Goal: Task Accomplishment & Management: Manage account settings

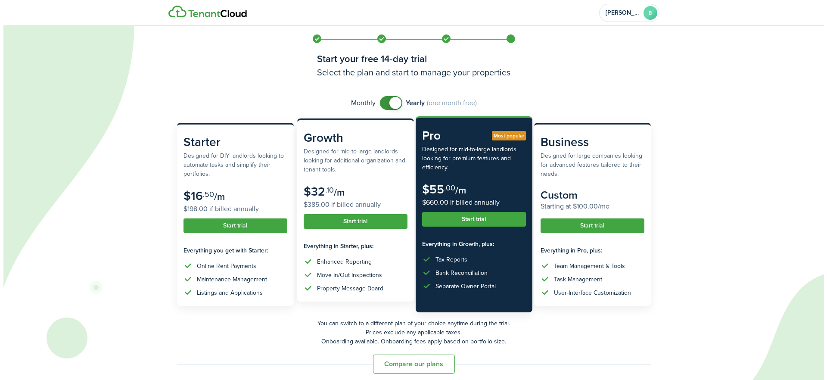
scroll to position [6, 0]
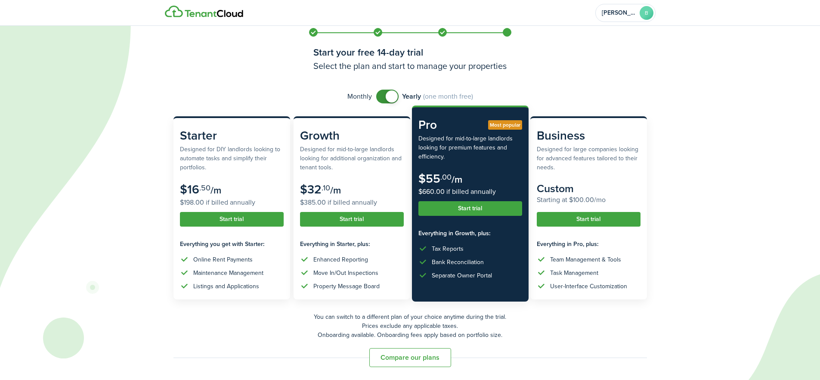
click at [472, 208] on button "Start trial" at bounding box center [470, 208] width 104 height 15
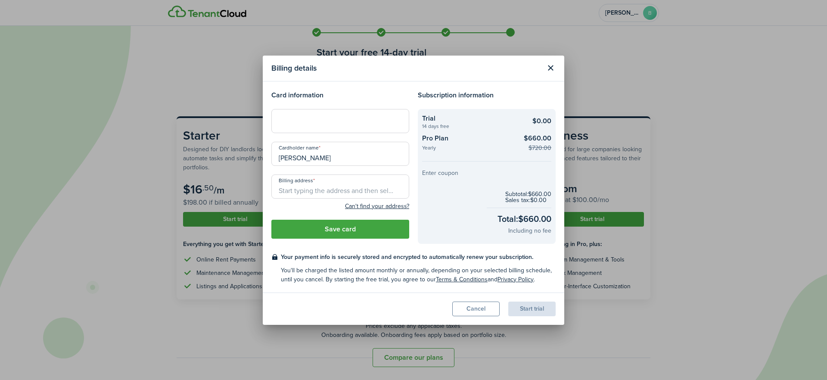
click at [443, 173] on button "Enter coupon" at bounding box center [440, 173] width 36 height 6
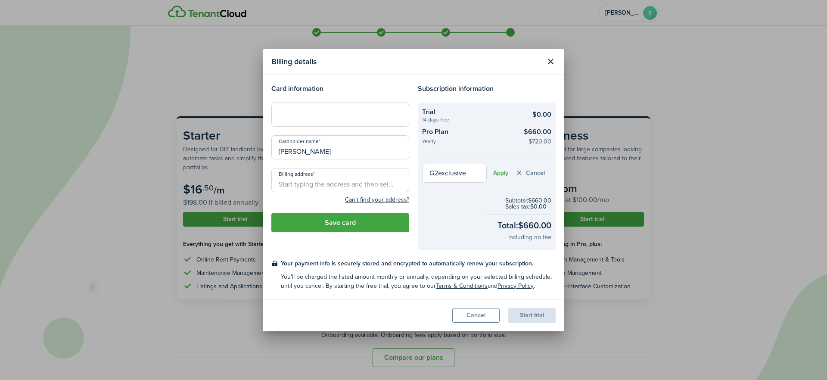
type input "G2exclusive"
click at [497, 171] on button "Apply" at bounding box center [500, 173] width 15 height 7
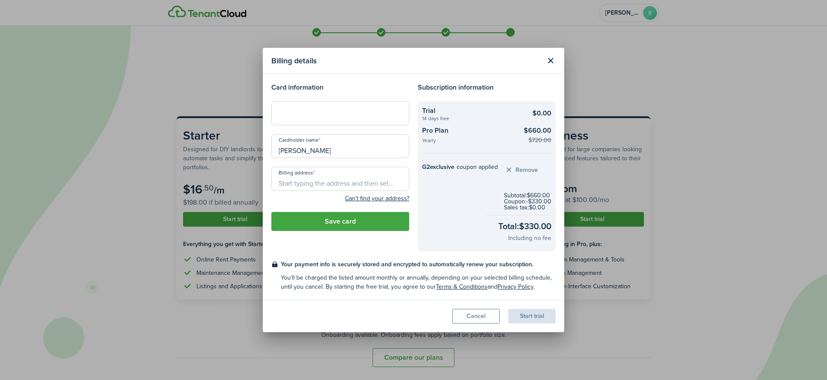
click at [288, 117] on div at bounding box center [340, 113] width 138 height 24
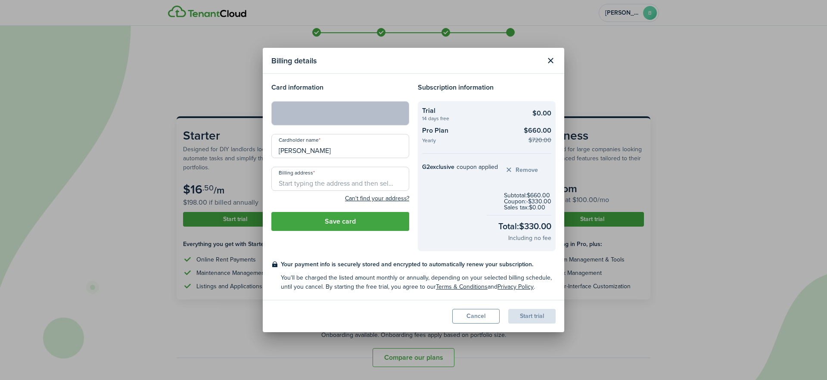
click at [296, 182] on input "Billing address" at bounding box center [340, 179] width 138 height 24
type input "[STREET_ADDRESS]"
click at [339, 220] on button "Save card" at bounding box center [340, 221] width 138 height 19
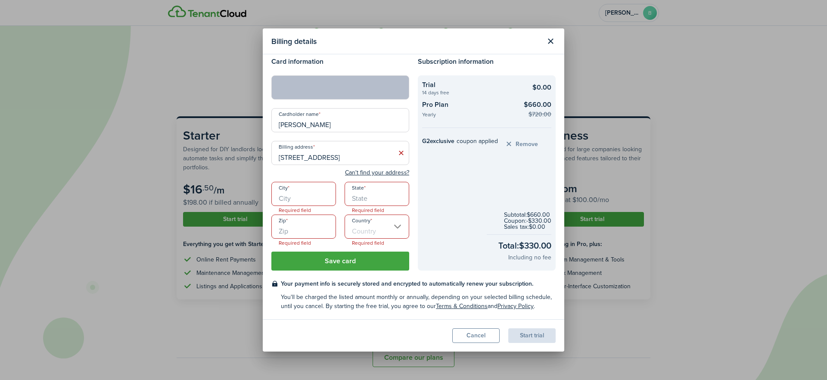
click at [300, 198] on input "City" at bounding box center [303, 194] width 65 height 24
type input "Meridian"
type input "ID"
type input "83642"
click at [384, 225] on input "Country" at bounding box center [376, 226] width 65 height 24
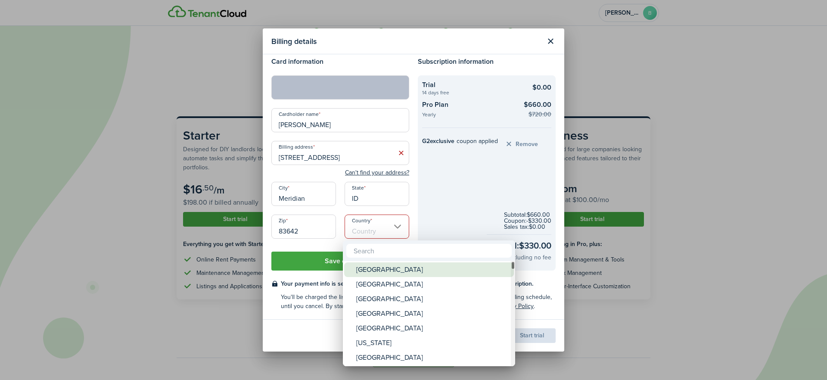
click at [376, 274] on div "[GEOGRAPHIC_DATA]" at bounding box center [432, 269] width 152 height 15
type input "[GEOGRAPHIC_DATA]"
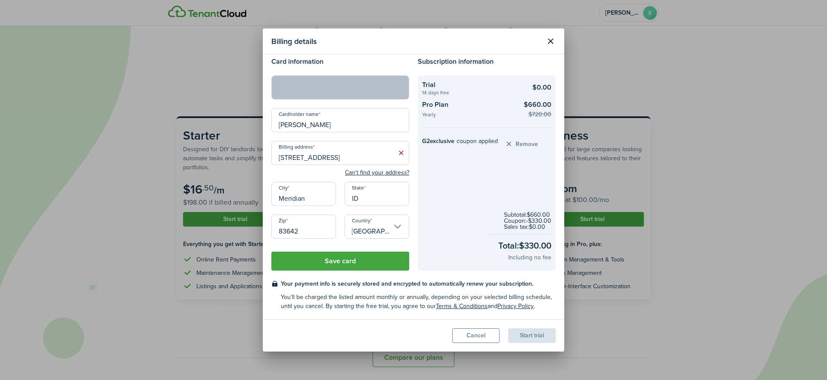
scroll to position [0, 0]
click at [332, 261] on button "Save card" at bounding box center [340, 260] width 138 height 19
click at [337, 260] on button "Save card" at bounding box center [340, 260] width 138 height 19
click at [319, 159] on input "[STREET_ADDRESS]" at bounding box center [340, 153] width 138 height 24
click at [315, 174] on span "[STREET_ADDRESS]" at bounding box center [312, 171] width 54 height 9
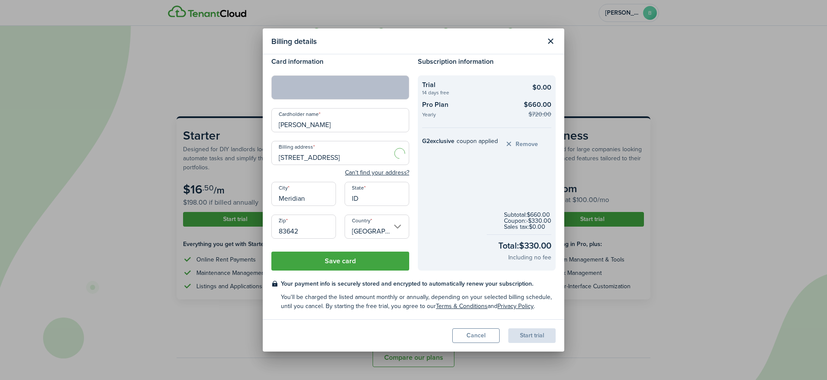
type input "[STREET_ADDRESS]"
click at [340, 258] on button "Save card" at bounding box center [340, 260] width 138 height 19
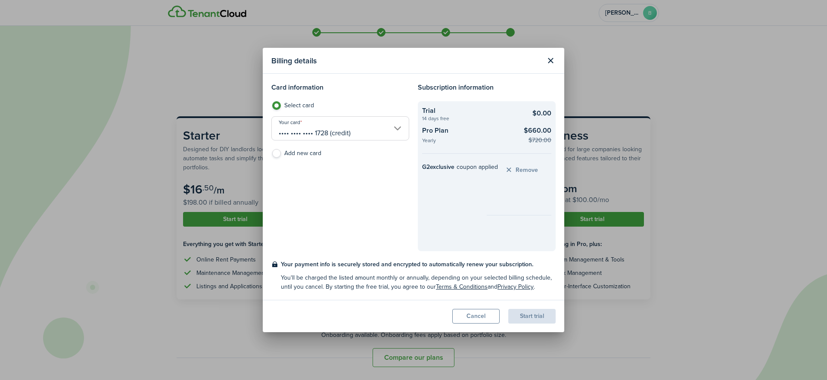
click at [526, 317] on div "Start trial" at bounding box center [531, 316] width 47 height 15
click at [531, 317] on button "Start trial" at bounding box center [531, 316] width 47 height 15
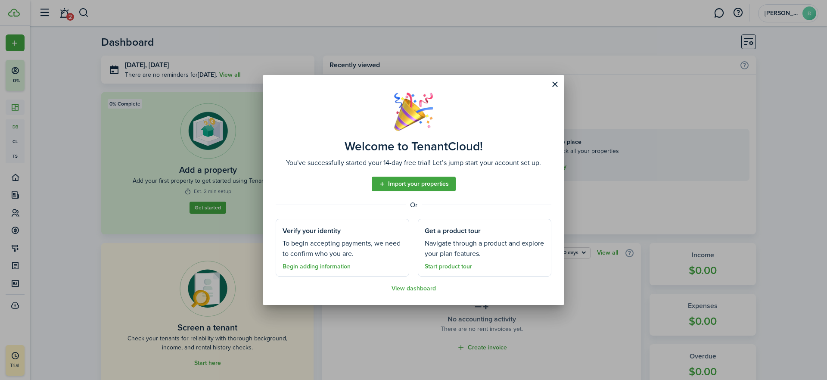
click at [414, 183] on link "Import your properties" at bounding box center [414, 184] width 84 height 15
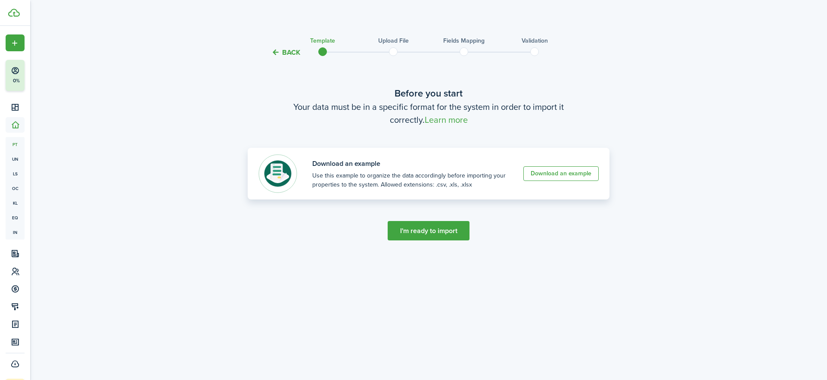
click at [564, 172] on link "Download an example" at bounding box center [560, 173] width 75 height 15
click at [425, 230] on button "I'm ready to import" at bounding box center [428, 230] width 82 height 19
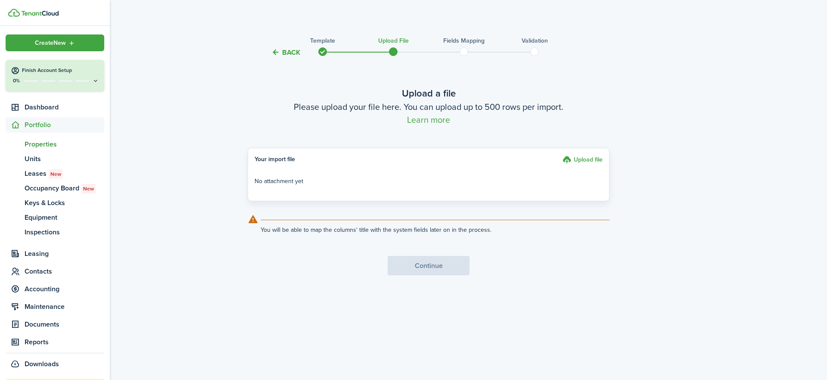
click at [43, 144] on span "Properties" at bounding box center [65, 144] width 80 height 10
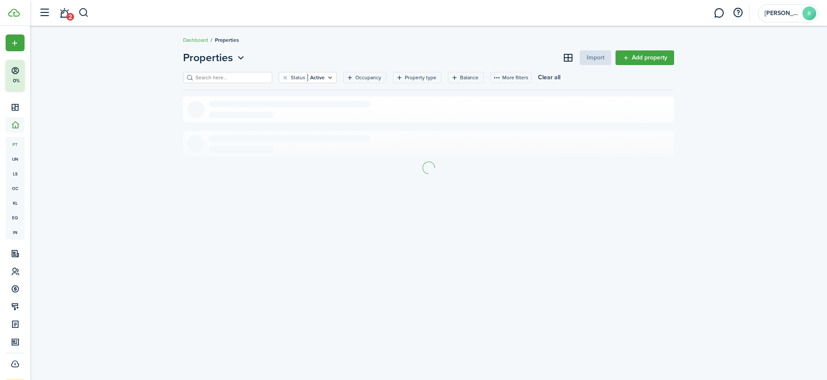
click at [644, 58] on link "Add property" at bounding box center [644, 57] width 59 height 15
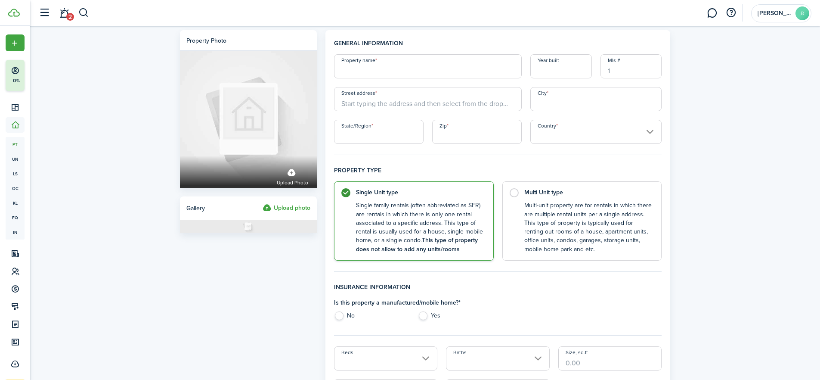
click at [350, 67] on input "Property name" at bounding box center [428, 66] width 188 height 24
type input "5012 [GEOGRAPHIC_DATA]"
type input "2001"
click at [356, 106] on input "Street address" at bounding box center [428, 99] width 188 height 24
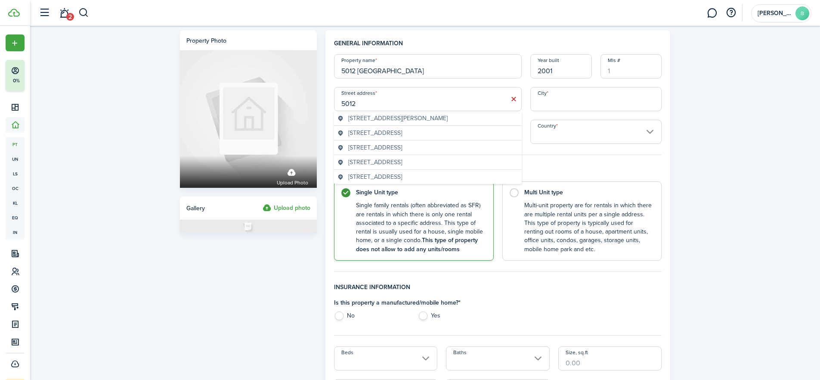
type input "[STREET_ADDRESS]"
type input "Meridian"
type input "ID"
type input "83646"
type input "[GEOGRAPHIC_DATA]"
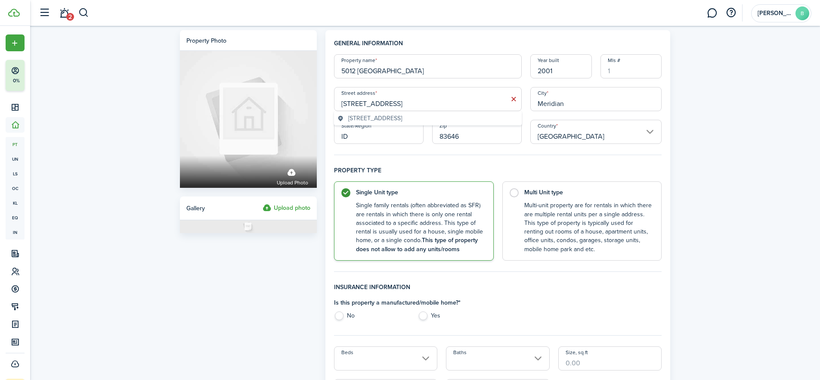
click at [399, 208] on control-radio-card-description "Single family rentals (often abbreviated as SFR) are rentals in which there is …" at bounding box center [420, 227] width 129 height 53
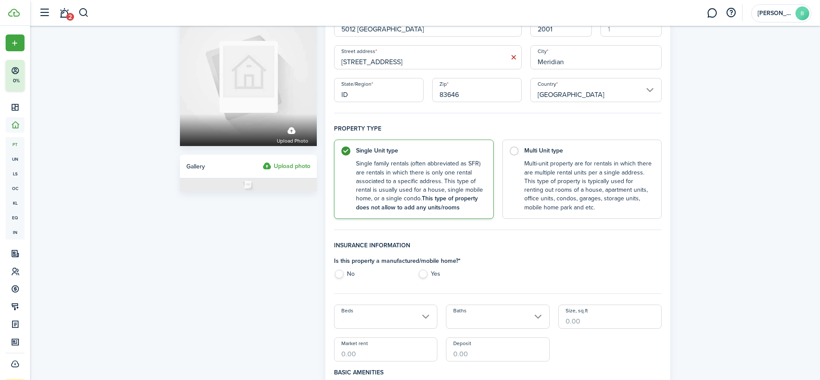
scroll to position [47, 0]
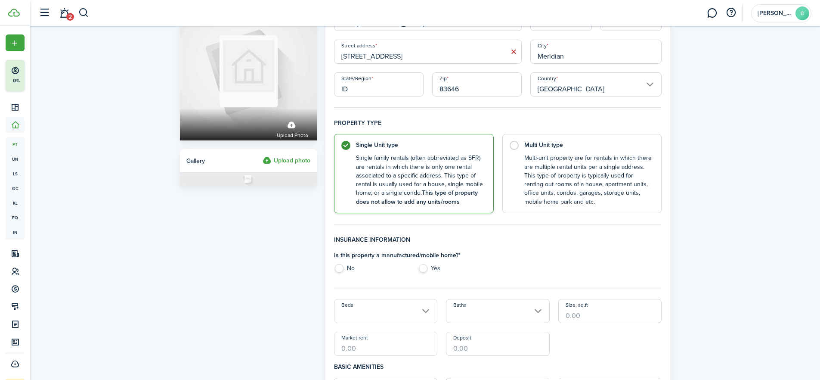
click at [341, 268] on label "No" at bounding box center [371, 270] width 75 height 13
radio input "true"
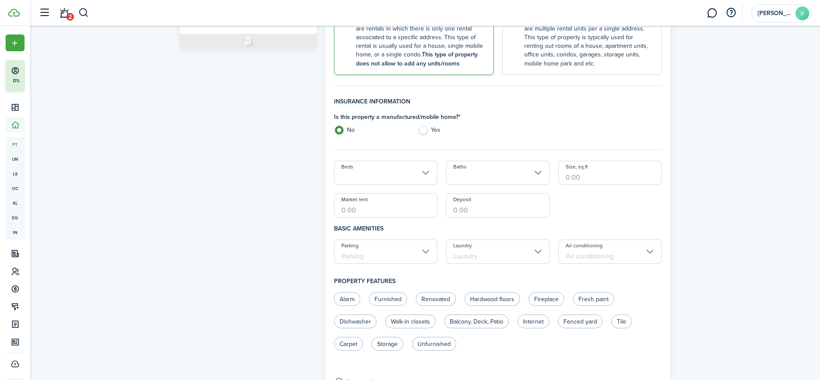
scroll to position [230, 0]
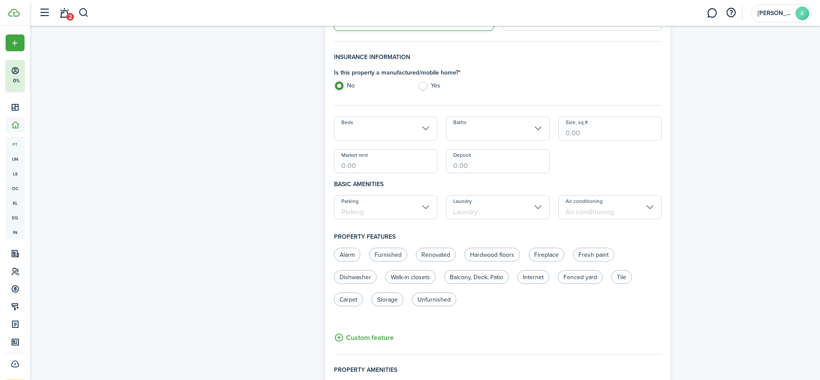
click at [351, 131] on input "Beds" at bounding box center [386, 128] width 104 height 24
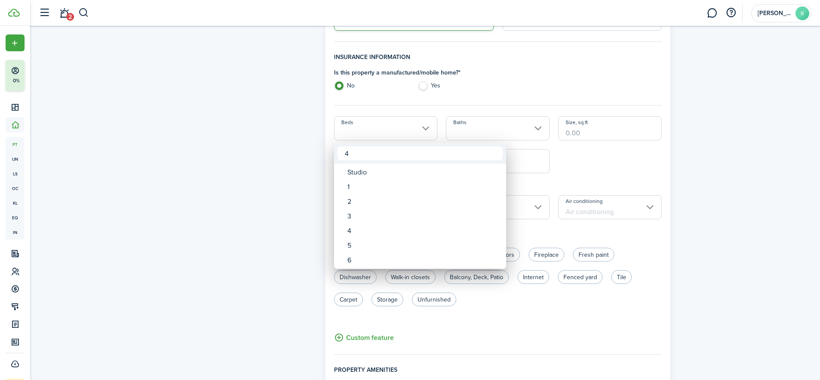
type input "4"
click at [503, 126] on div at bounding box center [410, 189] width 958 height 517
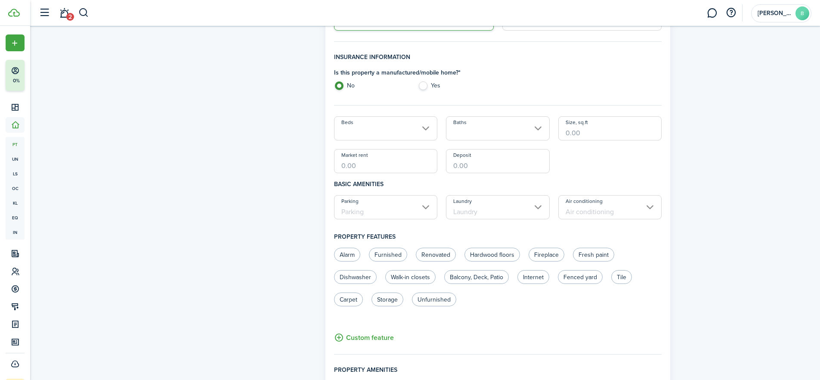
click at [426, 129] on input "Beds" at bounding box center [386, 128] width 104 height 24
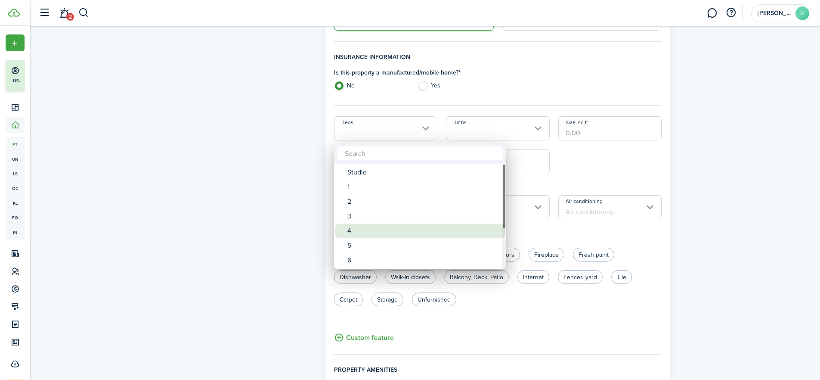
click at [357, 227] on div "4" at bounding box center [423, 230] width 152 height 15
type input "4"
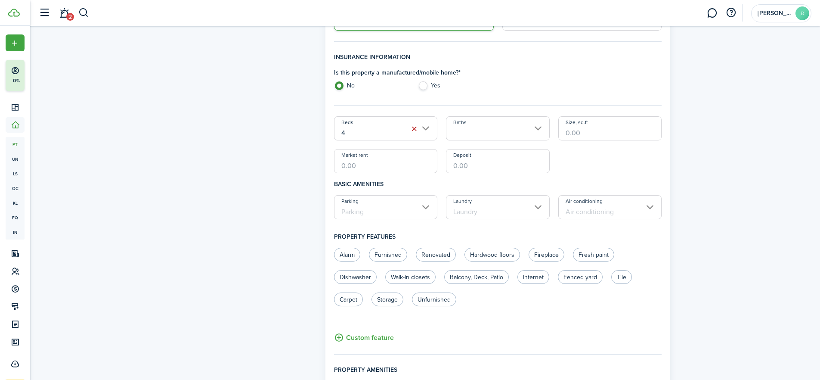
click at [469, 134] on input "Baths" at bounding box center [498, 128] width 104 height 24
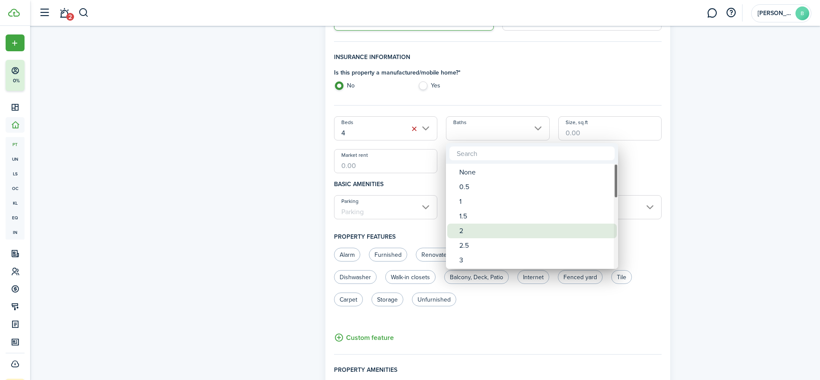
click at [467, 235] on div "2" at bounding box center [535, 230] width 152 height 15
type input "2"
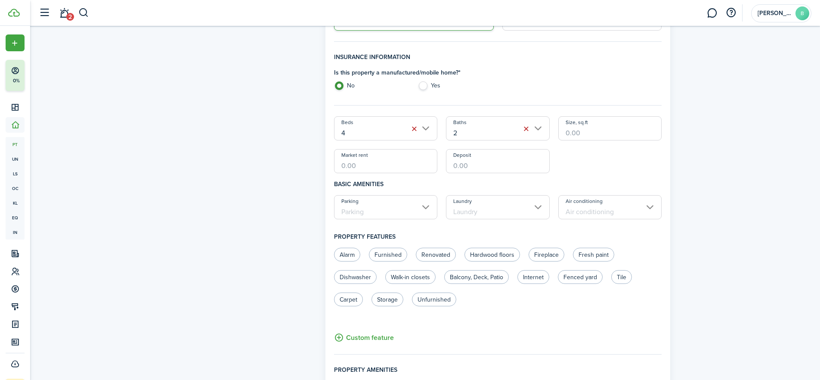
click at [571, 130] on input "Size, sq.ft" at bounding box center [610, 128] width 104 height 24
type input "1,737"
click at [351, 166] on input "Market rent" at bounding box center [386, 161] width 104 height 24
type input "$2,600.00"
click at [458, 166] on input "Deposit" at bounding box center [498, 161] width 104 height 24
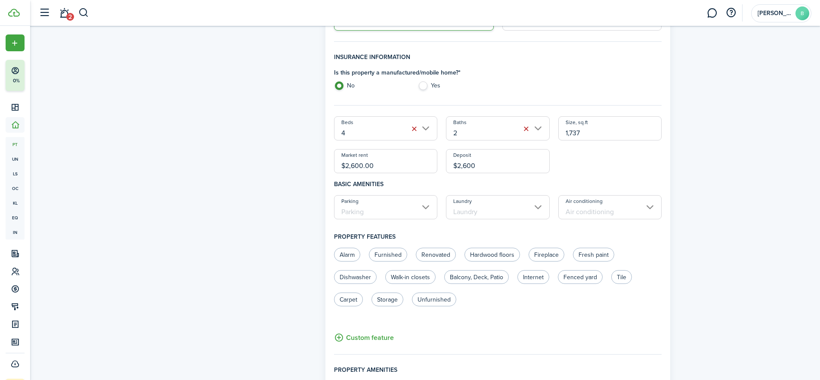
click at [358, 209] on input "Parking" at bounding box center [386, 207] width 104 height 24
type input "$2,600.00"
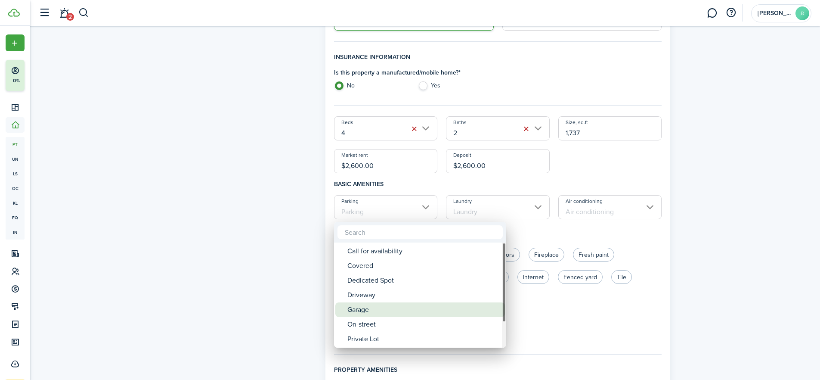
click at [366, 312] on div "Garage" at bounding box center [423, 309] width 152 height 15
type input "Garage"
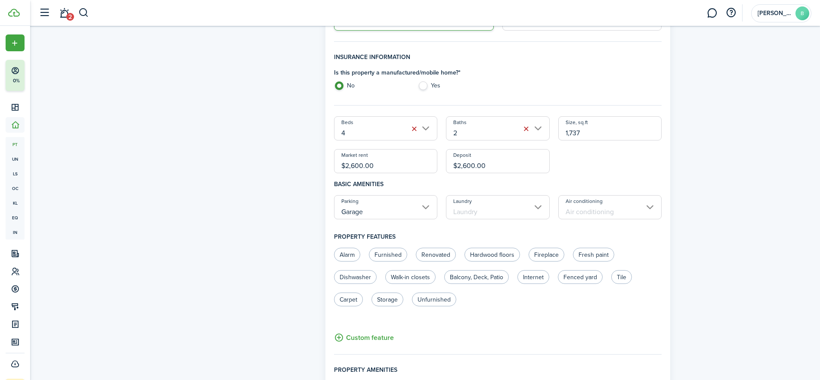
click at [490, 207] on input "Laundry" at bounding box center [498, 207] width 104 height 24
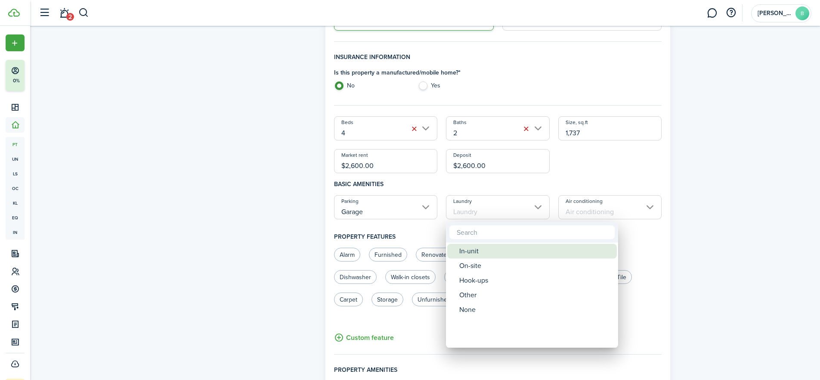
click at [471, 251] on div "In-unit" at bounding box center [535, 251] width 152 height 15
type input "In-unit"
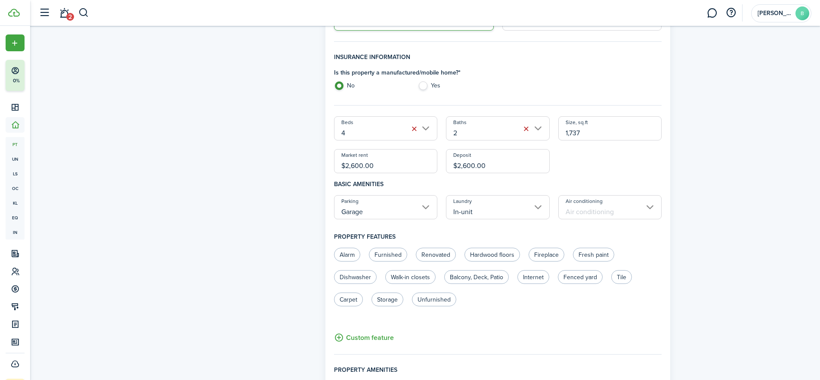
click at [579, 209] on input "Air conditioning" at bounding box center [610, 207] width 104 height 24
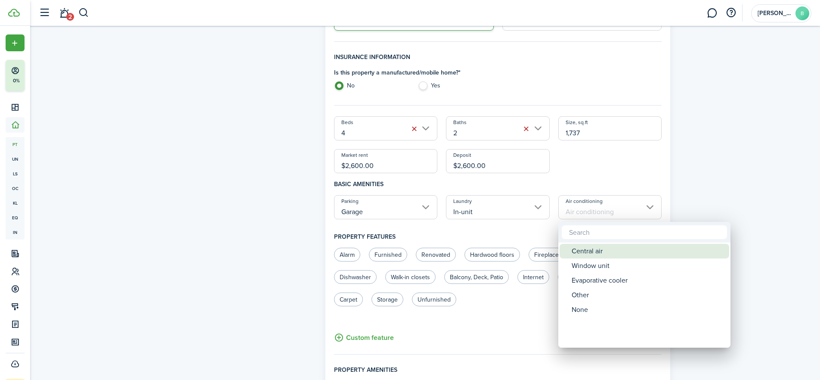
click at [593, 249] on div "Central air" at bounding box center [648, 251] width 152 height 15
type input "Central air"
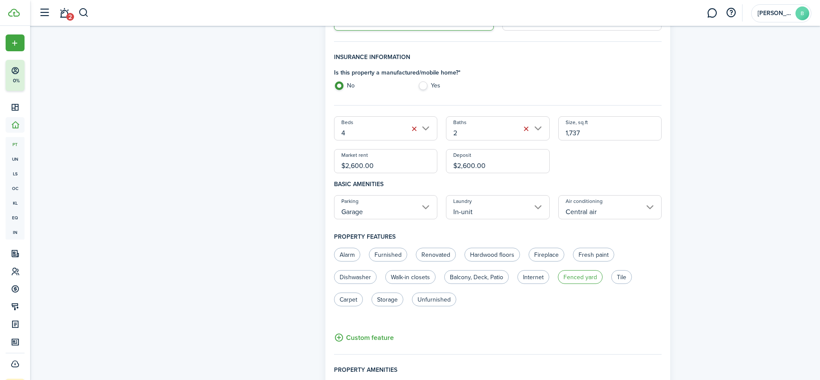
click at [576, 277] on label "Fenced yard" at bounding box center [580, 277] width 45 height 14
radio input "true"
click at [344, 276] on label "Dishwasher" at bounding box center [355, 277] width 43 height 14
radio input "true"
click at [348, 302] on label "Carpet" at bounding box center [348, 299] width 29 height 14
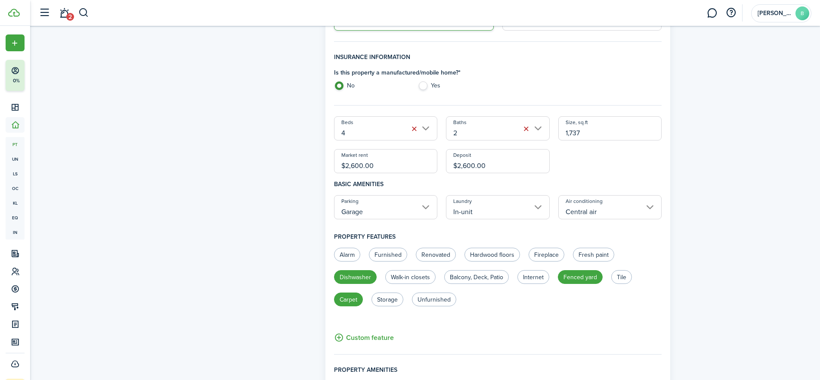
radio input "true"
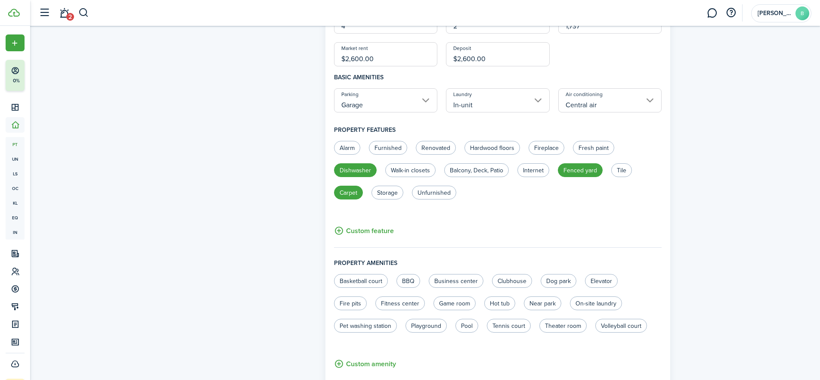
scroll to position [356, 0]
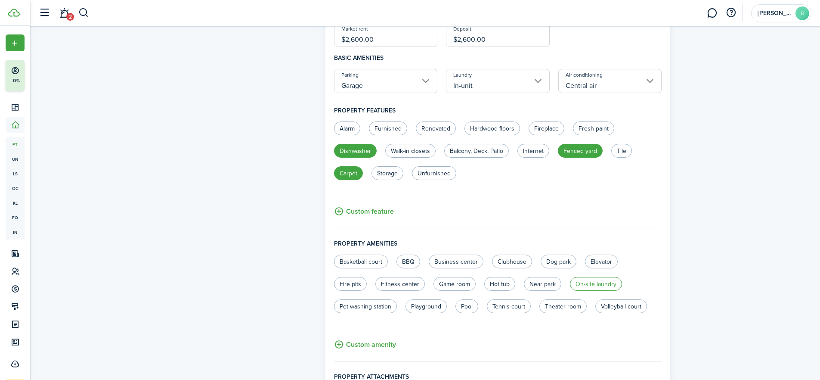
click at [582, 283] on label "On-site laundry" at bounding box center [596, 284] width 52 height 14
click at [591, 284] on label "On-site laundry" at bounding box center [596, 284] width 52 height 14
radio input "false"
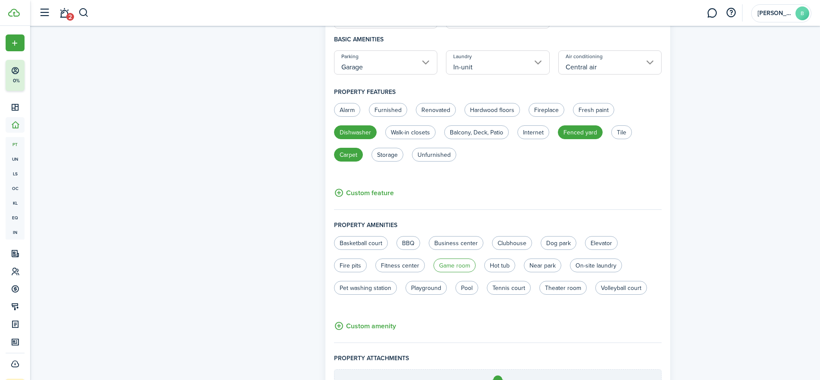
scroll to position [474, 0]
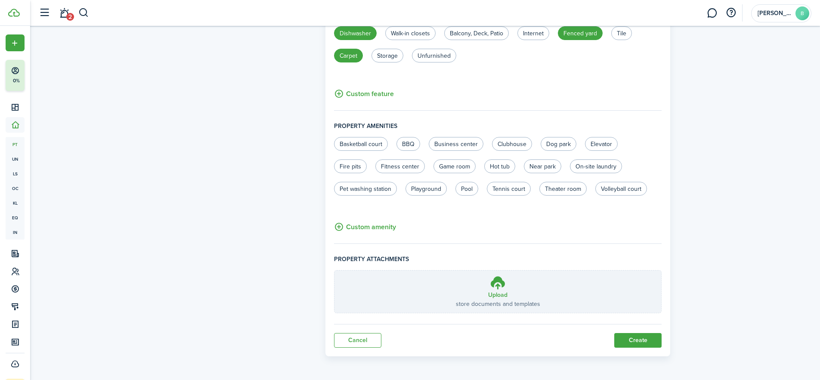
click at [639, 341] on button "Create" at bounding box center [637, 340] width 47 height 15
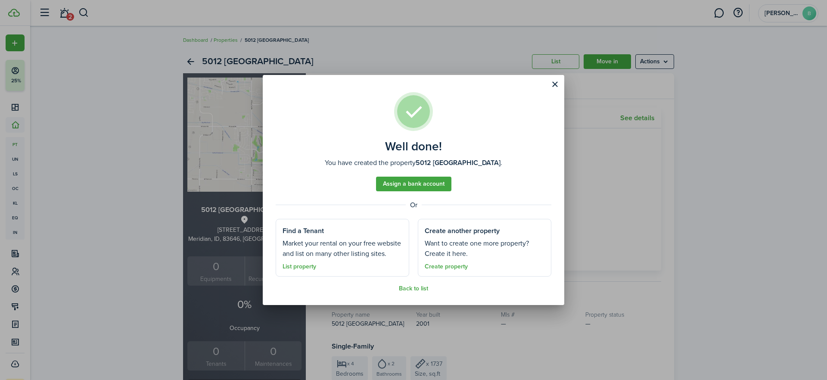
click at [412, 183] on link "Assign a bank account" at bounding box center [413, 184] width 75 height 15
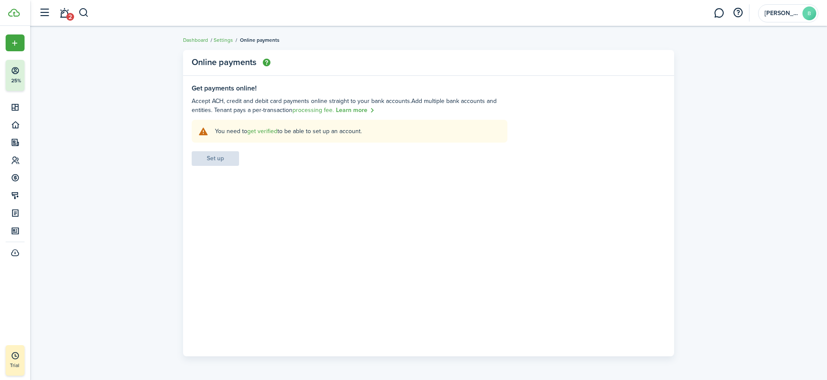
click at [347, 111] on link "Learn more" at bounding box center [355, 110] width 39 height 10
click at [257, 128] on link "get verified" at bounding box center [262, 131] width 30 height 9
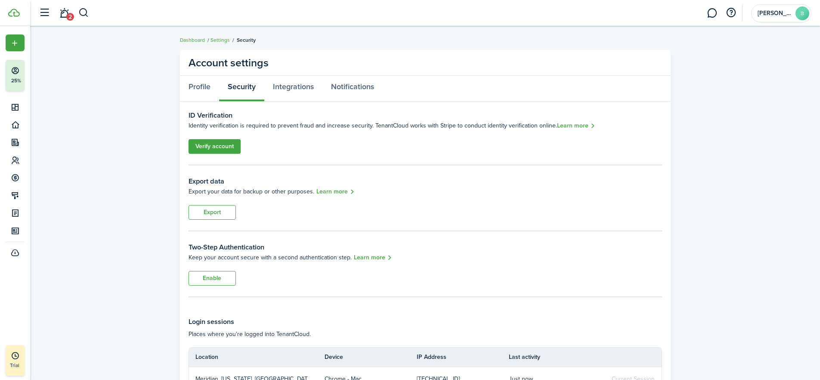
click at [207, 144] on link "Verify account" at bounding box center [215, 146] width 52 height 15
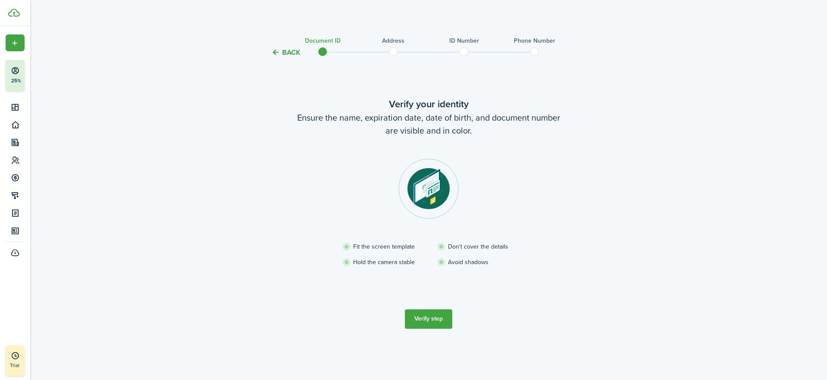
click at [425, 319] on button "Verify step" at bounding box center [428, 318] width 47 height 19
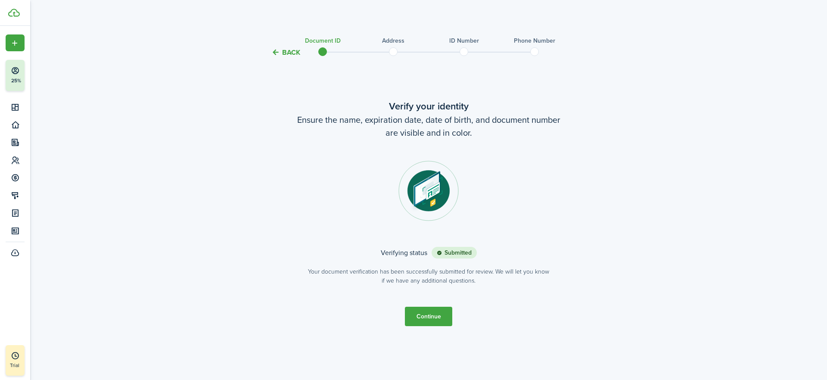
click at [429, 314] on button "Continue" at bounding box center [428, 316] width 47 height 19
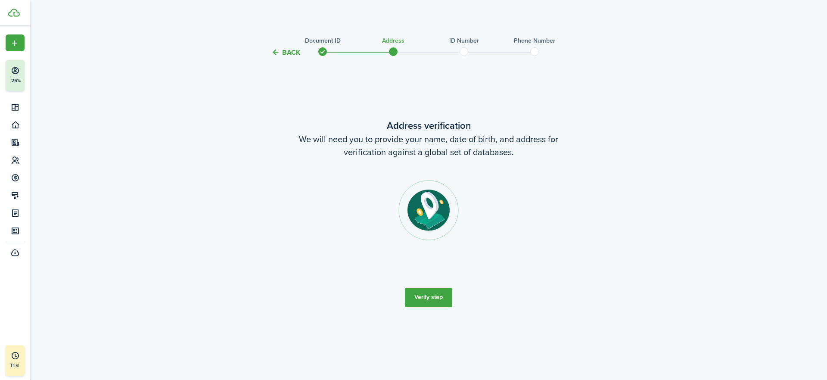
click at [425, 297] on button "Verify step" at bounding box center [428, 297] width 47 height 19
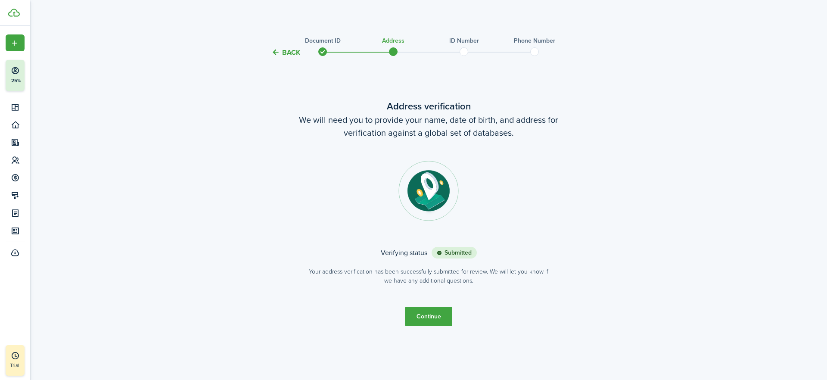
click at [421, 314] on button "Continue" at bounding box center [428, 316] width 47 height 19
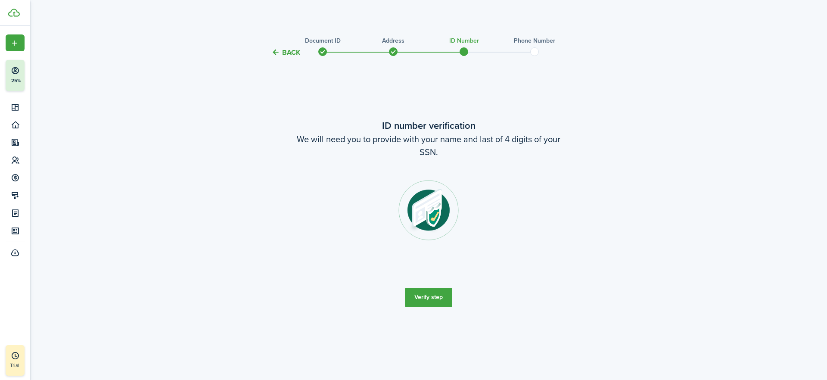
click at [427, 299] on button "Verify step" at bounding box center [428, 297] width 47 height 19
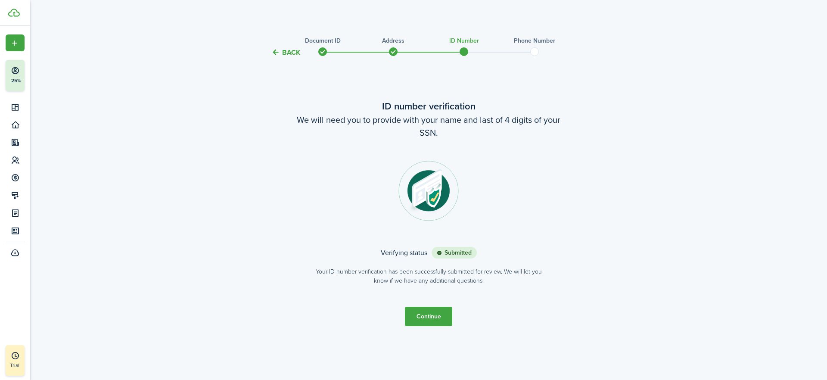
click at [425, 311] on button "Continue" at bounding box center [428, 316] width 47 height 19
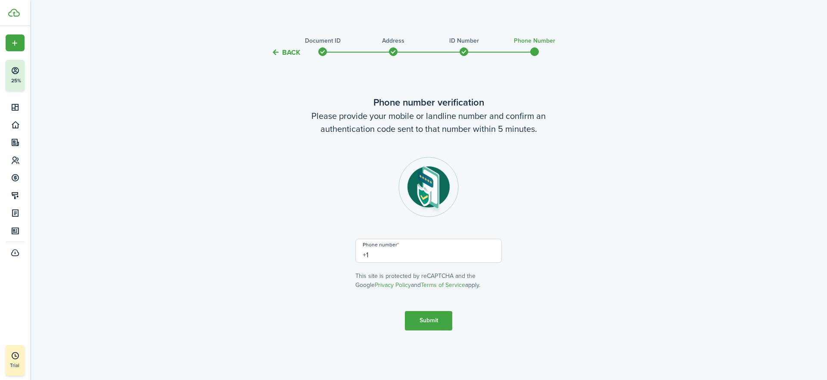
click at [386, 257] on input "+1" at bounding box center [428, 251] width 146 height 24
type input "[PHONE_NUMBER]"
click at [428, 317] on button "Submit" at bounding box center [428, 320] width 47 height 19
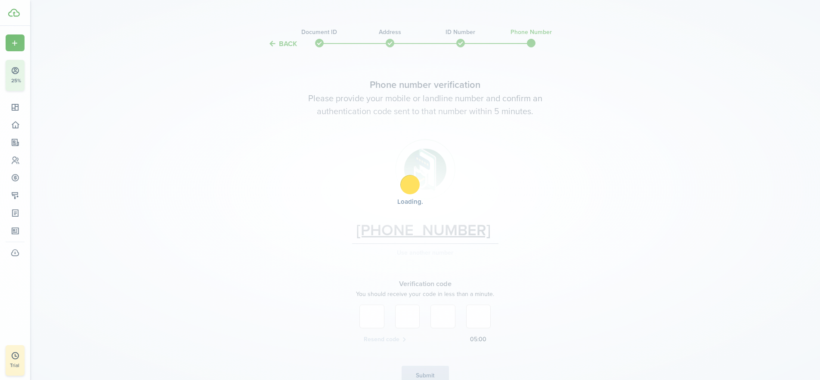
scroll to position [55, 0]
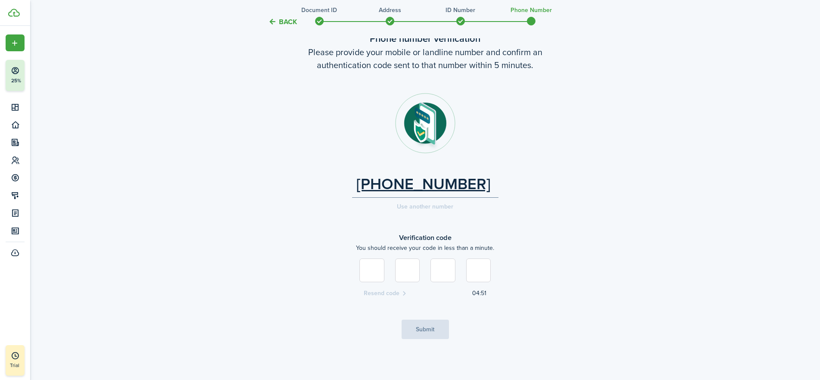
type input "9"
type input "3"
type input "2"
click at [425, 325] on button "Submit" at bounding box center [425, 328] width 47 height 19
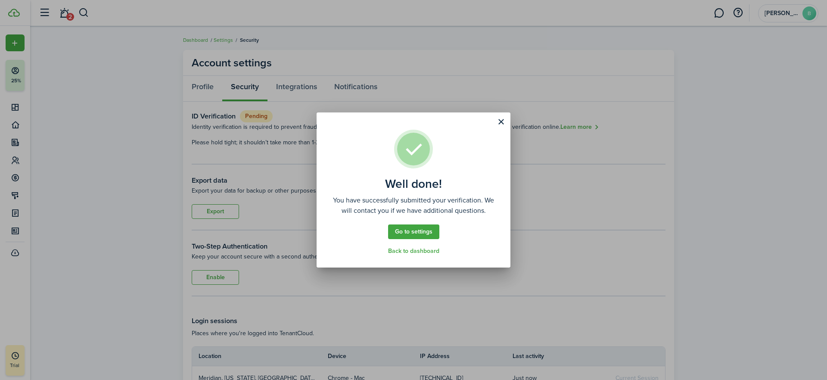
click at [413, 230] on link "Go to settings" at bounding box center [413, 231] width 51 height 15
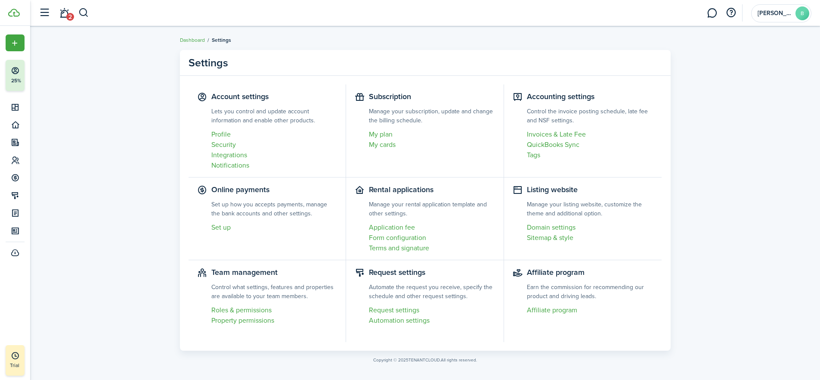
click at [225, 133] on link "Profile" at bounding box center [274, 134] width 126 height 10
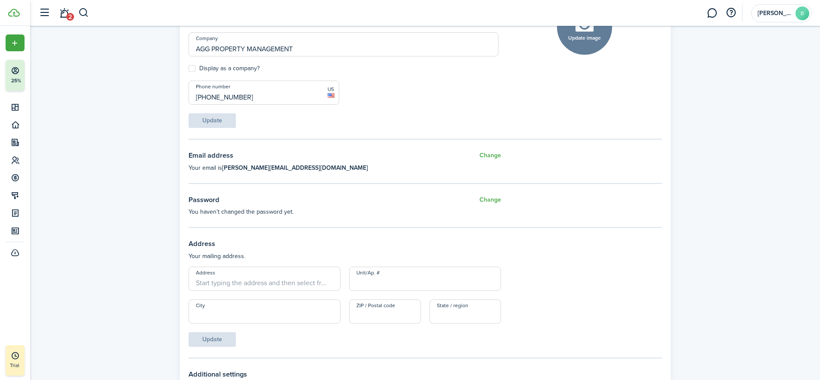
scroll to position [169, 0]
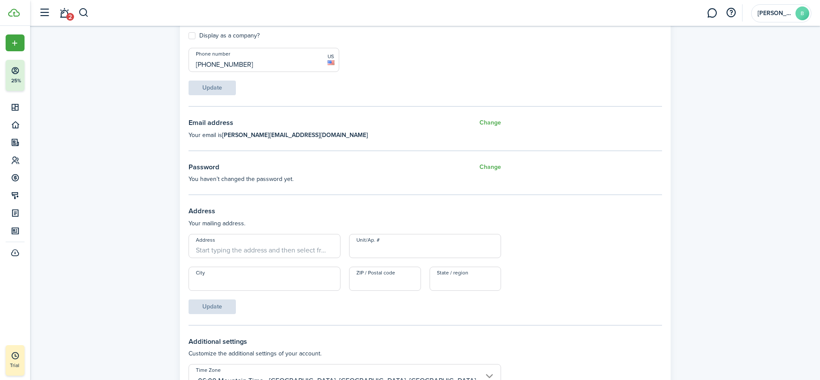
click at [235, 249] on input "Address" at bounding box center [265, 246] width 152 height 24
type input "[STREET_ADDRESS]"
type input "Meridian"
type input "83642"
type input "[US_STATE]"
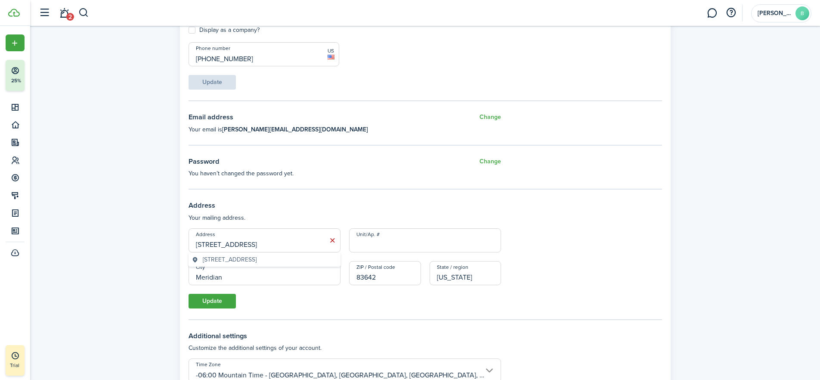
scroll to position [208, 0]
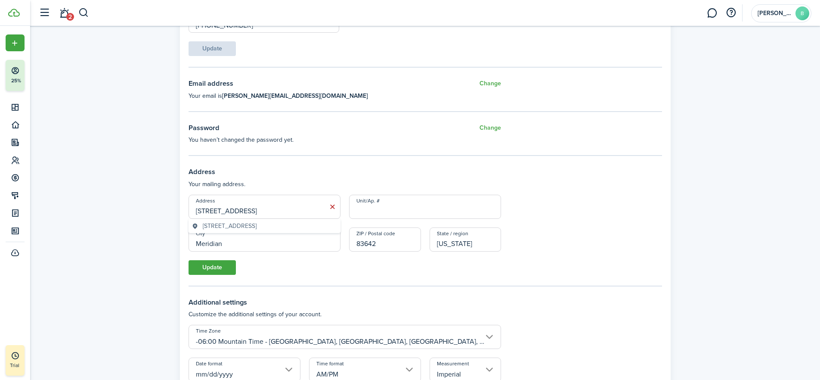
click at [205, 270] on button "Update" at bounding box center [212, 267] width 47 height 15
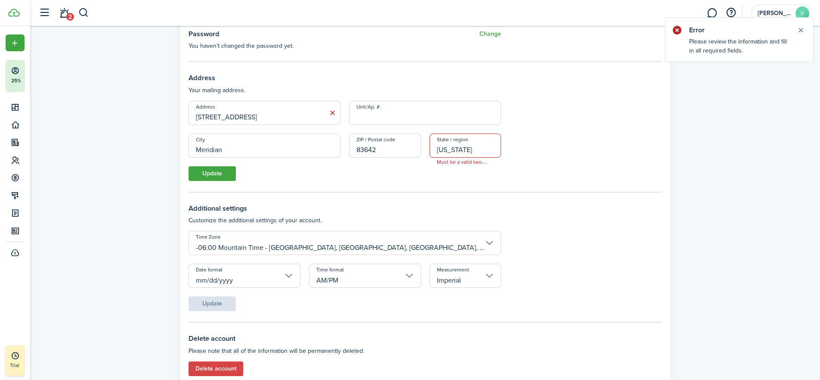
scroll to position [322, 0]
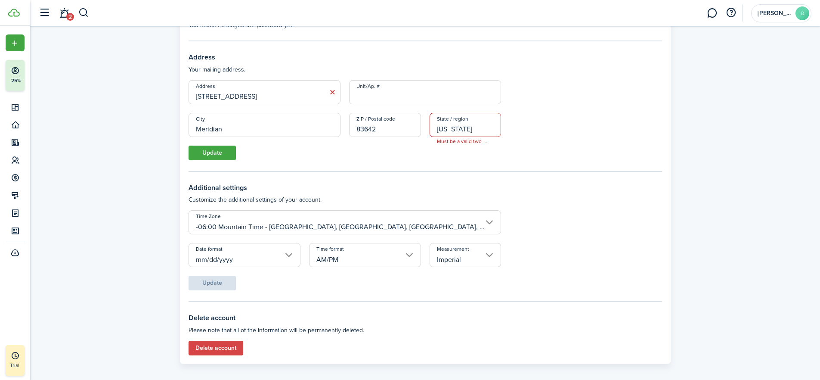
click at [290, 254] on input "mm/dd/yyyy" at bounding box center [245, 255] width 112 height 24
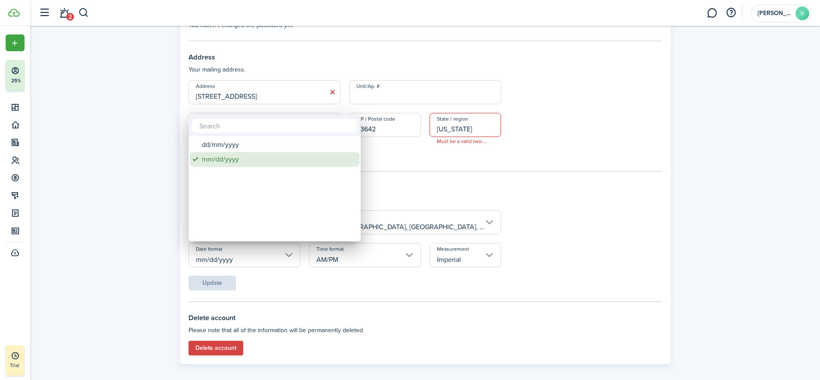
click at [213, 161] on div "mm/dd/yyyy" at bounding box center [278, 159] width 152 height 15
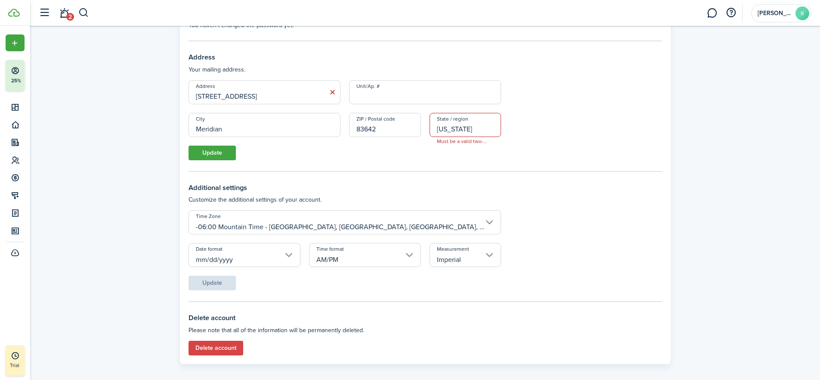
click at [485, 255] on input "Imperial" at bounding box center [466, 255] width 72 height 24
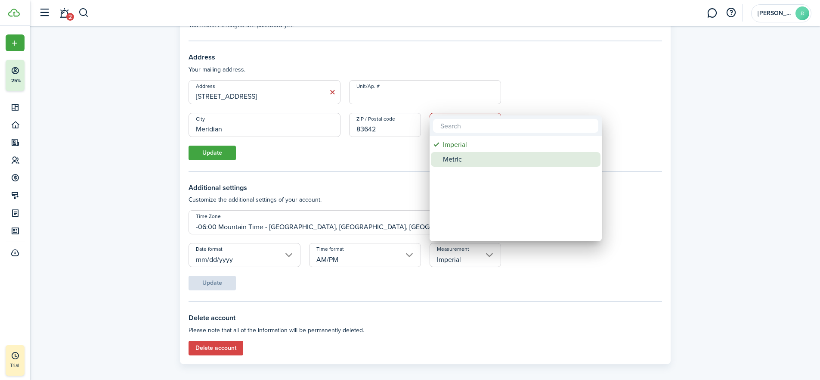
click at [455, 161] on div "Metric" at bounding box center [519, 159] width 152 height 15
type input "Metric"
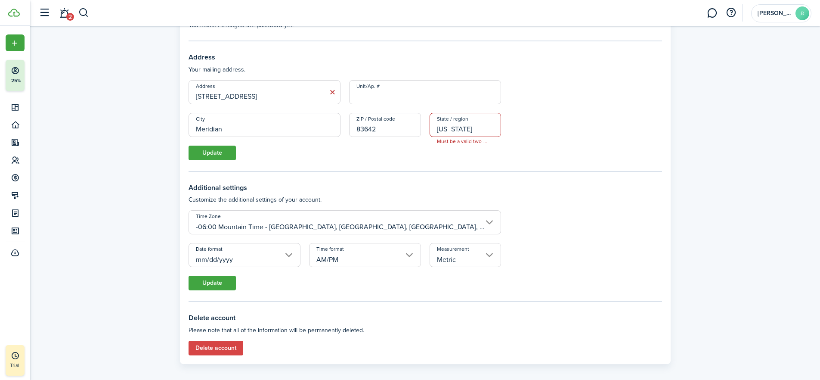
click at [214, 282] on button "Update" at bounding box center [212, 283] width 47 height 15
drag, startPoint x: 460, startPoint y: 129, endPoint x: 421, endPoint y: 128, distance: 38.8
click at [421, 128] on div "City Meridian ZIP / Postal code 83642 State / region [US_STATE] Must be a valid…" at bounding box center [425, 129] width 482 height 33
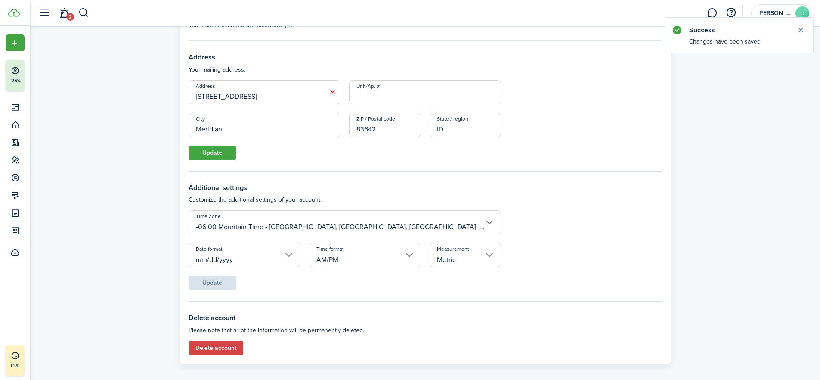
type input "ID"
click at [216, 151] on button "Update" at bounding box center [212, 153] width 47 height 15
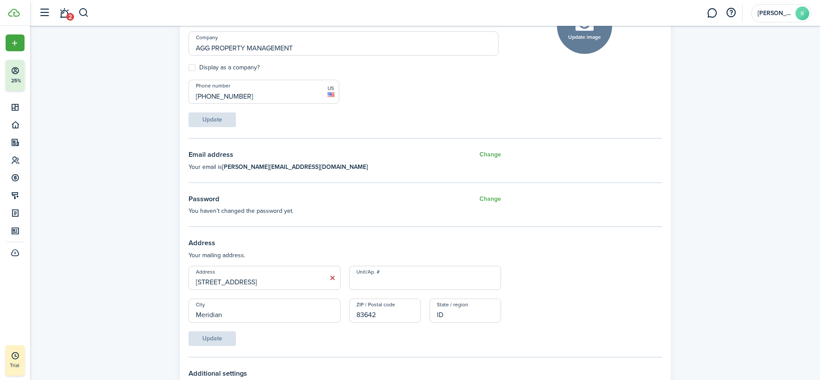
scroll to position [0, 0]
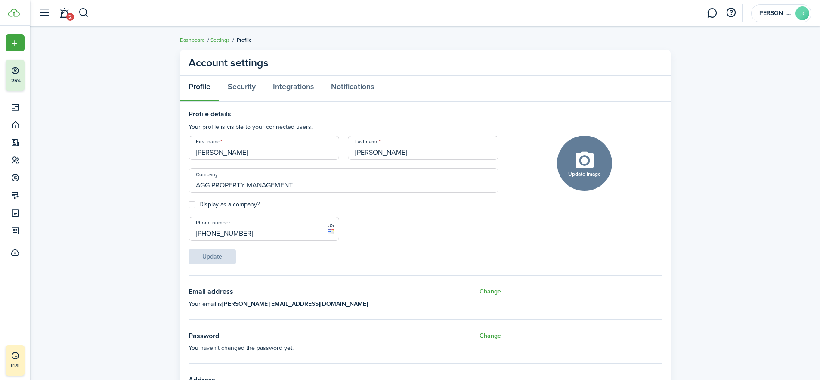
click at [192, 204] on label "Display as a company?" at bounding box center [224, 204] width 71 height 7
click at [189, 204] on input "Display as a company?" at bounding box center [188, 204] width 0 height 0
checkbox input "true"
click at [214, 254] on button "Update" at bounding box center [212, 256] width 47 height 15
click at [240, 86] on link "Security" at bounding box center [241, 89] width 45 height 26
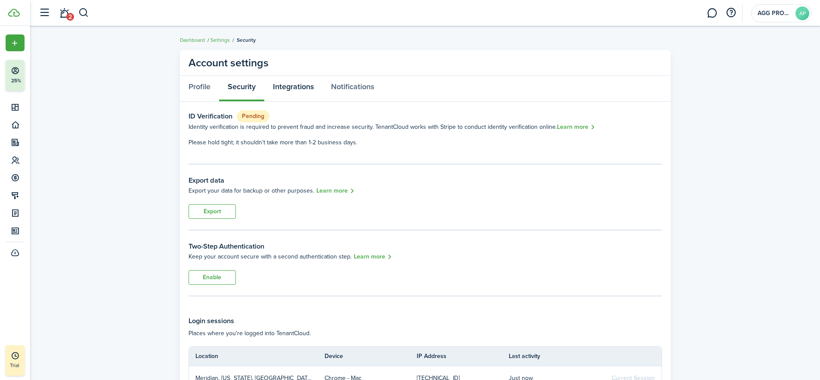
click at [289, 88] on link "Integrations" at bounding box center [293, 89] width 58 height 26
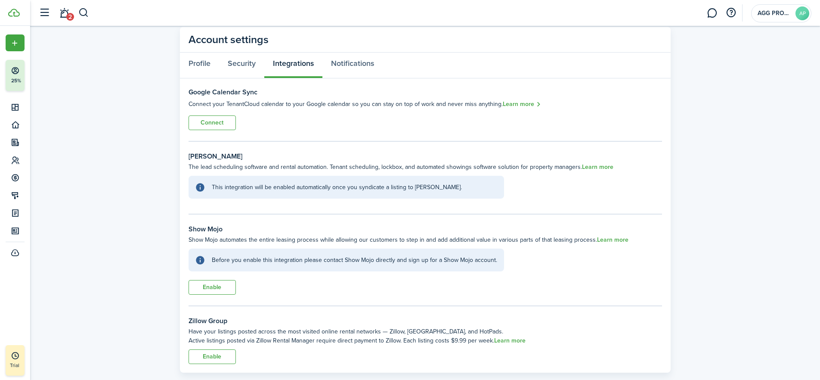
scroll to position [40, 0]
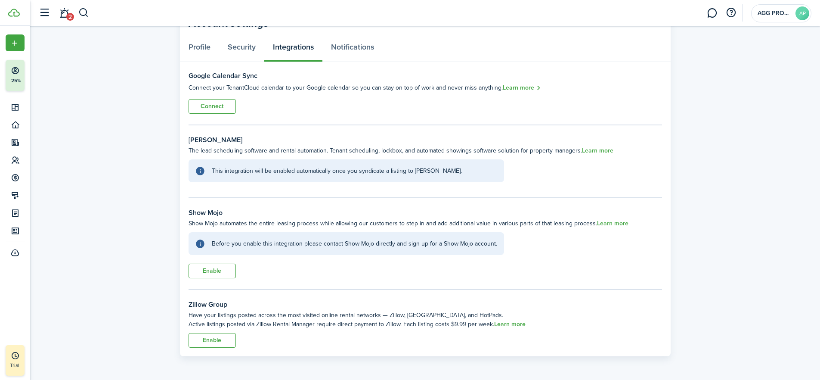
click at [212, 340] on button "Enable" at bounding box center [212, 340] width 47 height 15
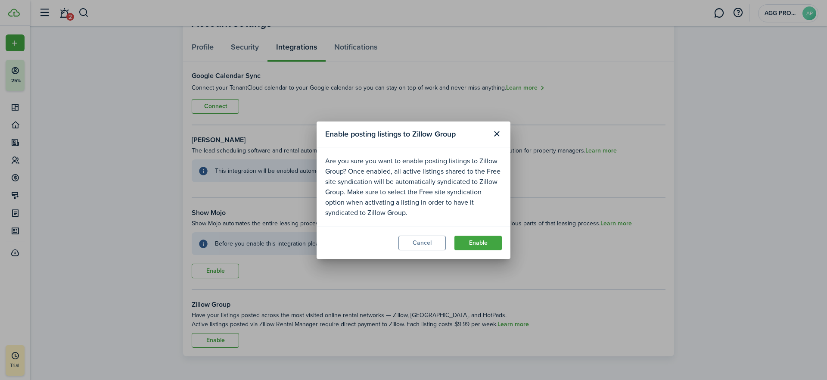
click at [498, 133] on button "Close modal" at bounding box center [496, 134] width 15 height 15
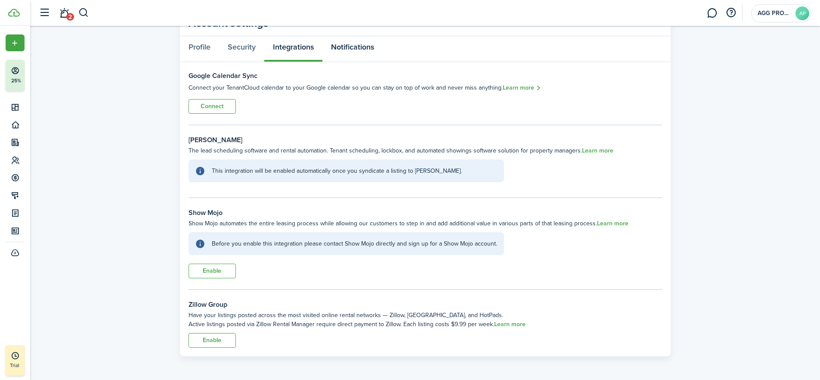
click at [358, 46] on link "Notifications" at bounding box center [352, 49] width 60 height 26
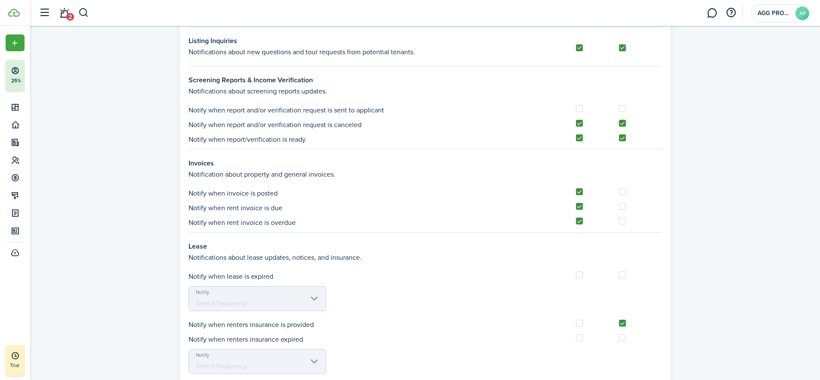
scroll to position [561, 0]
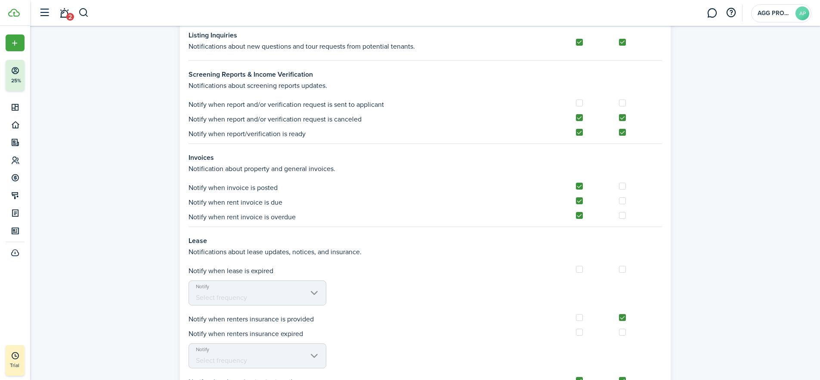
click at [248, 297] on mbsc-scroller "Notify Select frequency" at bounding box center [258, 292] width 138 height 25
click at [316, 294] on mbsc-scroller "Notify Select frequency" at bounding box center [258, 292] width 138 height 25
click at [316, 293] on mbsc-scroller "Notify Select frequency" at bounding box center [258, 292] width 138 height 25
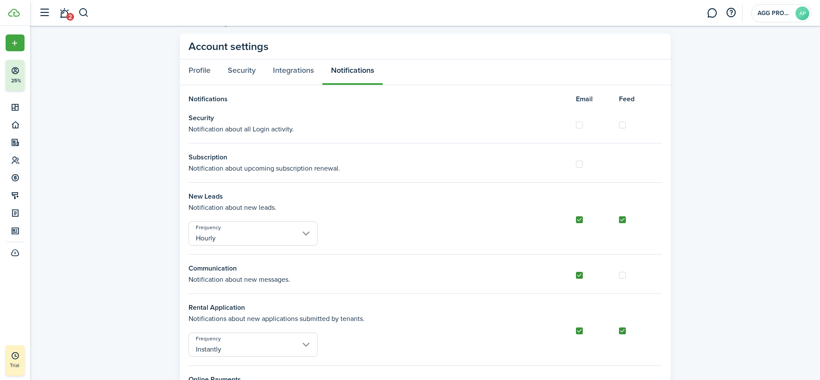
scroll to position [0, 0]
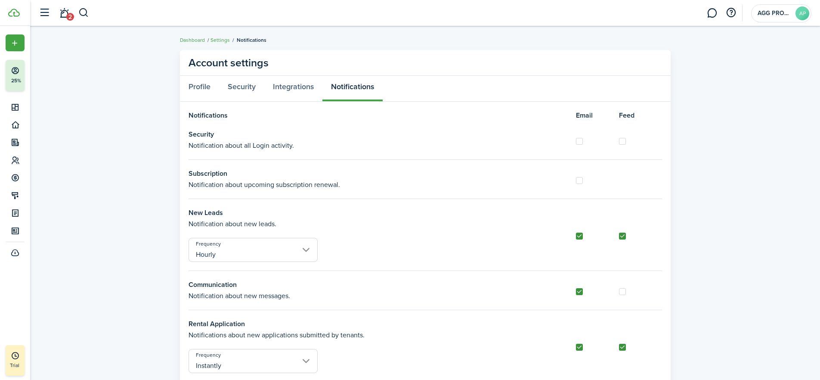
click at [578, 179] on label at bounding box center [579, 180] width 7 height 7
click at [576, 180] on input "checkbox" at bounding box center [576, 180] width 0 height 0
checkbox input "true"
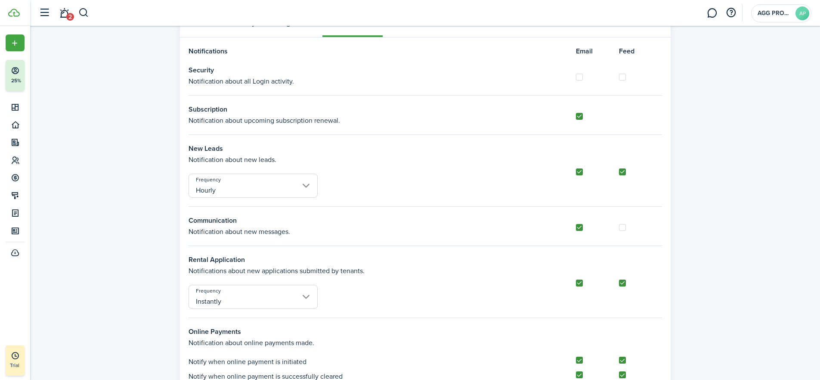
click at [624, 227] on label at bounding box center [622, 227] width 7 height 7
click at [619, 227] on input "checkbox" at bounding box center [619, 227] width 0 height 0
checkbox input "true"
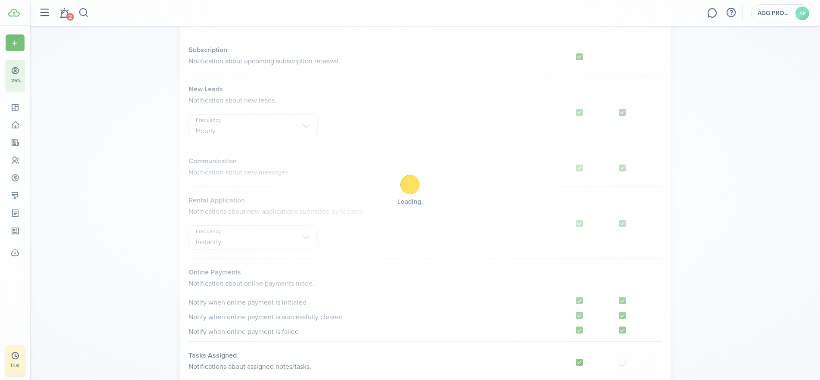
scroll to position [246, 0]
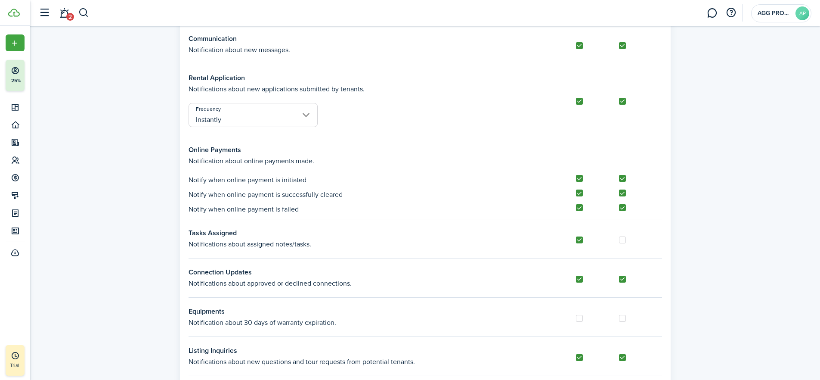
click at [623, 241] on label at bounding box center [622, 239] width 7 height 7
click at [619, 240] on input "checkbox" at bounding box center [619, 239] width 0 height 0
checkbox input "true"
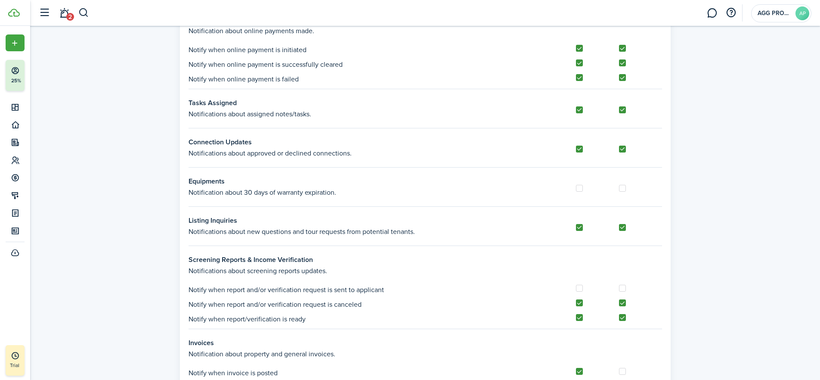
scroll to position [396, 0]
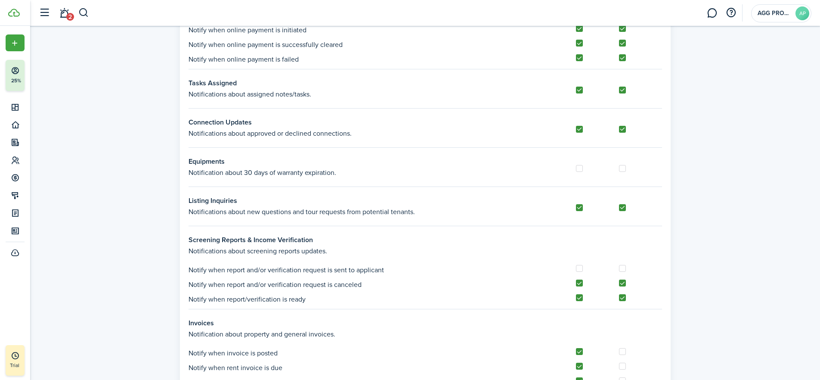
click at [579, 268] on label at bounding box center [579, 268] width 7 height 7
click at [576, 268] on input "checkbox" at bounding box center [576, 268] width 0 height 0
checkbox input "true"
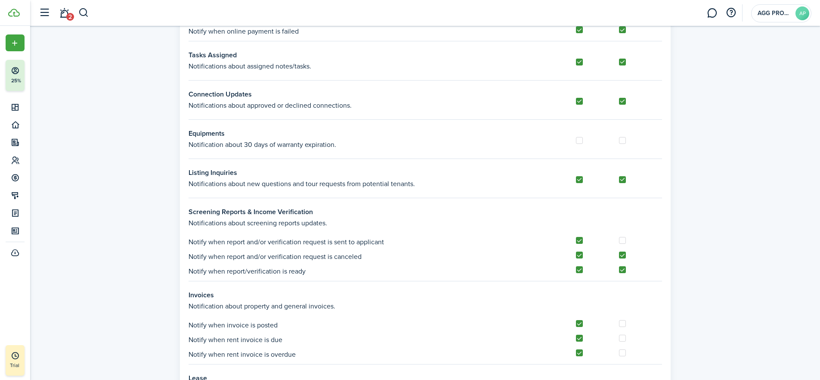
scroll to position [429, 0]
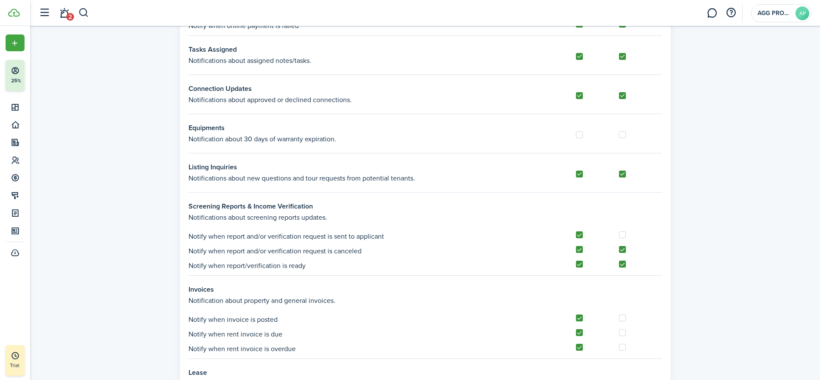
click at [623, 235] on label at bounding box center [622, 234] width 7 height 7
click at [619, 235] on input "checkbox" at bounding box center [619, 235] width 0 height 0
checkbox input "true"
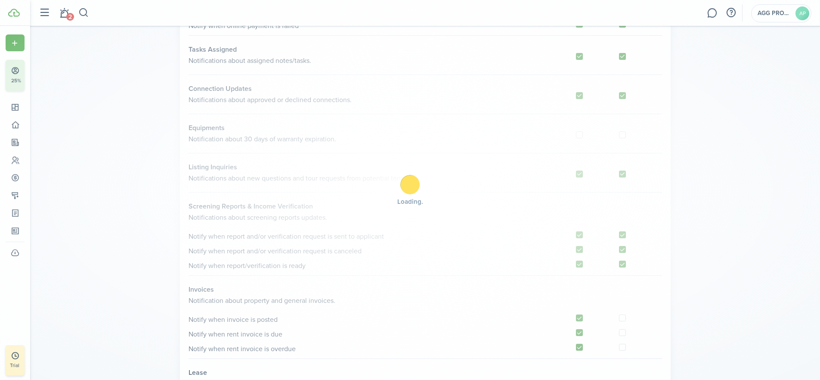
scroll to position [563, 0]
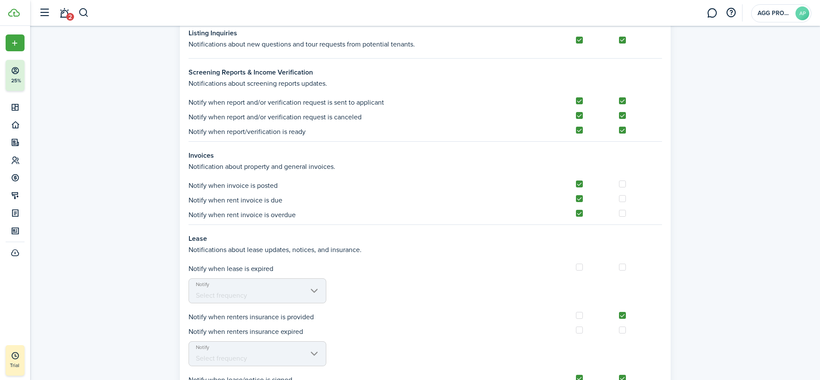
click at [620, 183] on label at bounding box center [622, 183] width 7 height 7
click at [619, 184] on input "checkbox" at bounding box center [619, 184] width 0 height 0
checkbox input "true"
click at [621, 199] on label at bounding box center [622, 198] width 7 height 7
click at [619, 199] on input "checkbox" at bounding box center [619, 198] width 0 height 0
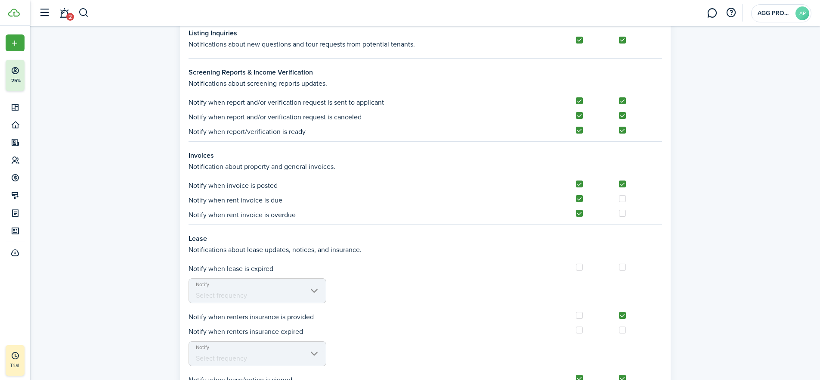
checkbox input "true"
click at [623, 211] on label at bounding box center [622, 213] width 7 height 7
click at [619, 213] on input "checkbox" at bounding box center [619, 213] width 0 height 0
checkbox input "true"
click at [578, 267] on label at bounding box center [579, 266] width 7 height 7
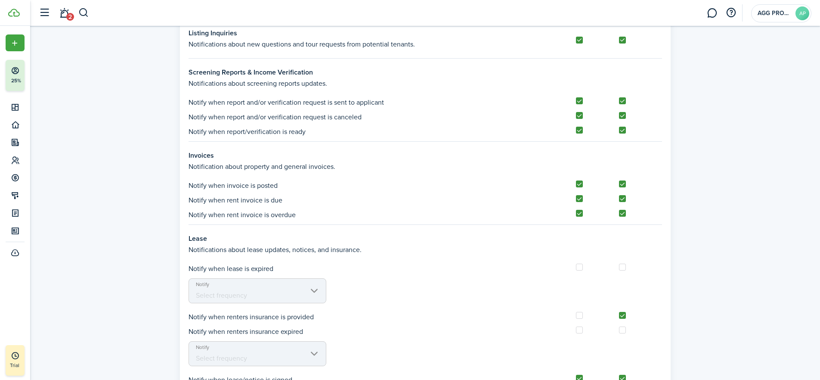
click at [576, 267] on input "checkbox" at bounding box center [576, 267] width 0 height 0
checkbox input "true"
click at [318, 290] on span "Select frequency" at bounding box center [257, 295] width 137 height 15
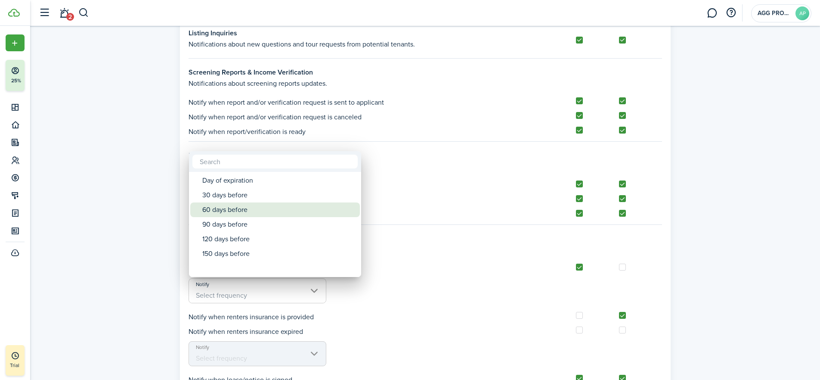
click at [217, 209] on div "60 days before" at bounding box center [278, 209] width 152 height 15
type input "60 days before"
click at [314, 356] on div at bounding box center [410, 189] width 958 height 517
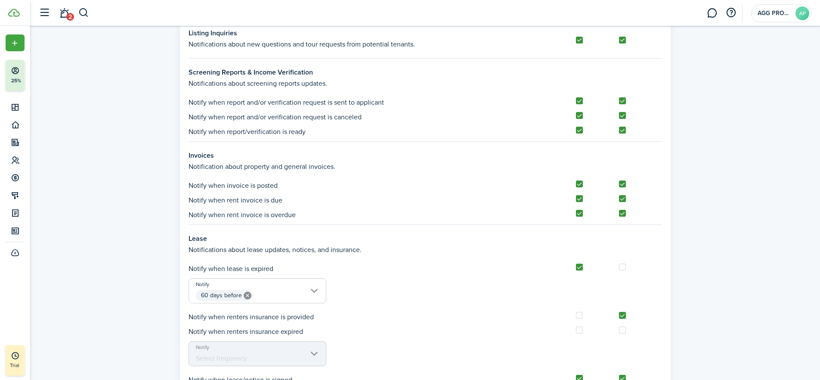
click at [314, 353] on mbsc-scroller "Notify Select frequency" at bounding box center [258, 353] width 138 height 25
click at [313, 353] on mbsc-scroller "Notify Select frequency" at bounding box center [258, 353] width 138 height 25
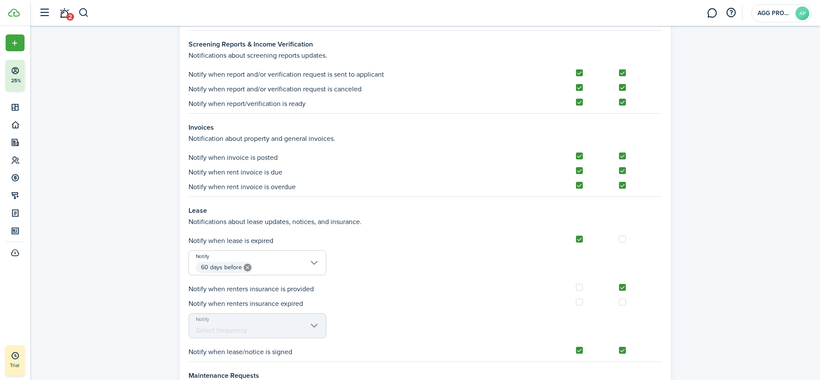
scroll to position [675, 0]
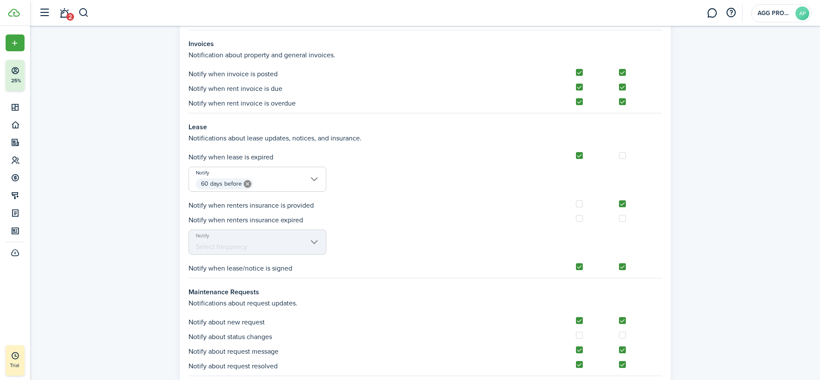
click at [579, 203] on label at bounding box center [579, 203] width 7 height 7
click at [576, 204] on input "checkbox" at bounding box center [576, 204] width 0 height 0
checkbox input "true"
click at [577, 219] on label at bounding box center [579, 218] width 7 height 7
click at [576, 219] on input "checkbox" at bounding box center [576, 218] width 0 height 0
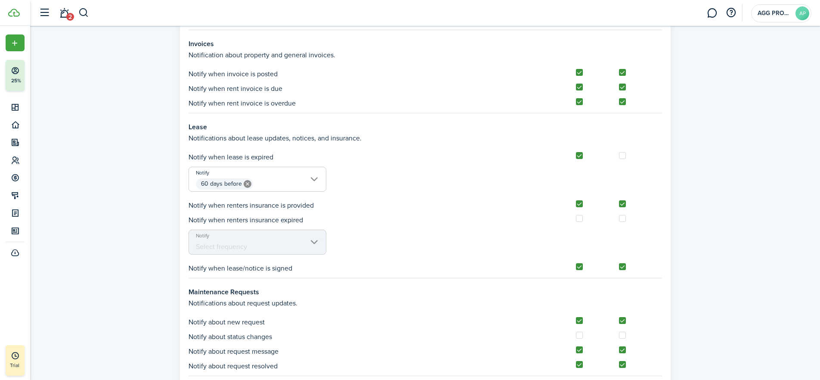
checkbox input "true"
click at [621, 155] on label at bounding box center [622, 155] width 7 height 7
click at [619, 155] on input "checkbox" at bounding box center [619, 155] width 0 height 0
checkbox input "true"
click at [624, 219] on label at bounding box center [622, 218] width 7 height 7
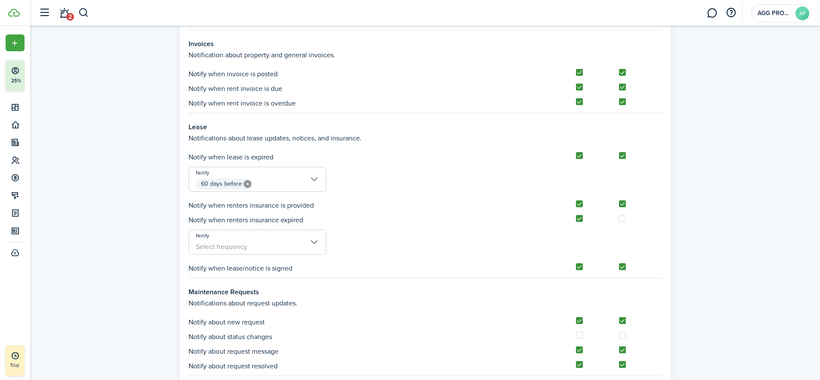
click at [619, 219] on input "checkbox" at bounding box center [619, 218] width 0 height 0
checkbox input "true"
click at [316, 242] on span "Select frequency" at bounding box center [257, 246] width 137 height 15
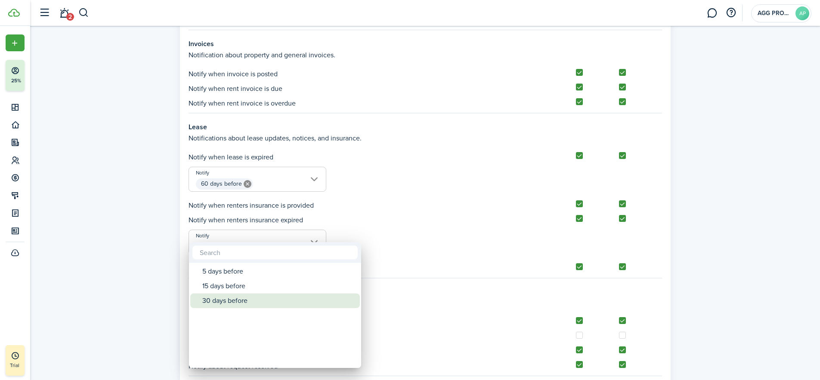
click at [229, 299] on div "30 days before" at bounding box center [278, 300] width 152 height 15
type input "30 days before"
click at [437, 302] on div at bounding box center [410, 189] width 958 height 517
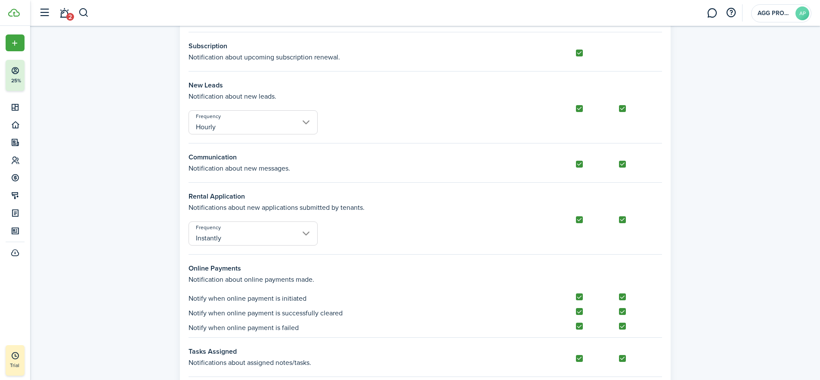
scroll to position [0, 0]
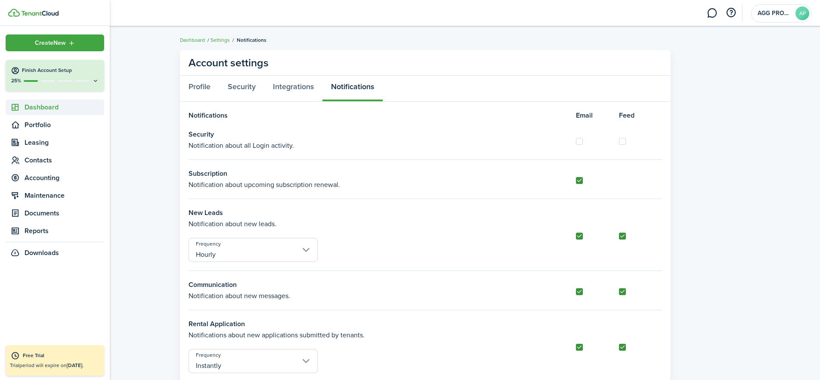
click at [39, 107] on span "Dashboard" at bounding box center [65, 107] width 80 height 10
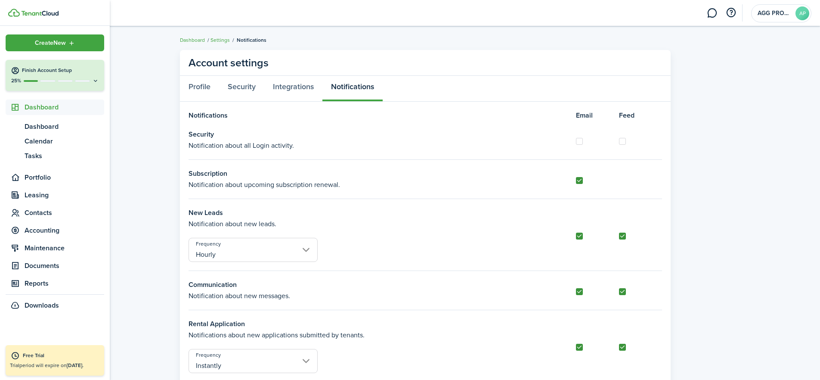
click at [61, 44] on span "Create New" at bounding box center [50, 43] width 31 height 6
click at [35, 177] on span "Portfolio" at bounding box center [65, 177] width 80 height 10
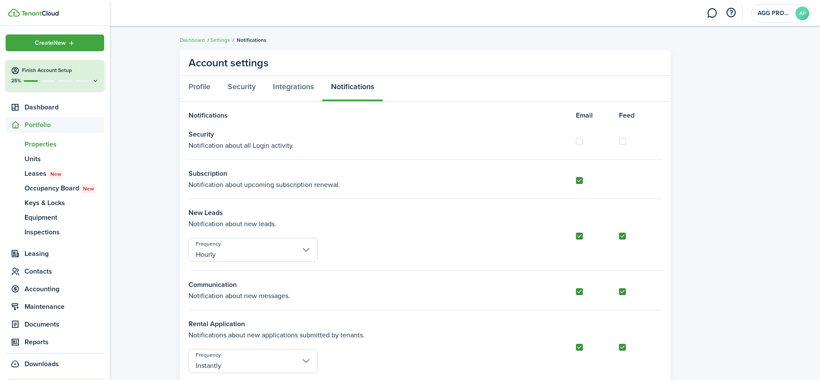
click at [40, 144] on span "Properties" at bounding box center [65, 144] width 80 height 10
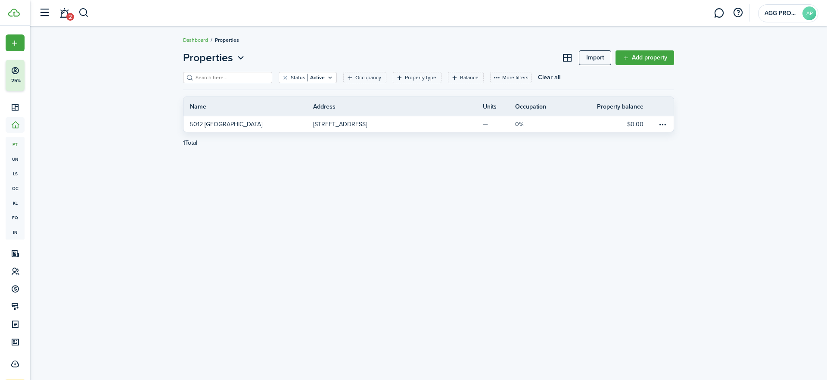
click at [641, 56] on link "Add property" at bounding box center [644, 57] width 59 height 15
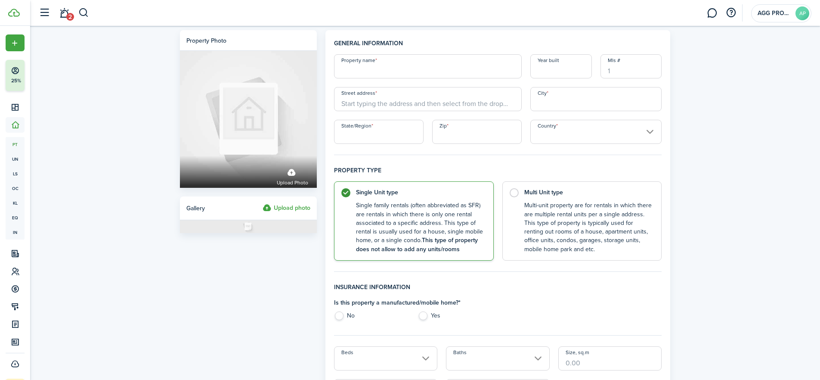
click at [357, 68] on input "Property name" at bounding box center [428, 66] width 188 height 24
type input "[STREET_ADDRESS]"
type input "1935"
click at [352, 102] on input "Street address" at bounding box center [428, 99] width 188 height 24
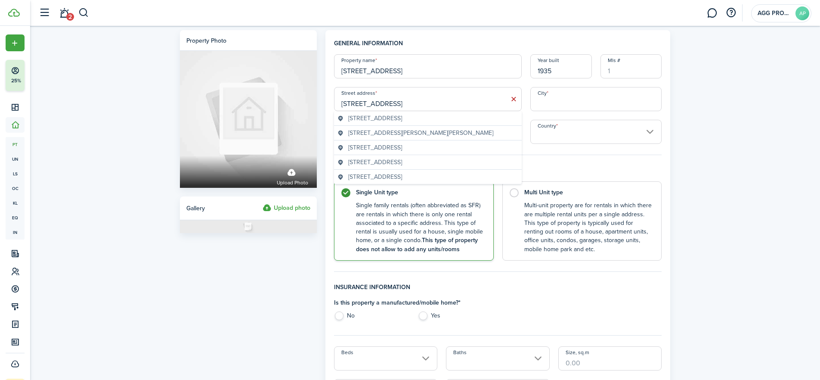
click at [401, 117] on span "[STREET_ADDRESS]" at bounding box center [375, 118] width 54 height 9
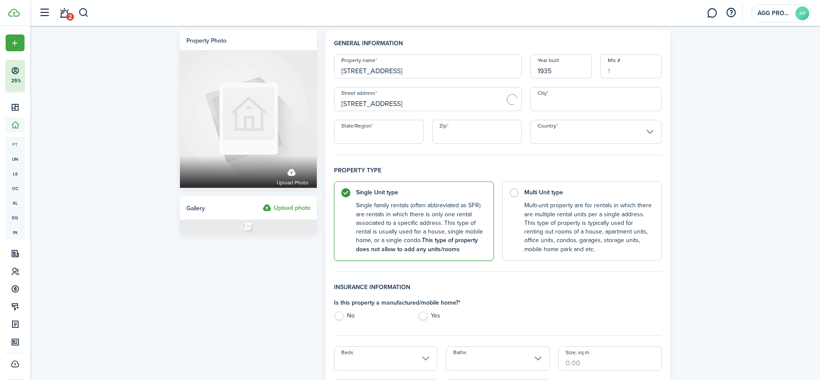
type input "[STREET_ADDRESS]"
type input "Boise"
type input "ID"
type input "83705"
type input "[GEOGRAPHIC_DATA]"
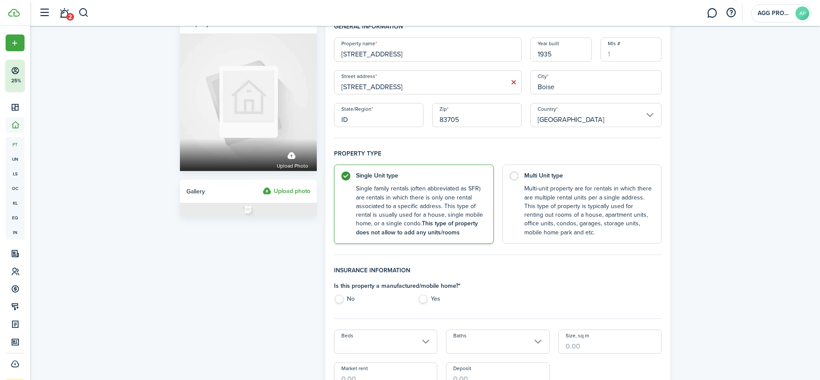
scroll to position [22, 0]
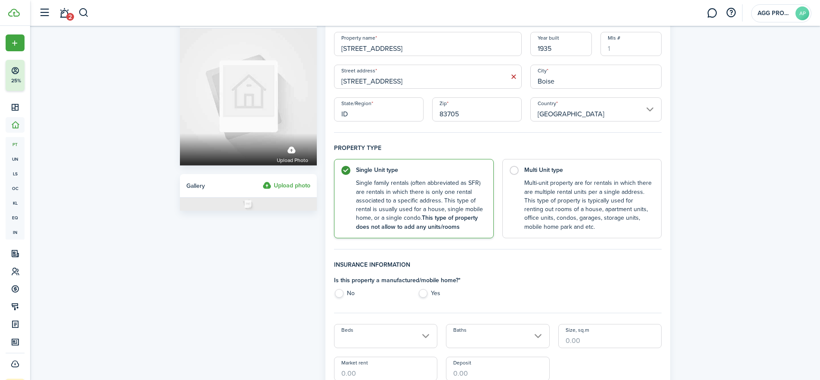
click at [445, 82] on input "[STREET_ADDRESS]" at bounding box center [428, 77] width 188 height 24
click at [372, 85] on input "[STREET_ADDRESS]" at bounding box center [428, 77] width 188 height 24
click at [387, 205] on control-radio-card-description "Single family rentals (often abbreviated as SFR) are rentals in which there is …" at bounding box center [420, 205] width 129 height 53
click at [336, 295] on label "No" at bounding box center [371, 295] width 75 height 13
radio input "true"
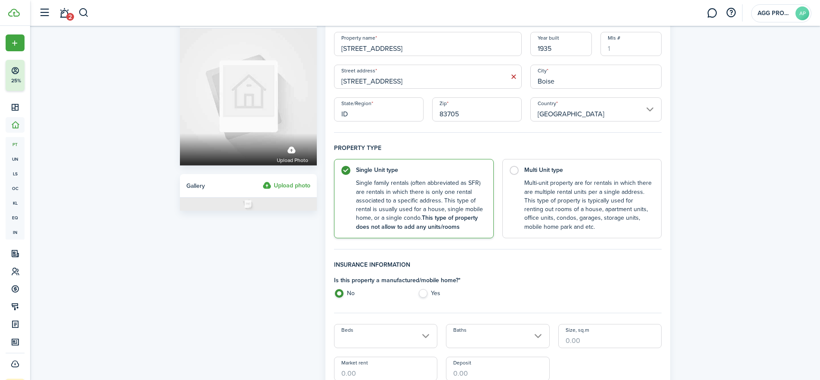
scroll to position [77, 0]
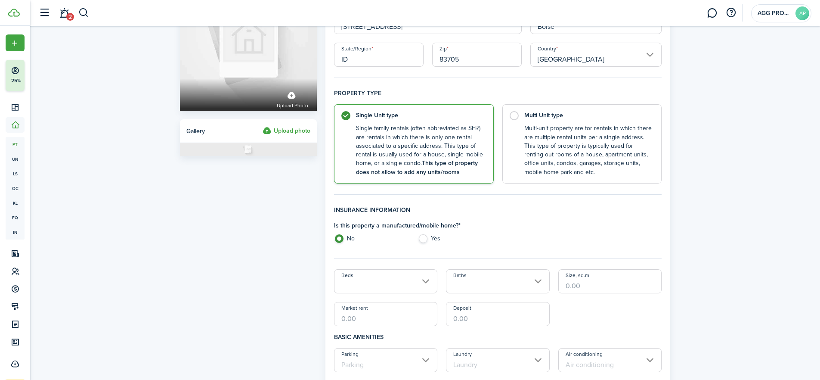
click at [351, 283] on input "Beds" at bounding box center [386, 281] width 104 height 24
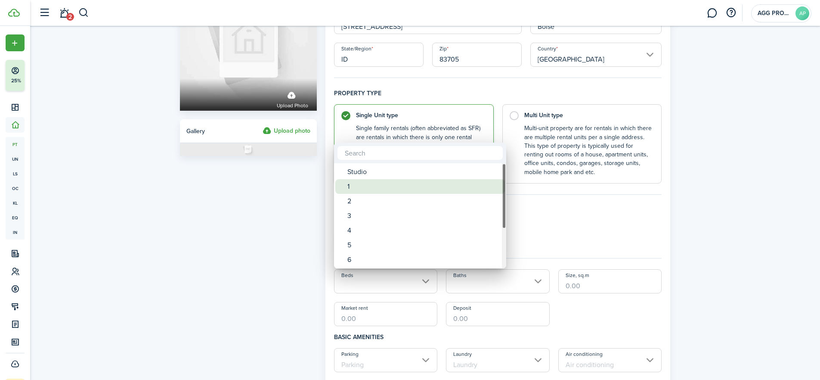
click at [356, 185] on div "1" at bounding box center [423, 186] width 152 height 15
type input "1"
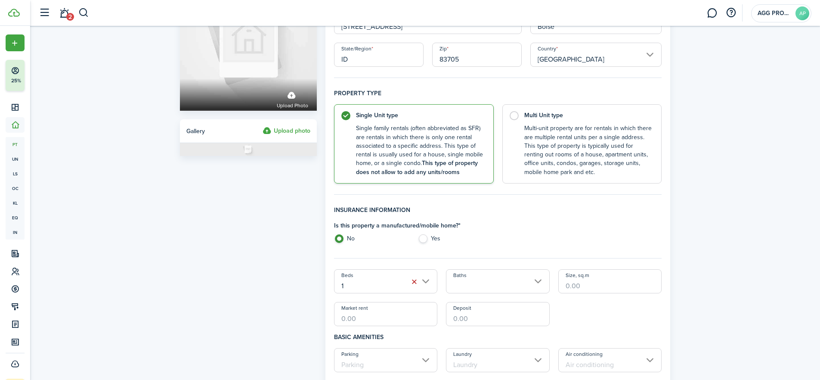
click at [461, 279] on input "Baths" at bounding box center [498, 281] width 104 height 24
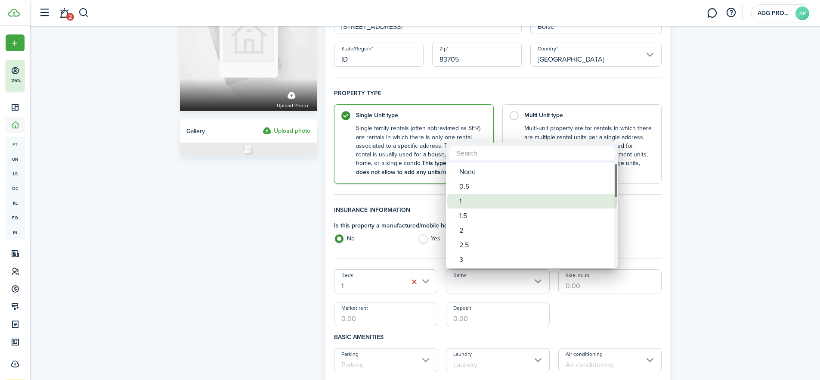
click at [458, 200] on span "Baths" at bounding box center [453, 201] width 12 height 12
type input "1"
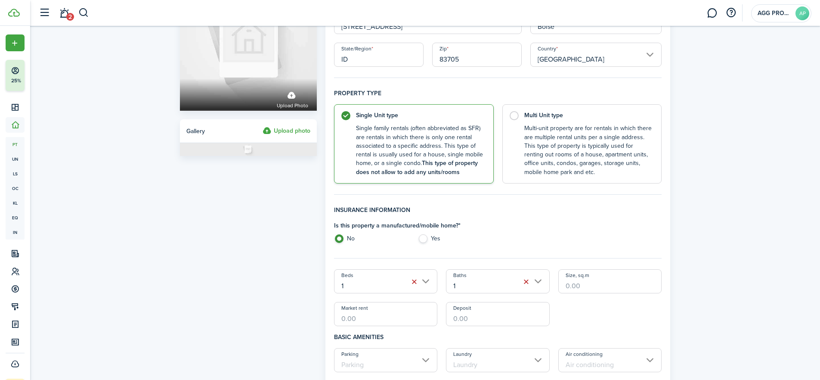
click at [573, 290] on input "Size, sq.m" at bounding box center [610, 281] width 104 height 24
type input "567"
click at [364, 319] on input "Market rent" at bounding box center [386, 314] width 104 height 24
type input "$2,000.00"
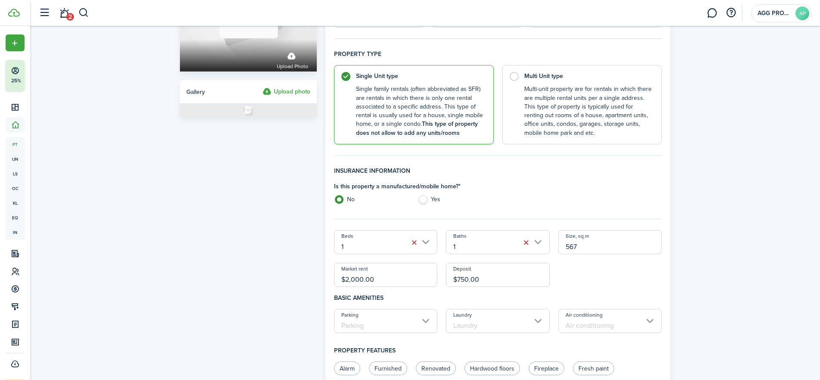
click at [376, 319] on input "Parking" at bounding box center [386, 321] width 104 height 24
type input "$750.00"
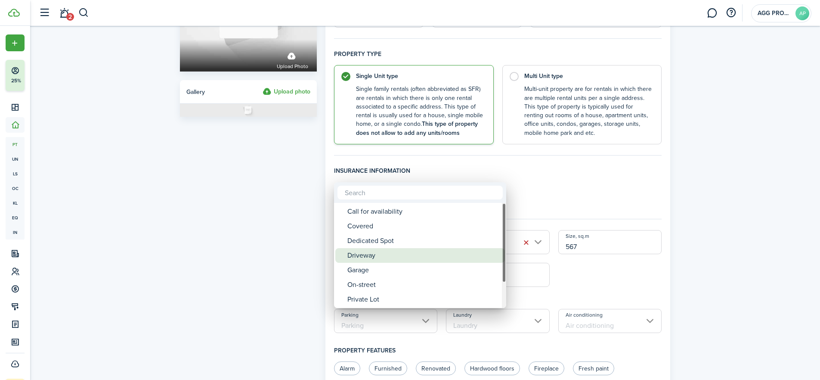
click at [361, 257] on div "Driveway" at bounding box center [423, 255] width 152 height 15
type input "Driveway"
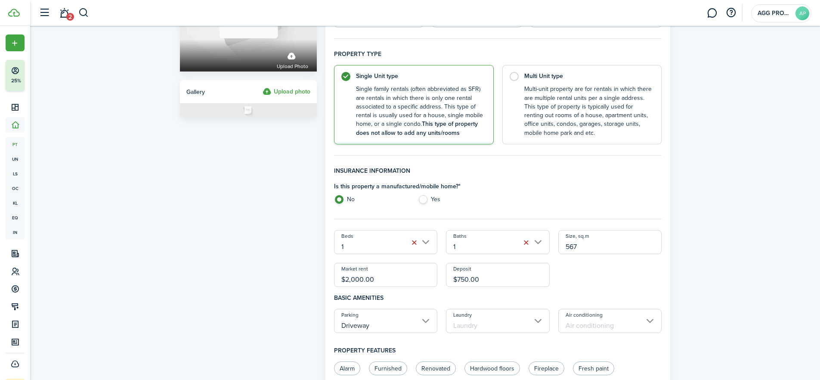
click at [469, 324] on input "Laundry" at bounding box center [498, 321] width 104 height 24
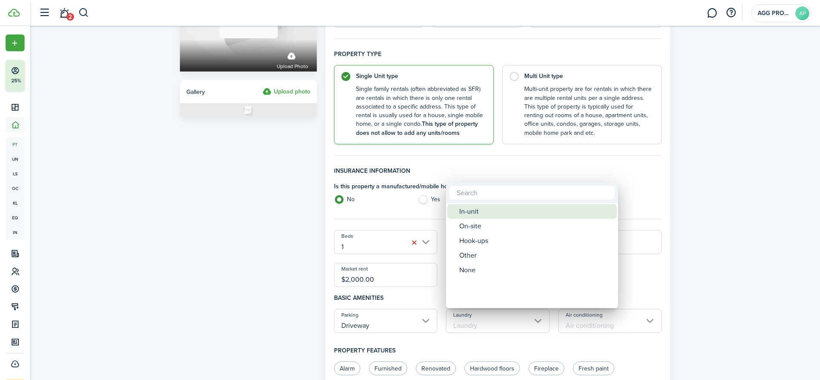
click at [475, 213] on div "In-unit" at bounding box center [535, 211] width 152 height 15
type input "In-unit"
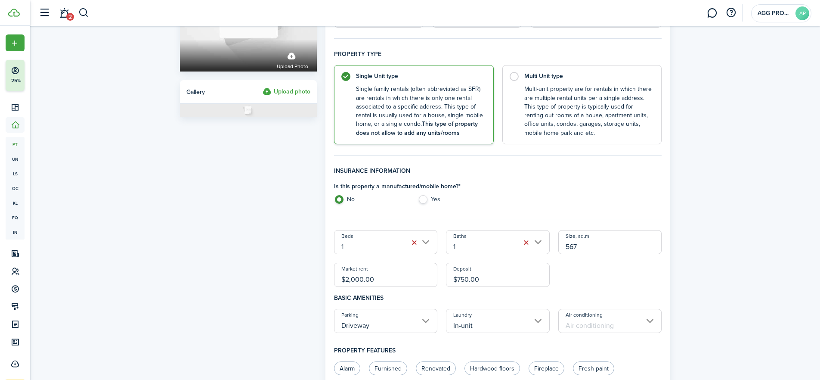
click at [583, 326] on input "Air conditioning" at bounding box center [610, 321] width 104 height 24
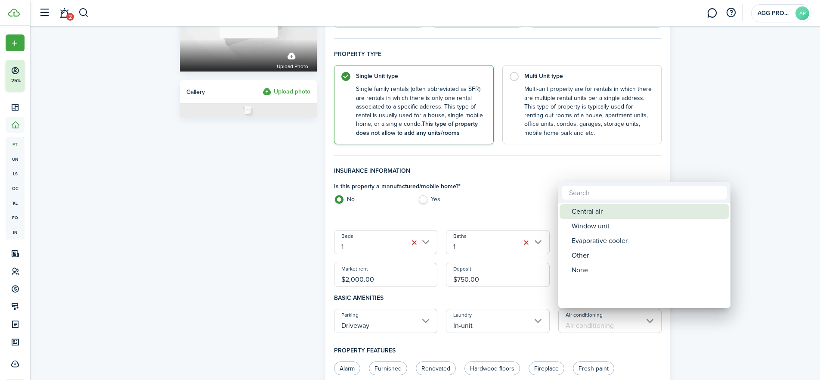
click at [579, 209] on div "Central air" at bounding box center [648, 211] width 152 height 15
type input "Central air"
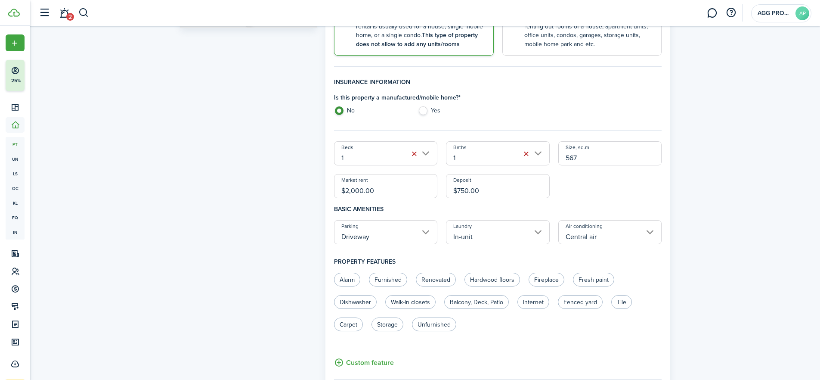
scroll to position [229, 0]
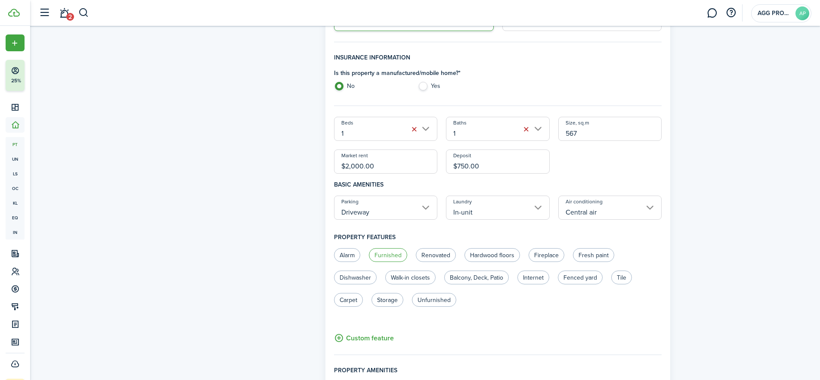
click at [384, 256] on label "Furnished" at bounding box center [388, 255] width 38 height 14
radio input "true"
click at [355, 279] on label "Dishwasher" at bounding box center [355, 277] width 43 height 14
radio input "true"
click at [574, 278] on label "Fenced yard" at bounding box center [580, 277] width 45 height 14
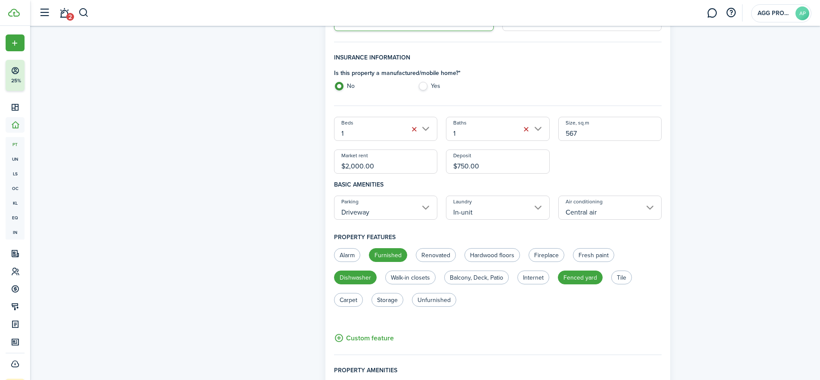
radio input "true"
click at [531, 276] on label "Internet" at bounding box center [533, 277] width 32 height 14
radio input "true"
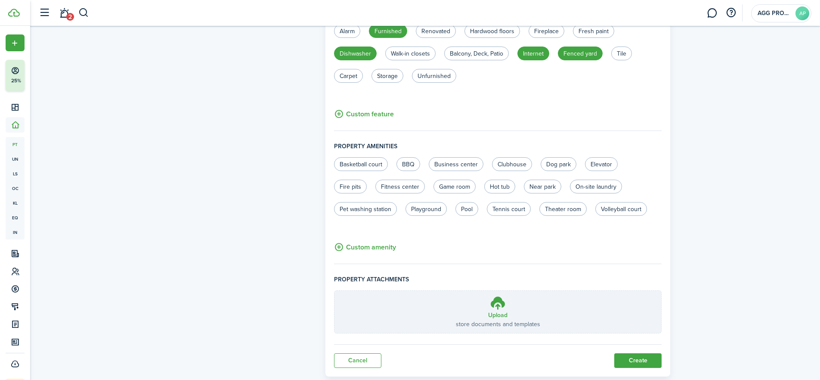
scroll to position [474, 0]
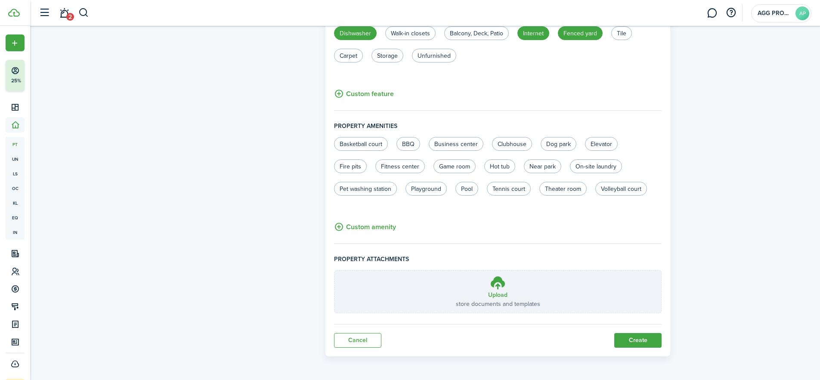
click at [634, 342] on button "Create" at bounding box center [637, 340] width 47 height 15
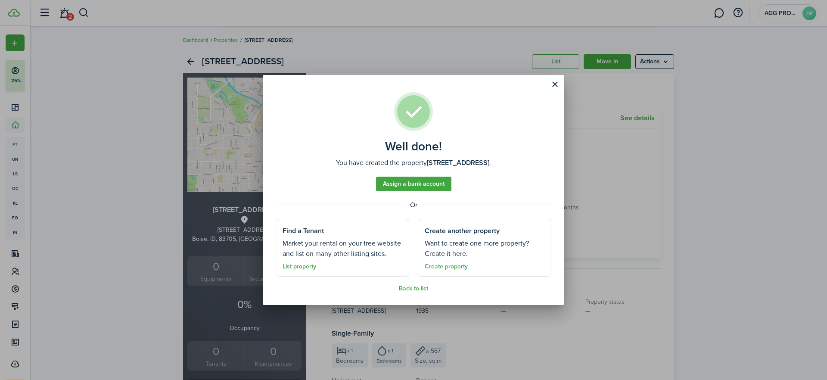
click at [415, 183] on link "Assign a bank account" at bounding box center [413, 184] width 75 height 15
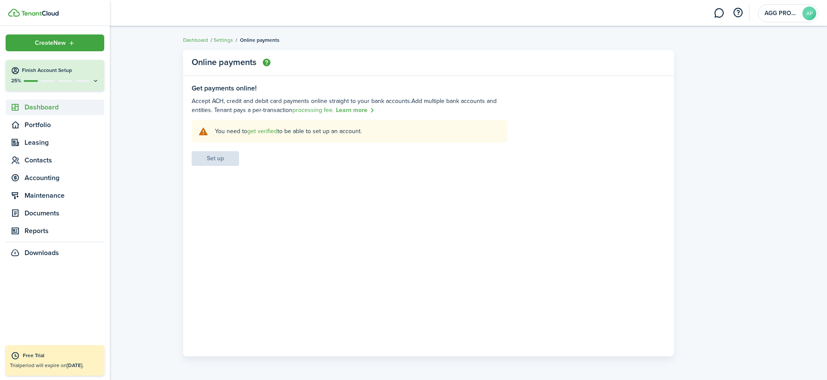
click at [39, 106] on span "Dashboard" at bounding box center [65, 107] width 80 height 10
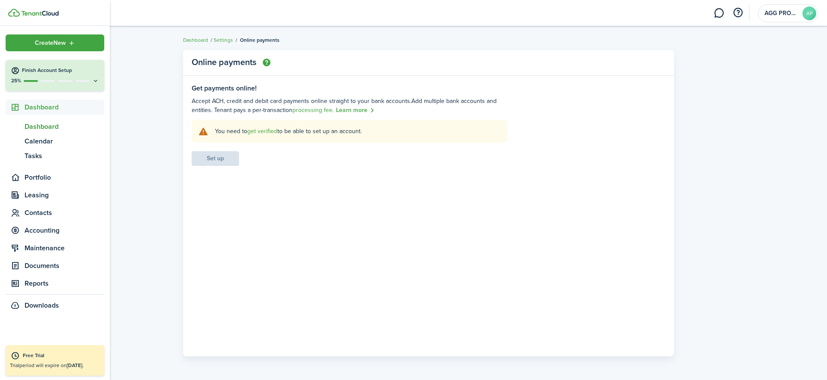
click at [41, 123] on span "Dashboard" at bounding box center [65, 126] width 80 height 10
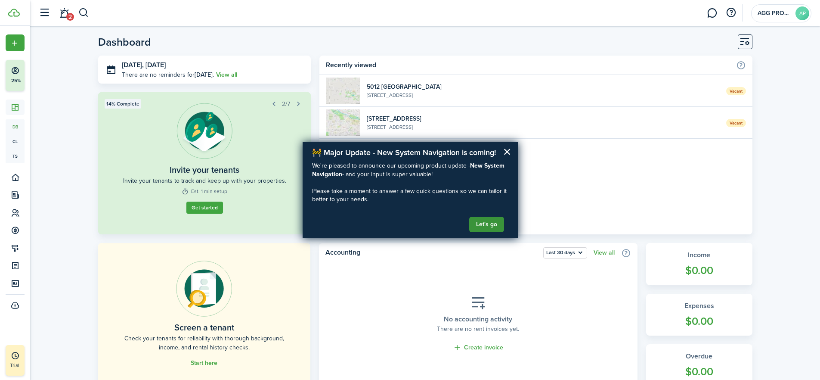
click at [483, 225] on button "Let's go" at bounding box center [486, 224] width 35 height 15
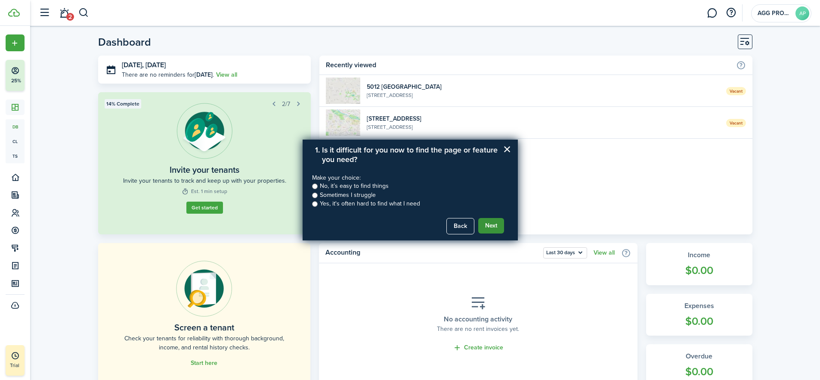
click at [484, 221] on button "Next" at bounding box center [491, 225] width 26 height 15
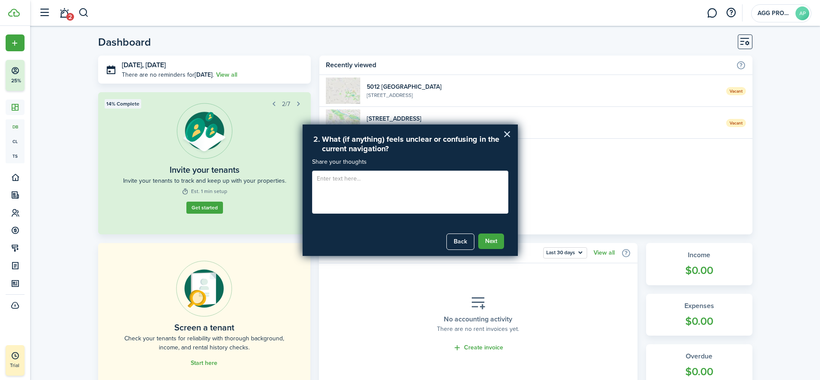
click at [507, 136] on button "×" at bounding box center [507, 134] width 8 height 14
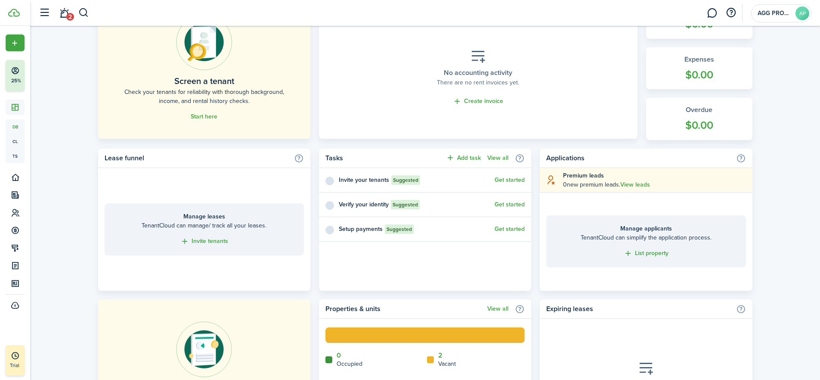
scroll to position [326, 0]
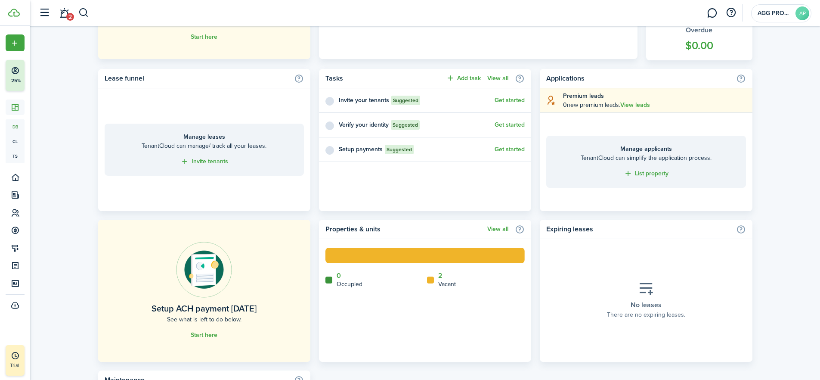
click at [202, 334] on link "Start here" at bounding box center [204, 335] width 27 height 7
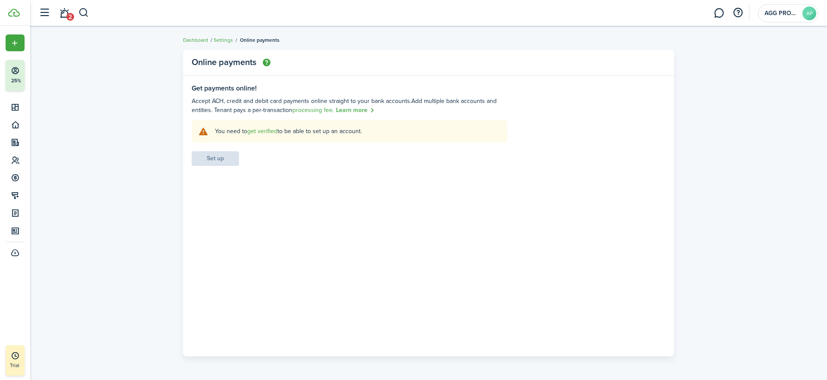
click at [265, 130] on link "get verified" at bounding box center [262, 131] width 30 height 9
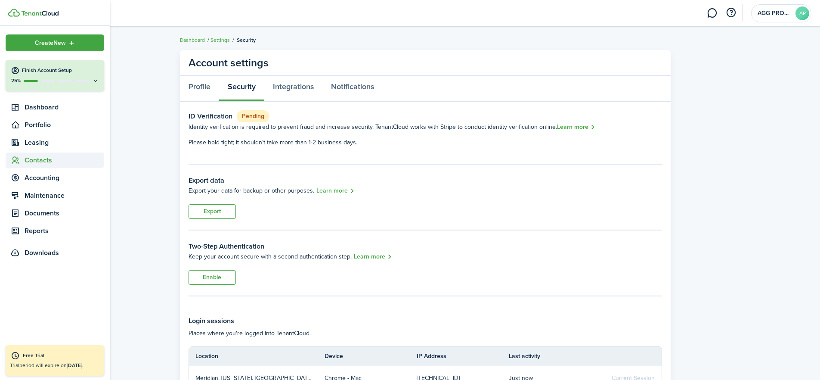
click at [38, 160] on span "Contacts" at bounding box center [65, 160] width 80 height 10
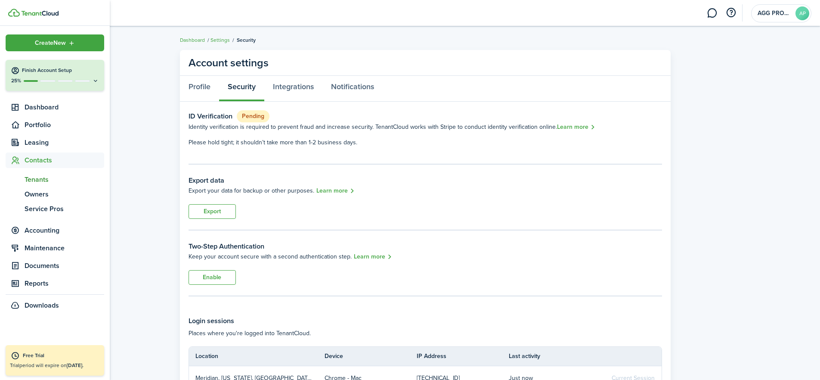
click at [35, 179] on span "Tenants" at bounding box center [65, 179] width 80 height 10
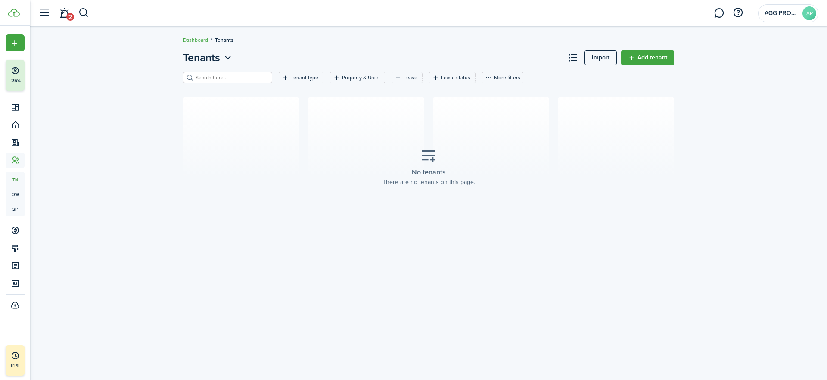
click at [648, 54] on link "Add tenant" at bounding box center [647, 57] width 53 height 15
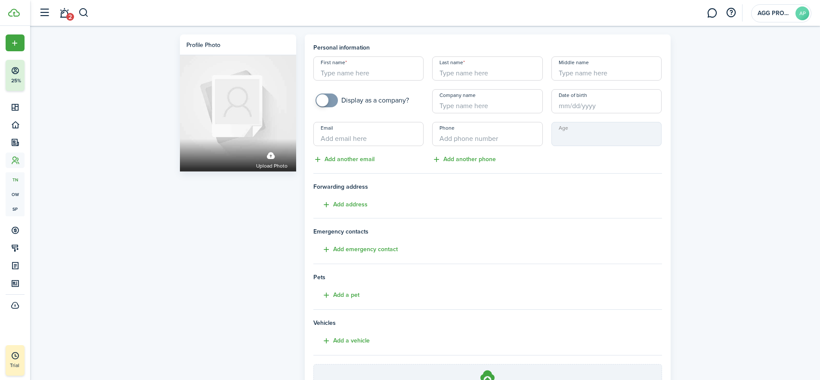
click at [328, 74] on input "First name" at bounding box center [368, 68] width 111 height 24
type input "[PERSON_NAME]"
click at [447, 136] on input "+1" at bounding box center [487, 134] width 111 height 24
paste input "[PHONE_NUMBER]"
type input "[PHONE_NUMBER]"
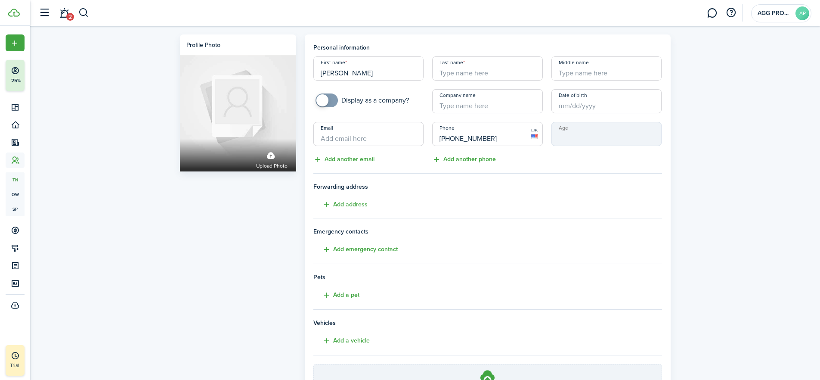
click at [459, 73] on input "Last name" at bounding box center [487, 68] width 111 height 24
paste input "[PERSON_NAME]"
type input "[PERSON_NAME]"
click at [331, 135] on input "Email" at bounding box center [368, 134] width 111 height 24
paste input "[EMAIL_ADDRESS][DOMAIN_NAME]"
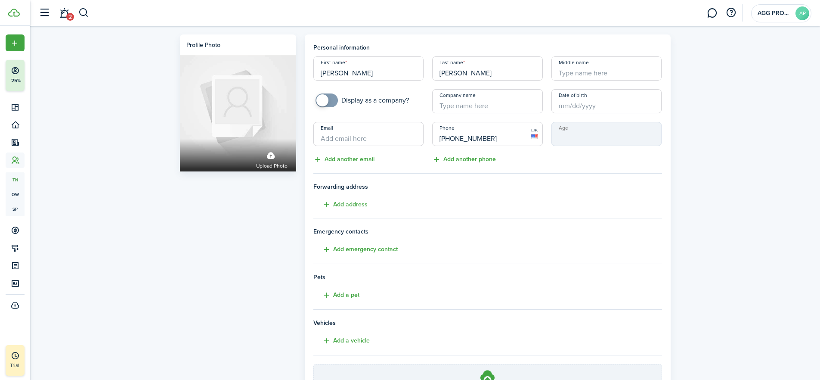
type input "[EMAIL_ADDRESS][DOMAIN_NAME]"
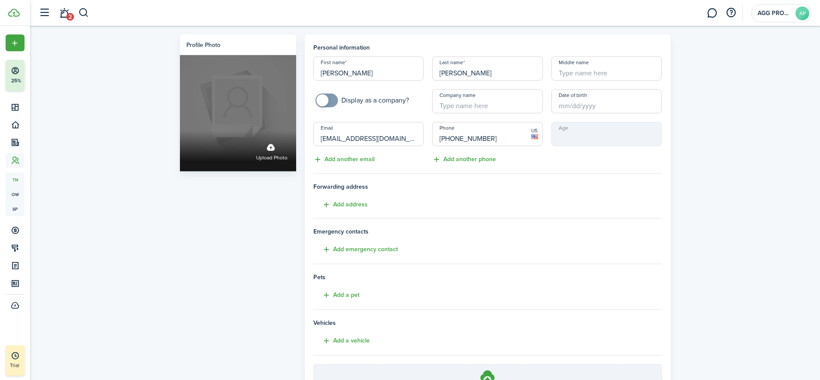
drag, startPoint x: 418, startPoint y: 139, endPoint x: 268, endPoint y: 137, distance: 149.4
click at [268, 137] on div "Profile photo Upload photo Personal information First name [PERSON_NAME] Last n…" at bounding box center [425, 240] width 499 height 413
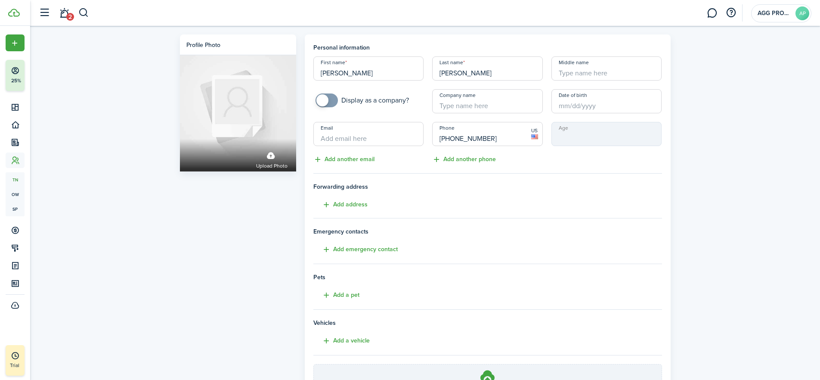
paste input "[EMAIL_ADDRESS][PERSON_NAME][DOMAIN_NAME]"
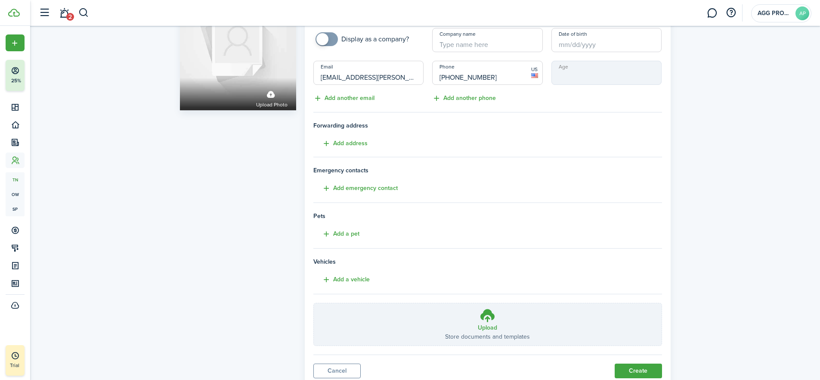
scroll to position [92, 0]
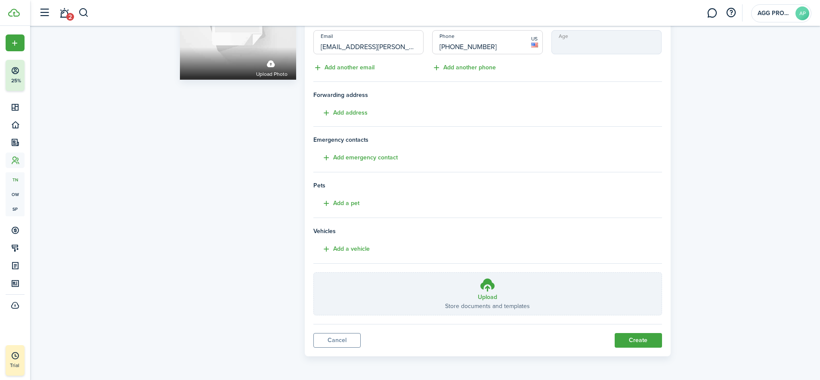
type input "[EMAIL_ADDRESS][PERSON_NAME][DOMAIN_NAME]"
click at [633, 338] on button "Create" at bounding box center [638, 340] width 47 height 15
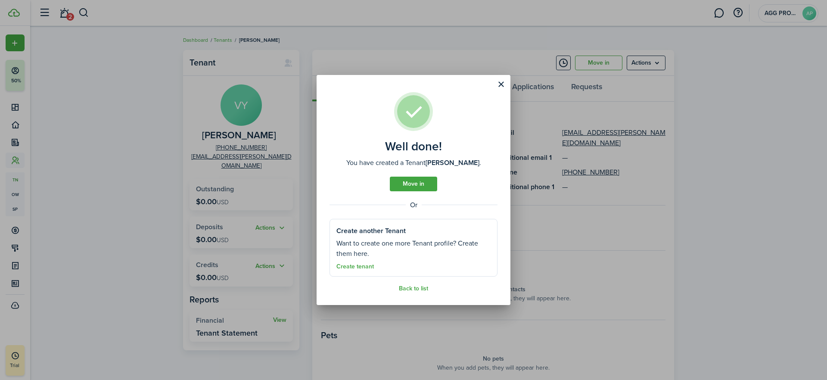
click at [414, 181] on link "Move in" at bounding box center [413, 184] width 47 height 15
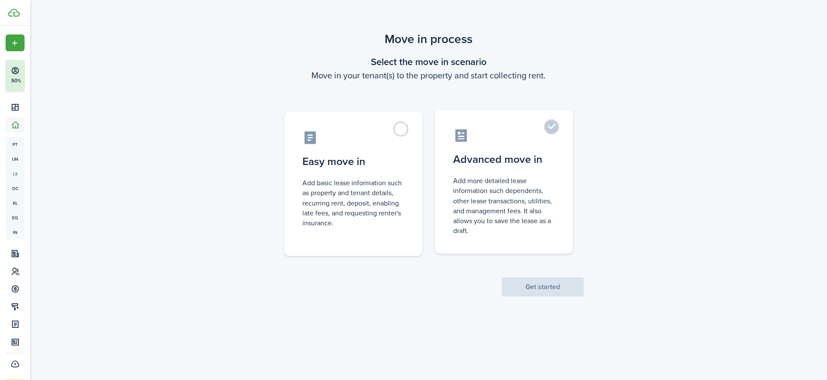
click at [553, 125] on label "Advanced move in Add more detailed lease information such dependents, other lea…" at bounding box center [504, 182] width 138 height 144
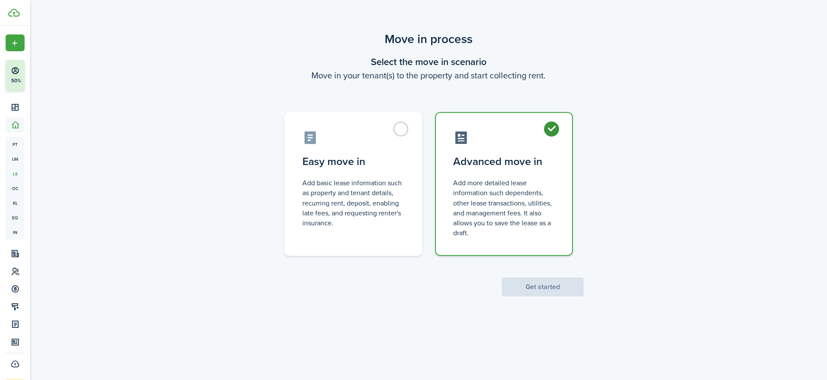
radio input "true"
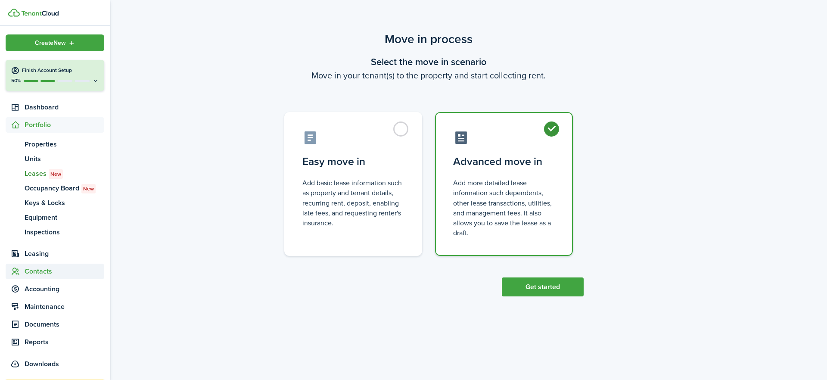
click at [40, 269] on span "Contacts" at bounding box center [65, 271] width 80 height 10
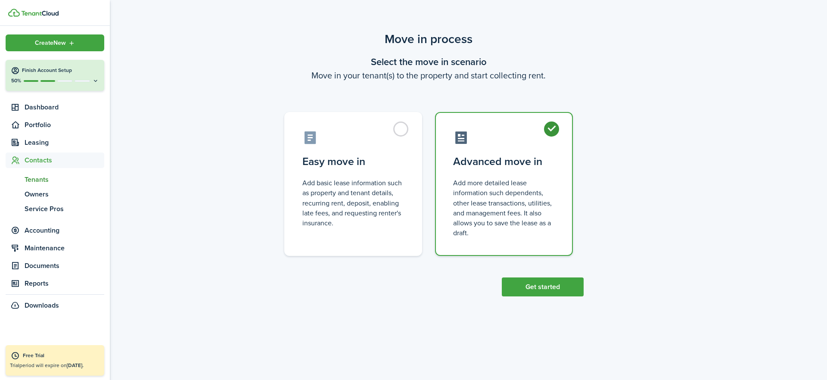
click at [37, 180] on span "Tenants" at bounding box center [65, 179] width 80 height 10
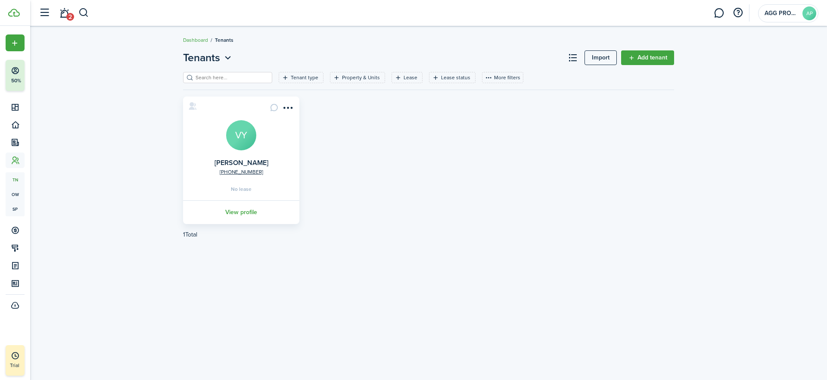
click at [641, 59] on link "Add tenant" at bounding box center [647, 57] width 53 height 15
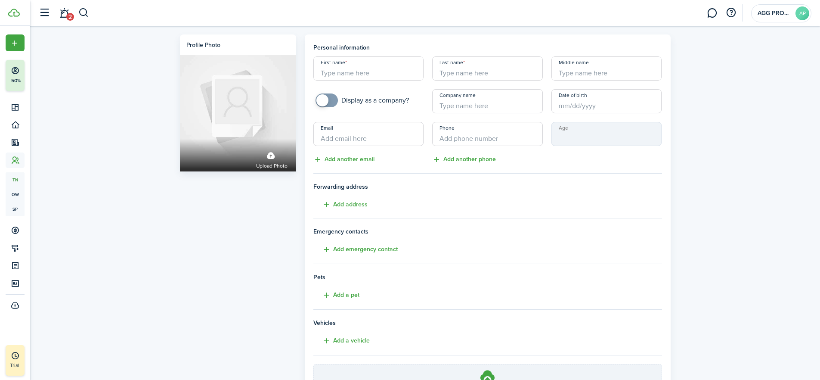
click at [339, 71] on input "First name" at bounding box center [368, 68] width 111 height 24
type input "Rylee"
paste input "[PERSON_NAME]"
type input "[PERSON_NAME]"
click at [322, 138] on input "Email" at bounding box center [368, 134] width 111 height 24
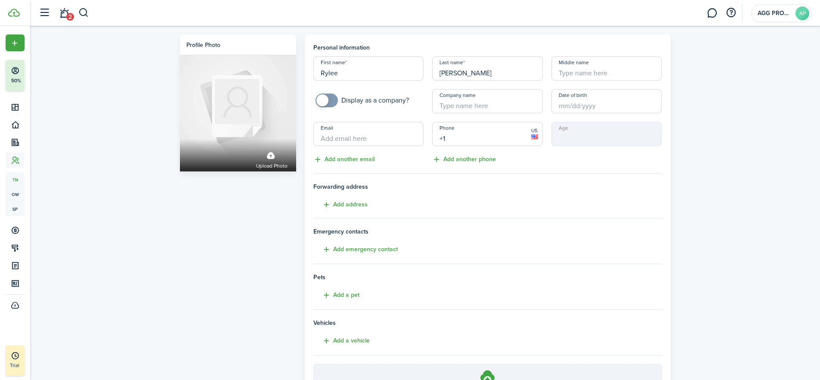
click at [445, 136] on input "+1" at bounding box center [487, 134] width 111 height 24
paste input "[PHONE_NUMBER]"
type input "[PHONE_NUMBER]"
click at [327, 136] on input "Email" at bounding box center [368, 134] width 111 height 24
type input "[EMAIL_ADDRESS][DOMAIN_NAME]"
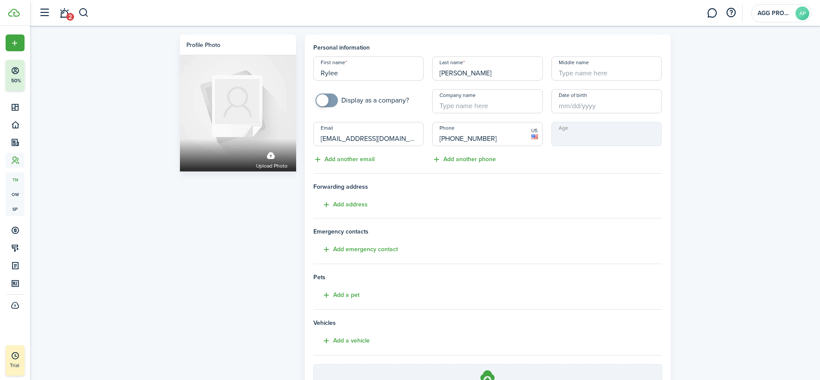
click at [409, 205] on h4 "Forwarding address Add address" at bounding box center [487, 196] width 349 height 28
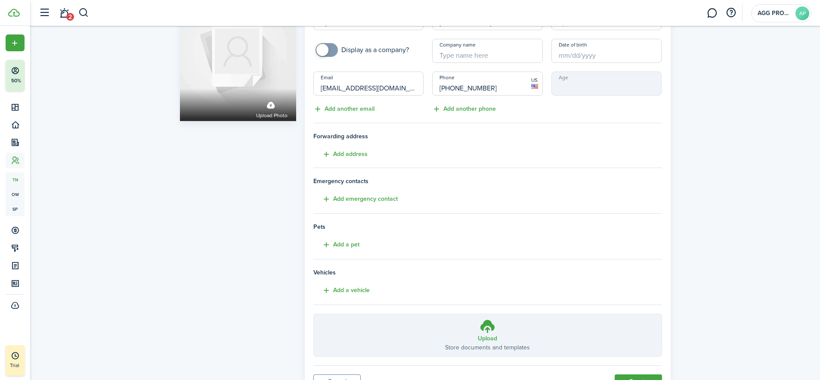
scroll to position [92, 0]
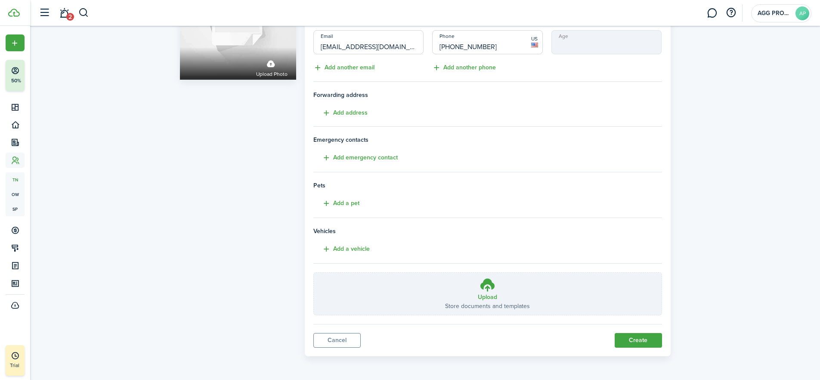
click at [636, 339] on button "Create" at bounding box center [638, 340] width 47 height 15
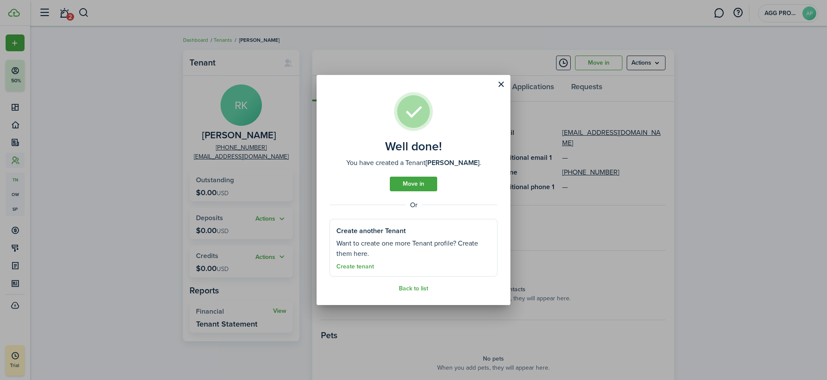
click at [499, 82] on button "Close modal" at bounding box center [500, 84] width 15 height 15
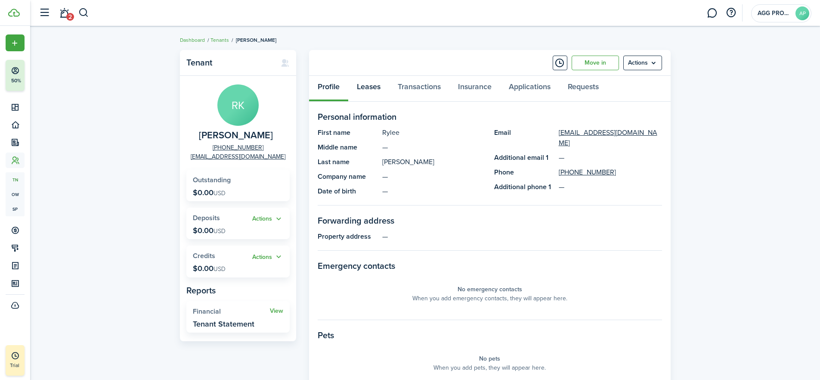
click at [370, 87] on link "Leases" at bounding box center [368, 89] width 41 height 26
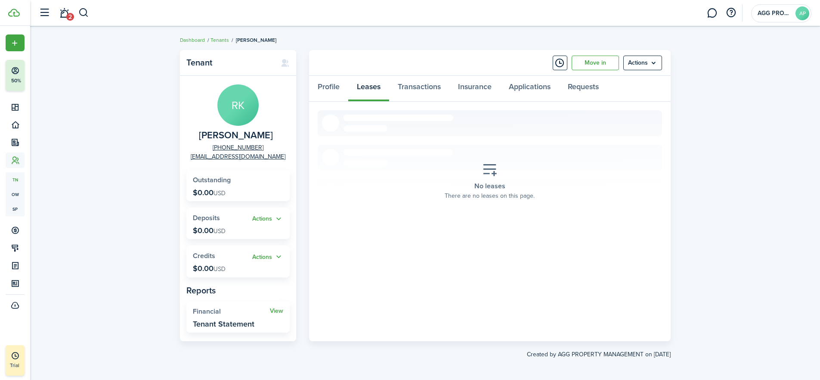
click at [273, 218] on button "Actions" at bounding box center [267, 219] width 31 height 10
click at [222, 236] on link "Add" at bounding box center [245, 235] width 75 height 15
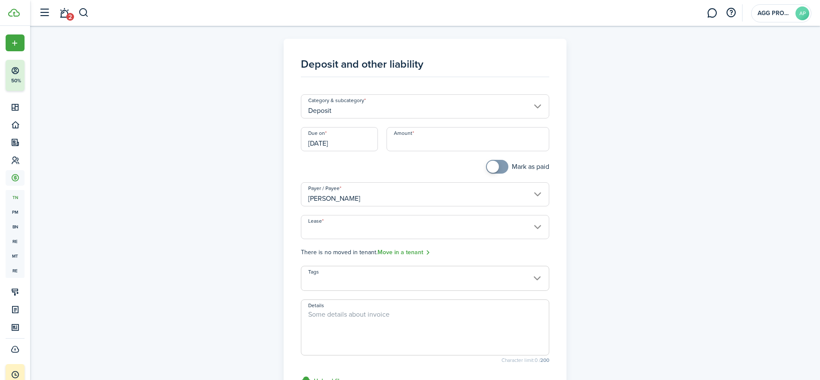
click at [397, 136] on input "Amount" at bounding box center [468, 139] width 163 height 24
type input "$750.00"
checkbox input "true"
click at [493, 167] on span at bounding box center [493, 167] width 12 height 12
click at [543, 228] on input "Lease" at bounding box center [425, 227] width 248 height 24
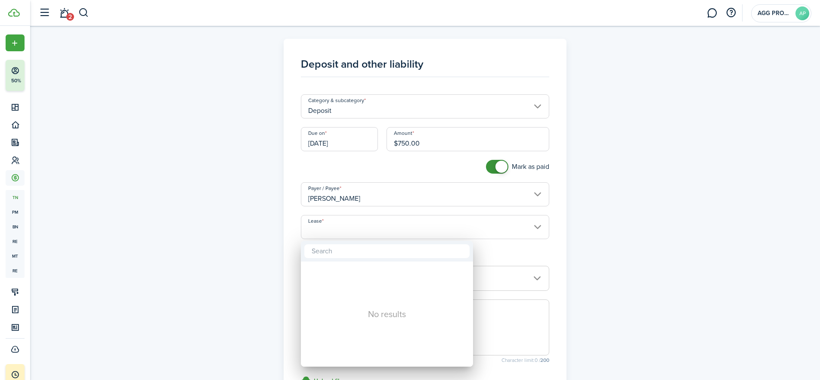
click at [538, 225] on div at bounding box center [410, 189] width 958 height 517
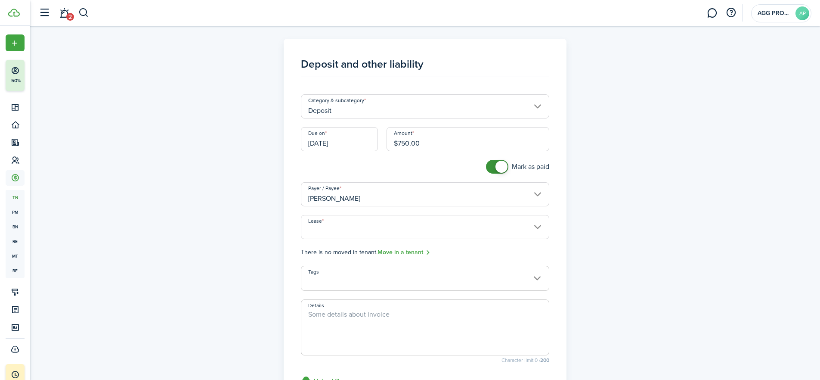
click at [408, 251] on link "Move in a tenant" at bounding box center [404, 253] width 53 height 10
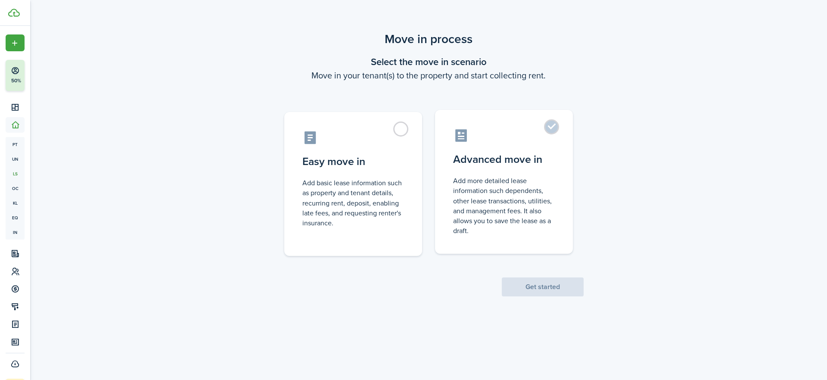
click at [552, 126] on label "Advanced move in Add more detailed lease information such dependents, other lea…" at bounding box center [504, 182] width 138 height 144
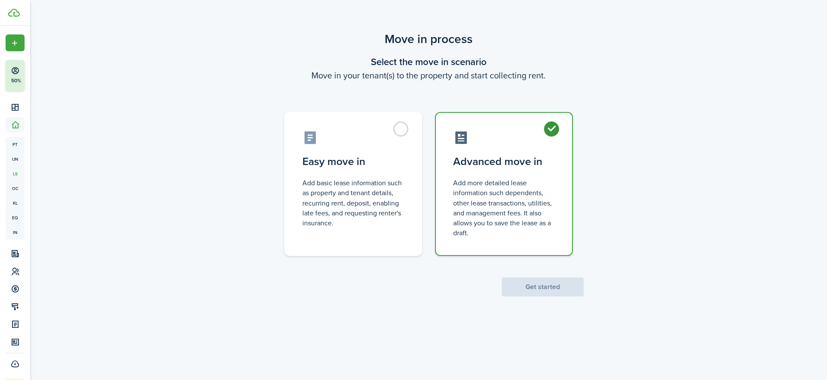
radio input "true"
click at [543, 289] on button "Get started" at bounding box center [543, 286] width 82 height 19
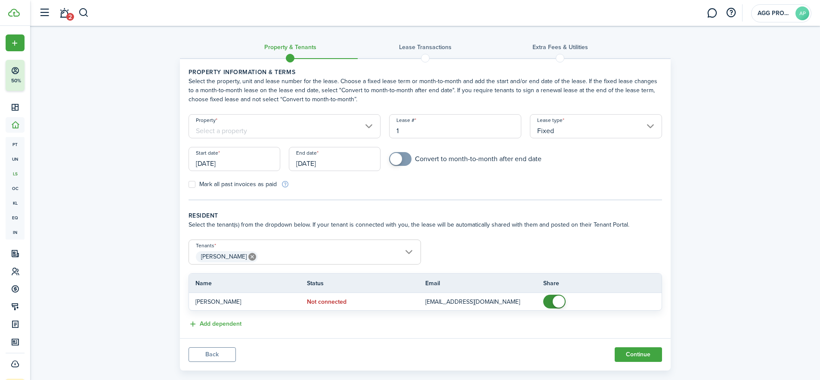
click at [300, 127] on input "Property" at bounding box center [285, 126] width 192 height 24
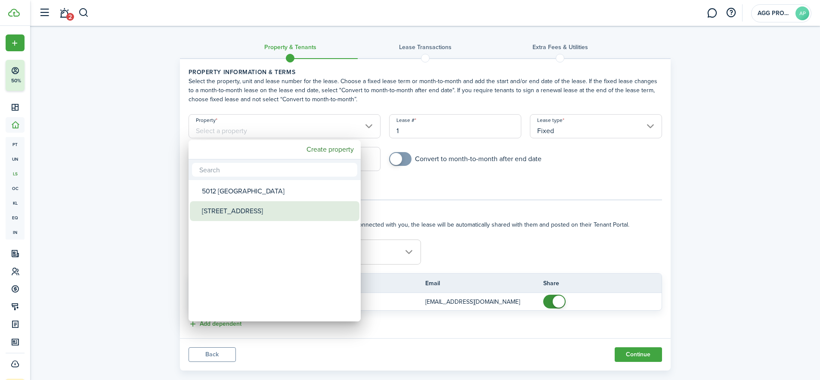
click at [223, 210] on div "[STREET_ADDRESS]" at bounding box center [278, 211] width 152 height 20
type input "[STREET_ADDRESS]"
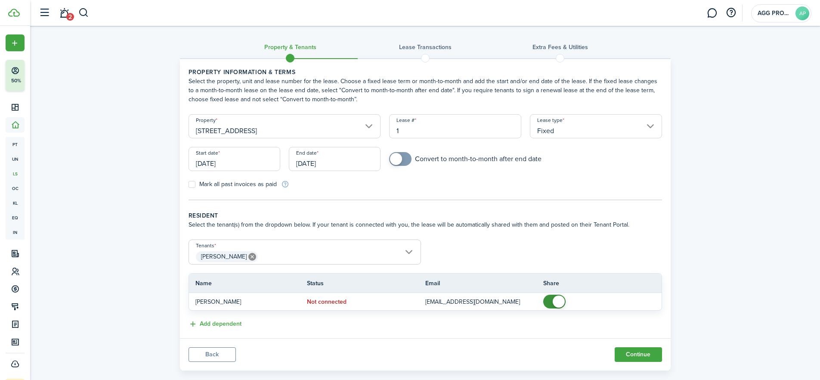
click at [238, 162] on input "[DATE]" at bounding box center [235, 159] width 92 height 24
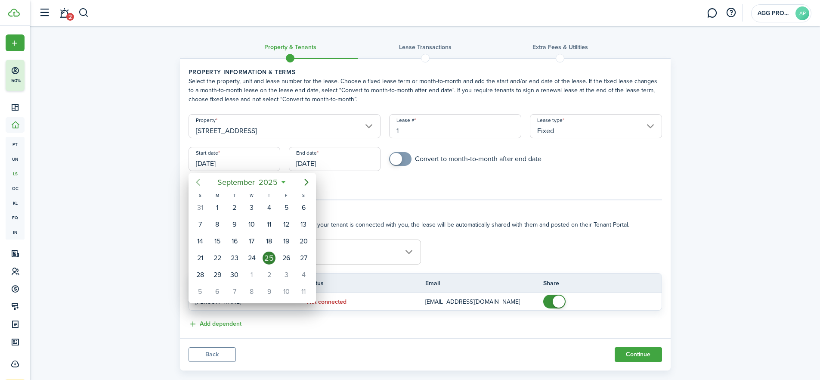
click at [202, 180] on icon "Previous page" at bounding box center [198, 182] width 10 height 10
click at [267, 205] on div "1" at bounding box center [269, 207] width 13 height 13
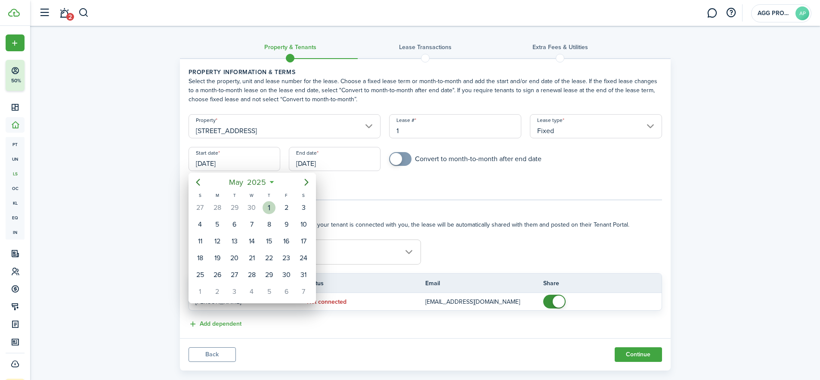
type input "[DATE]"
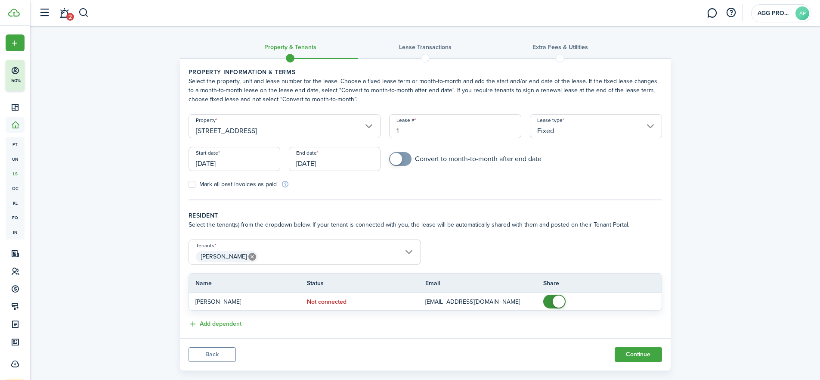
click at [320, 161] on input "[DATE]" at bounding box center [335, 159] width 92 height 24
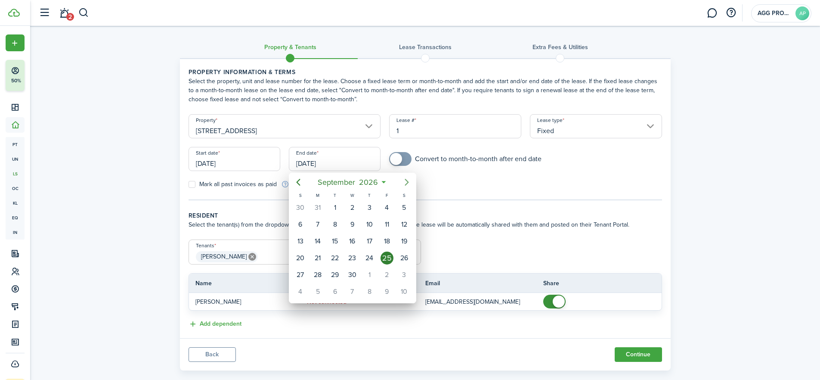
click at [407, 183] on icon "Next page" at bounding box center [407, 182] width 4 height 7
click at [406, 182] on icon "Next page" at bounding box center [407, 182] width 10 height 10
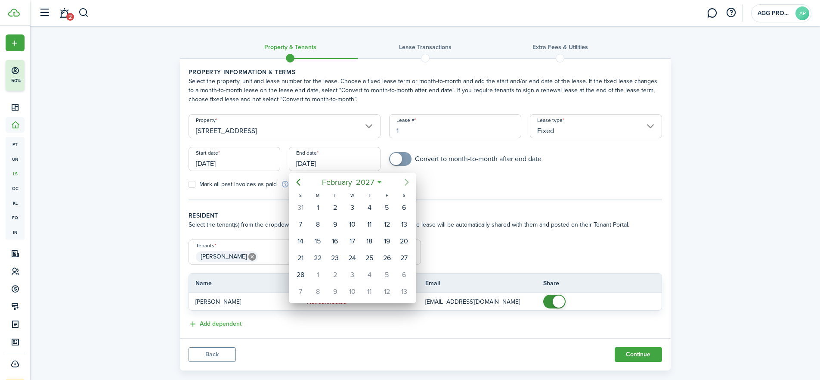
click at [406, 182] on icon "Next page" at bounding box center [407, 182] width 10 height 10
click at [388, 275] on div "30" at bounding box center [387, 274] width 13 height 13
type input "[DATE]"
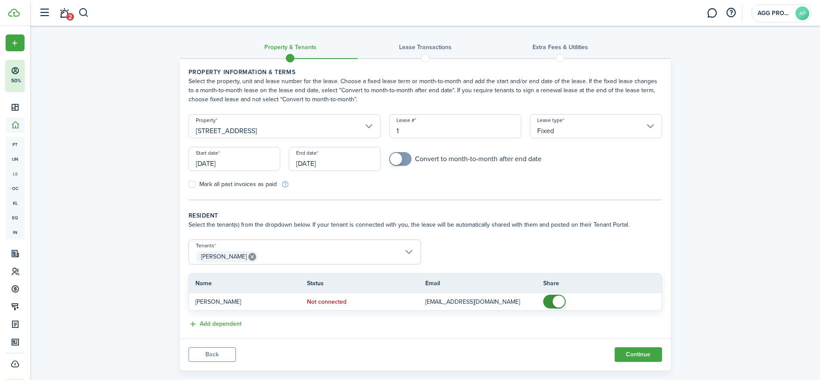
click at [191, 183] on label "Mark all past invoices as paid" at bounding box center [233, 184] width 88 height 7
click at [189, 184] on input "Mark all past invoices as paid" at bounding box center [188, 184] width 0 height 0
checkbox input "true"
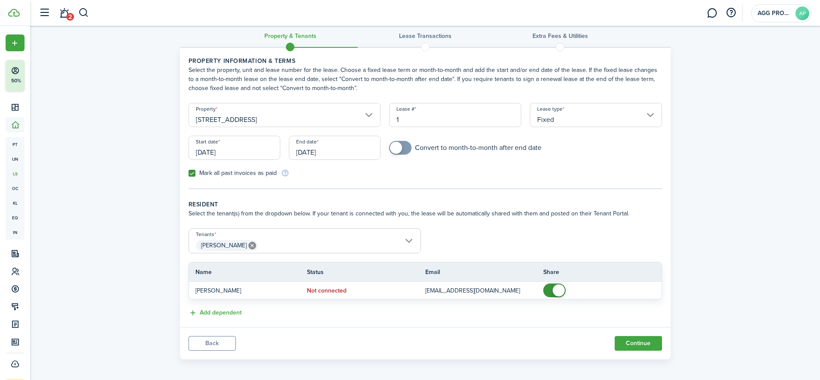
scroll to position [14, 0]
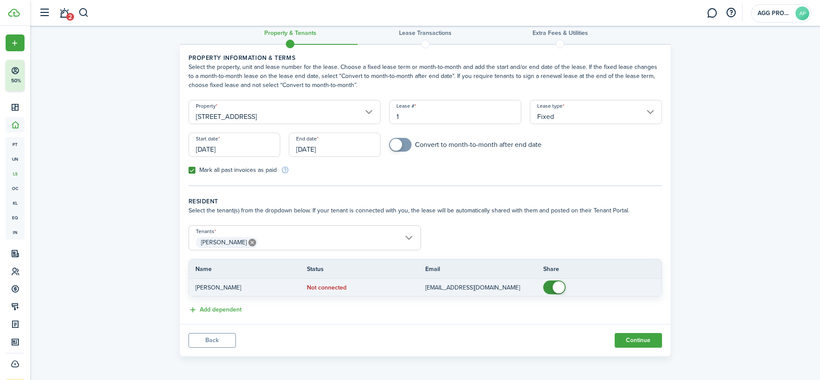
checkbox input "false"
click at [560, 286] on span at bounding box center [559, 287] width 12 height 12
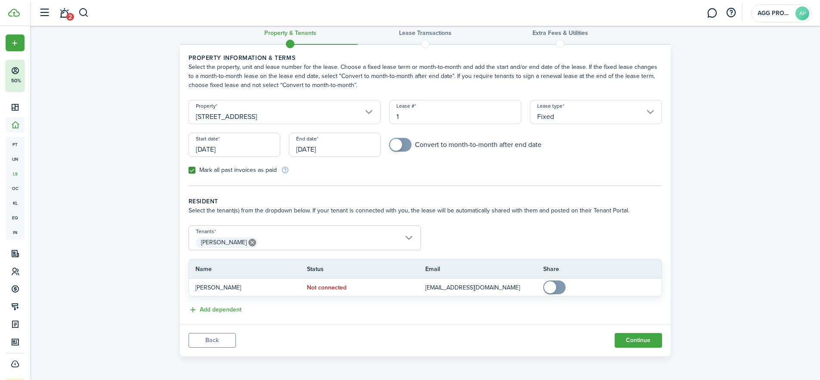
click at [635, 341] on button "Continue" at bounding box center [638, 340] width 47 height 15
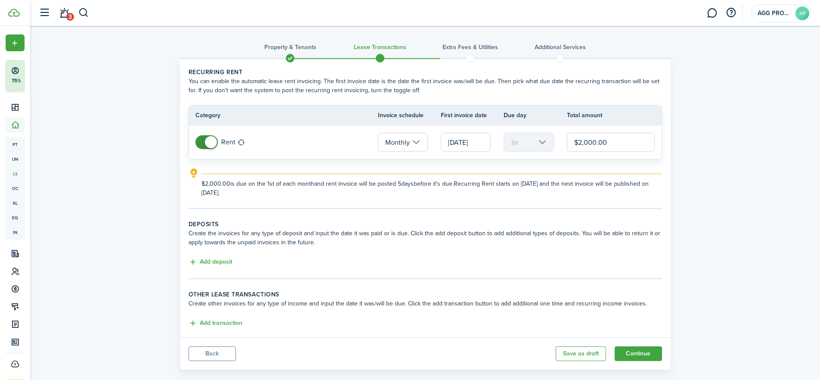
click at [461, 143] on input "[DATE]" at bounding box center [466, 142] width 50 height 19
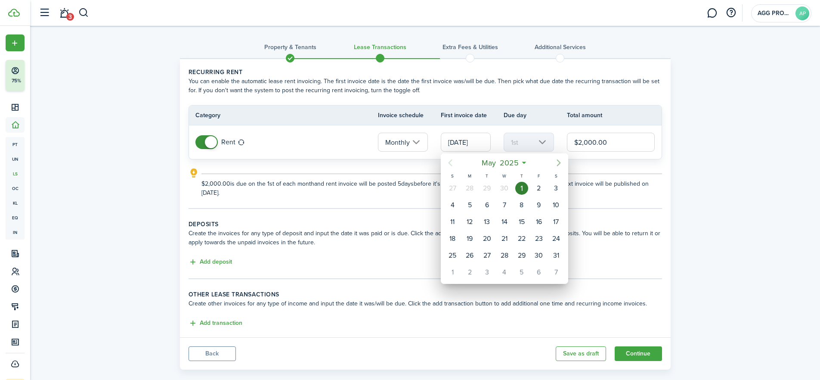
click at [555, 164] on icon "Next page" at bounding box center [559, 163] width 10 height 10
click at [557, 163] on icon "Next page" at bounding box center [559, 163] width 10 height 10
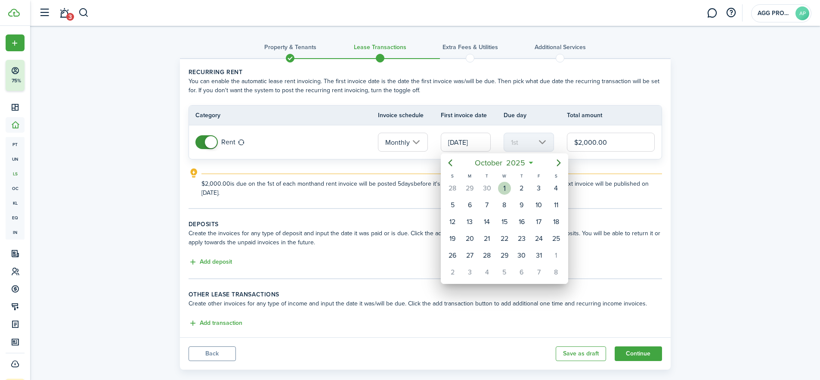
click at [503, 189] on div "1" at bounding box center [504, 188] width 13 height 13
type input "[DATE]"
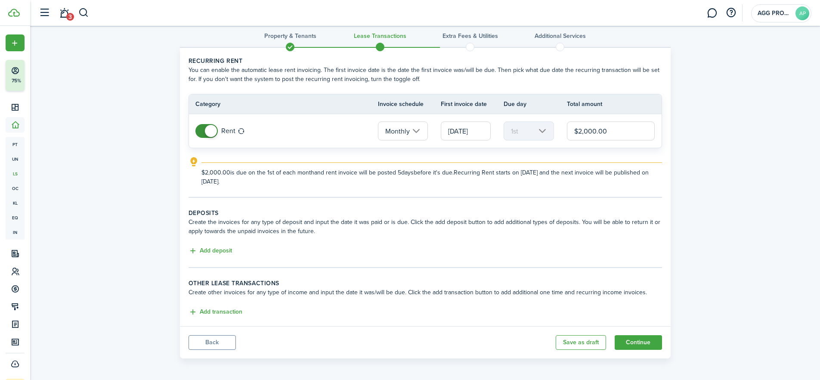
scroll to position [13, 0]
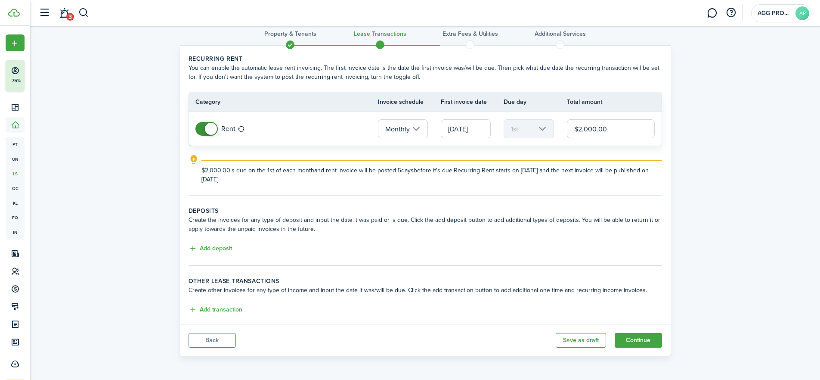
click at [638, 341] on button "Continue" at bounding box center [638, 340] width 47 height 15
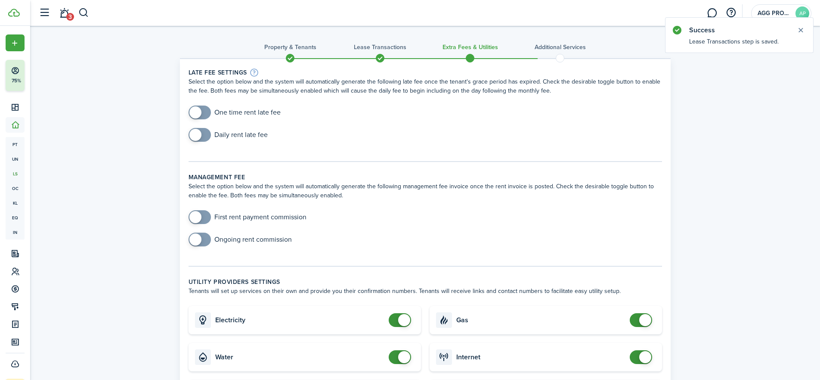
checkbox input "true"
click at [195, 113] on span at bounding box center [195, 112] width 12 height 12
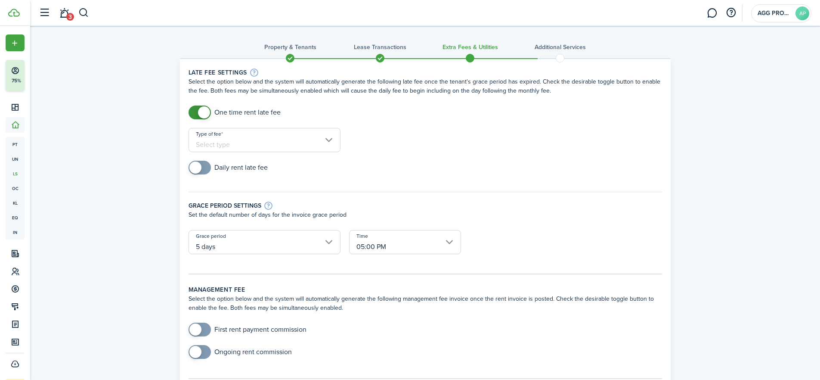
click at [218, 145] on input "Type of fee" at bounding box center [265, 140] width 152 height 24
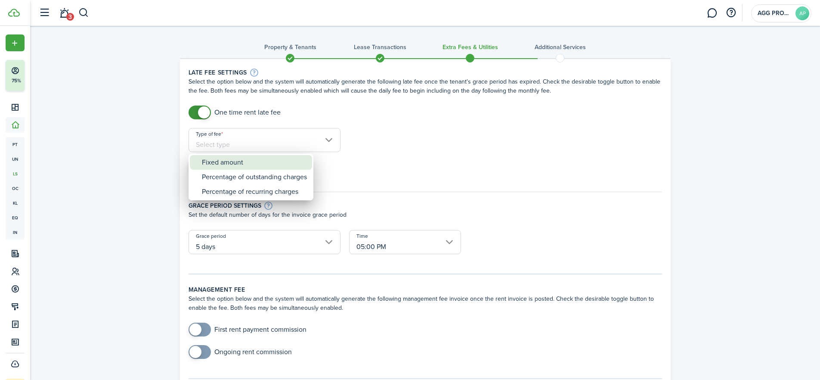
click at [223, 163] on div "Fixed amount" at bounding box center [254, 162] width 105 height 15
type input "Fixed amount"
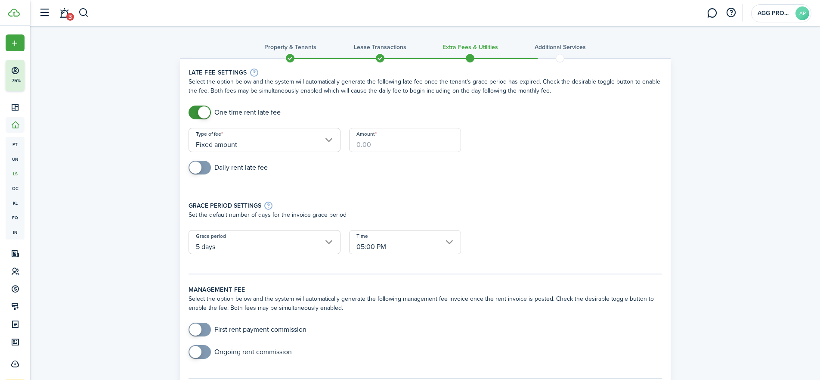
click at [367, 141] on input "Amount" at bounding box center [405, 140] width 112 height 24
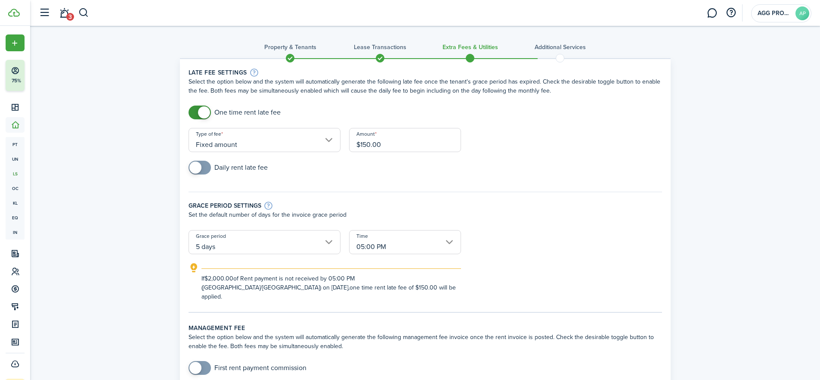
type input "$150.00"
click at [507, 215] on p "Set the default number of days for the invoice grace period" at bounding box center [426, 214] width 474 height 9
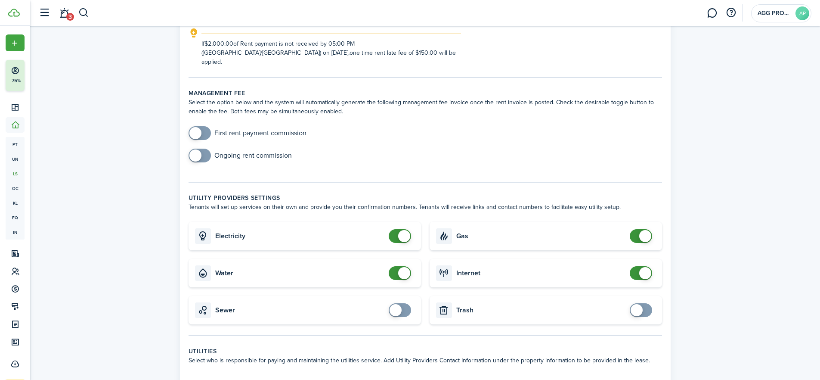
scroll to position [279, 0]
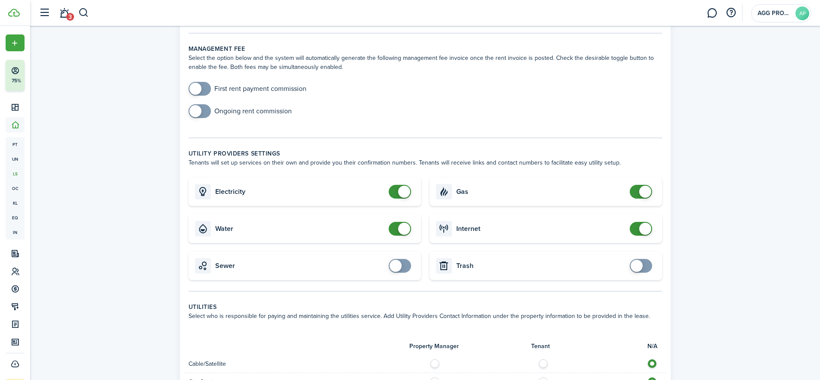
checkbox input "false"
click at [403, 186] on span at bounding box center [404, 192] width 12 height 12
checkbox input "false"
click at [400, 223] on span at bounding box center [404, 229] width 12 height 12
checkbox input "false"
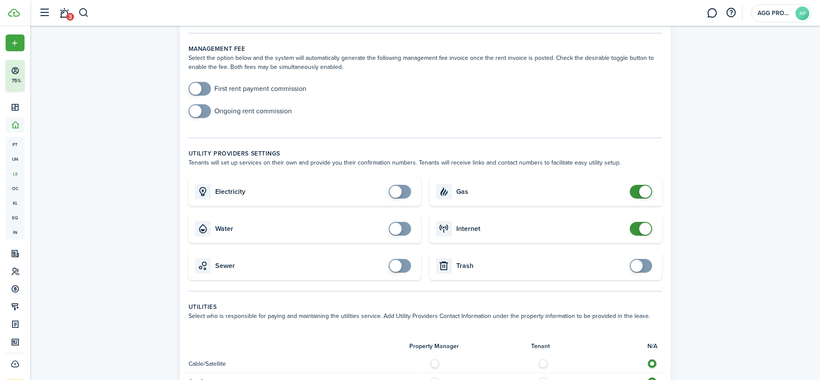
click at [649, 186] on span at bounding box center [645, 192] width 12 height 12
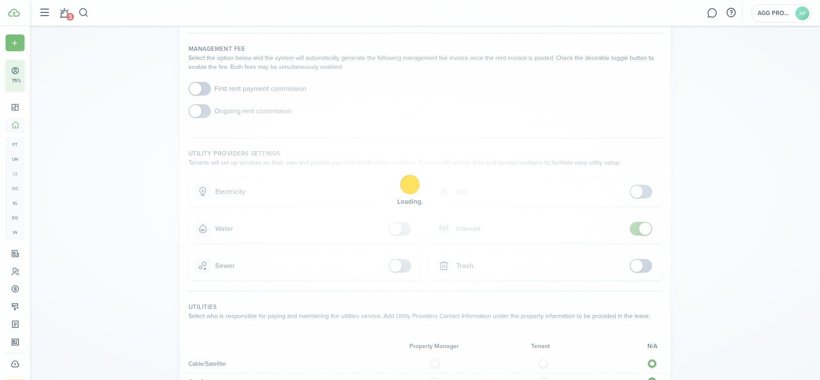
click at [646, 223] on span at bounding box center [645, 229] width 12 height 12
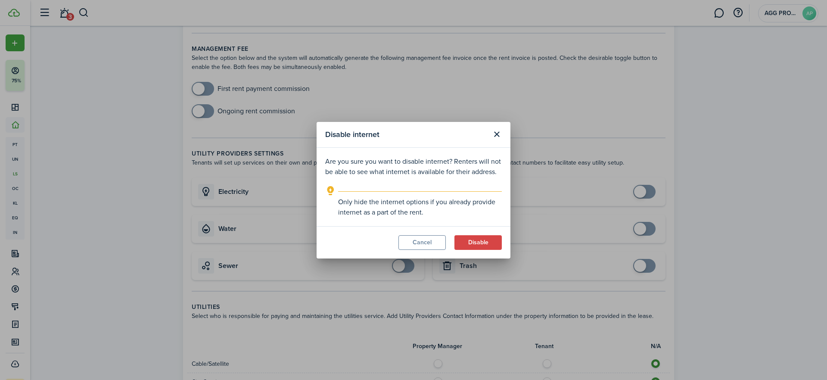
click at [492, 133] on button "Close modal" at bounding box center [496, 134] width 15 height 15
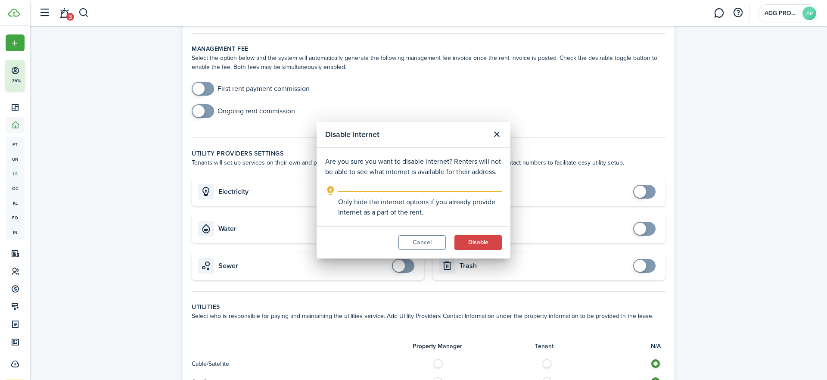
checkbox input "true"
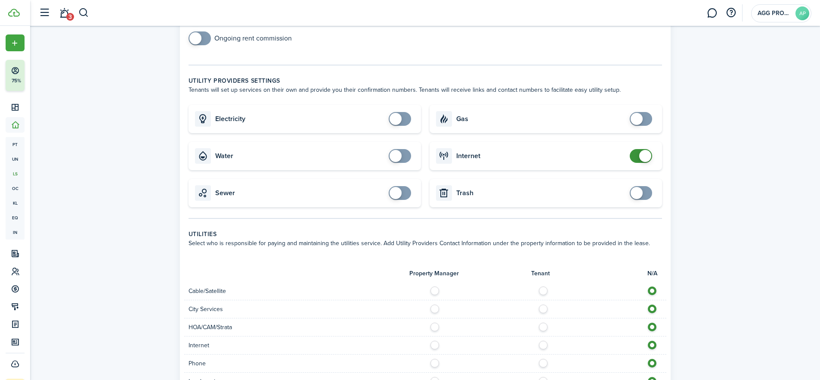
scroll to position [468, 0]
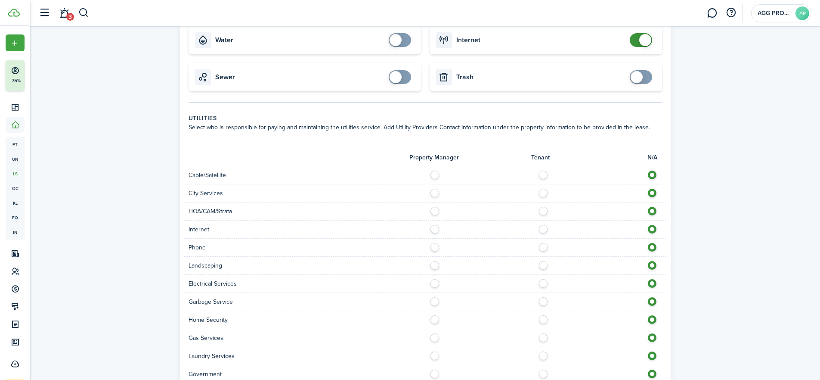
click at [435, 170] on label at bounding box center [437, 172] width 15 height 4
radio input "true"
click at [434, 189] on label at bounding box center [437, 191] width 15 height 4
radio input "true"
click at [435, 225] on label at bounding box center [437, 227] width 15 height 4
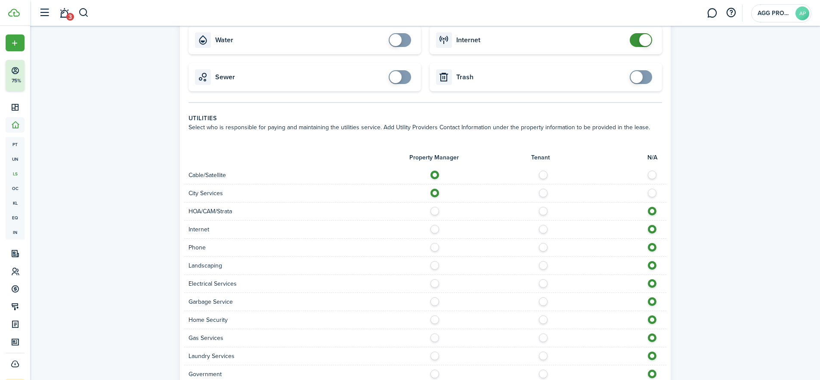
radio input "true"
click at [543, 243] on label at bounding box center [545, 245] width 15 height 4
click at [650, 243] on label at bounding box center [654, 245] width 15 height 4
radio input "false"
radio input "true"
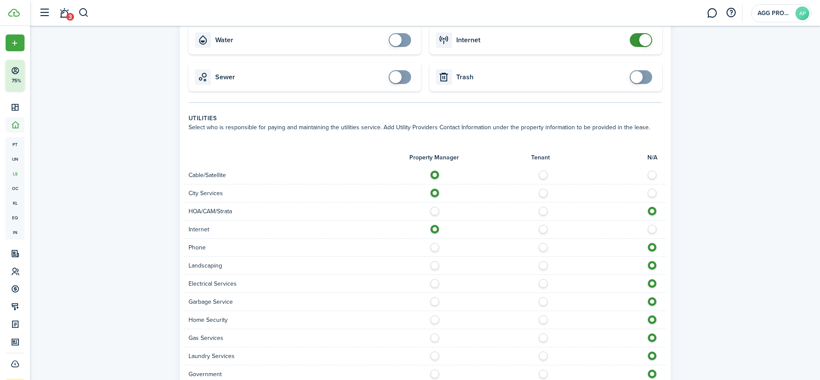
click at [434, 261] on label at bounding box center [437, 263] width 15 height 4
radio input "true"
click at [435, 279] on label at bounding box center [437, 281] width 15 height 4
radio input "true"
click at [435, 297] on label at bounding box center [437, 299] width 15 height 4
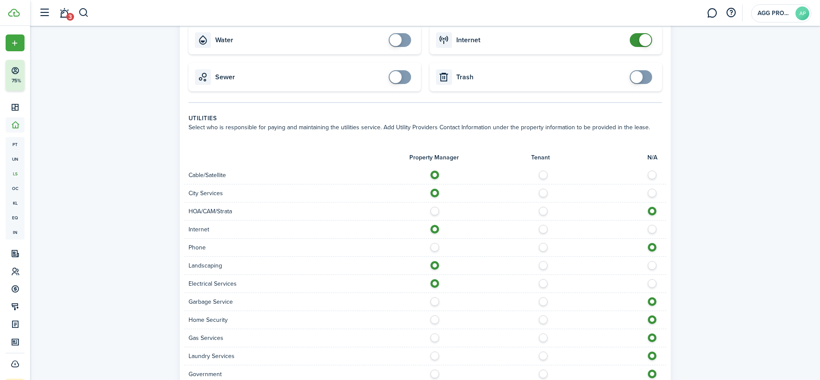
radio input "true"
click at [434, 333] on label at bounding box center [437, 335] width 15 height 4
radio input "true"
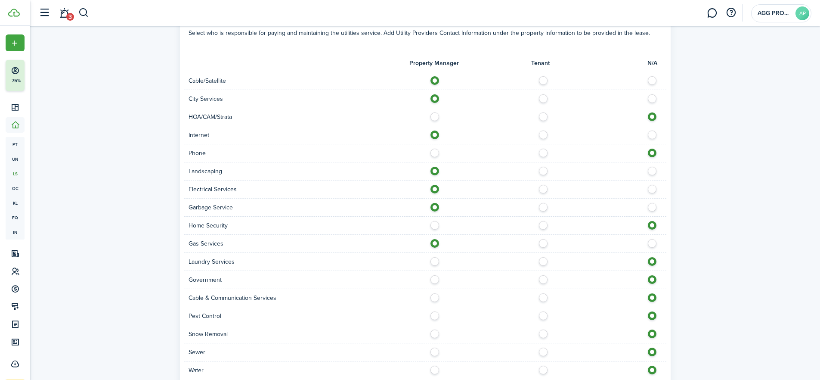
click at [436, 257] on label at bounding box center [437, 259] width 15 height 4
radio input "true"
click at [542, 293] on label at bounding box center [545, 295] width 15 height 4
radio input "true"
click at [436, 311] on label at bounding box center [437, 313] width 15 height 4
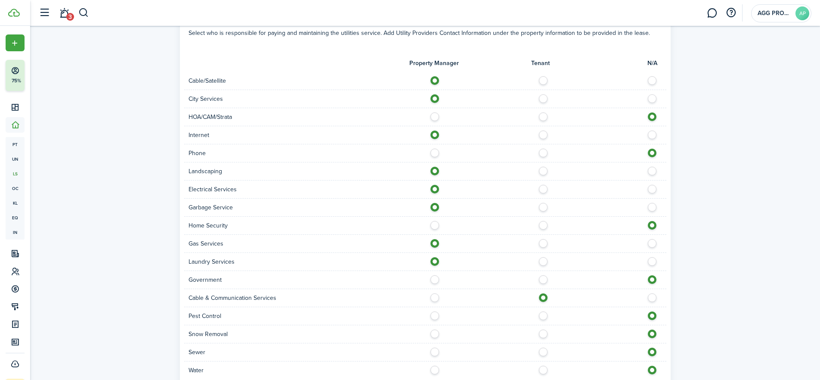
radio input "true"
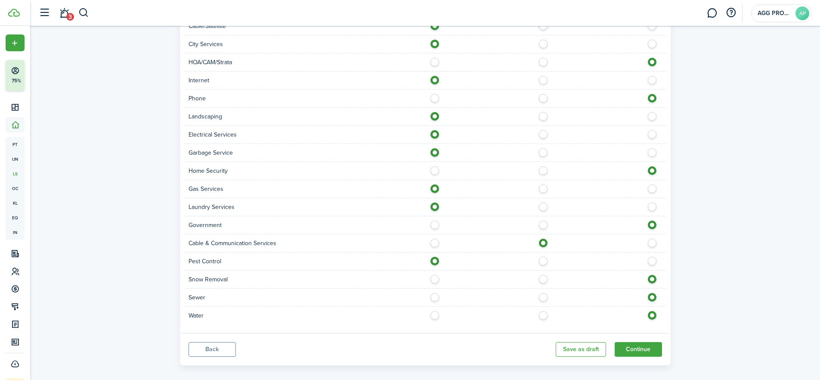
click at [546, 275] on label at bounding box center [545, 277] width 15 height 4
radio input "true"
click at [434, 293] on label at bounding box center [437, 295] width 15 height 4
radio input "true"
click at [434, 311] on label at bounding box center [437, 313] width 15 height 4
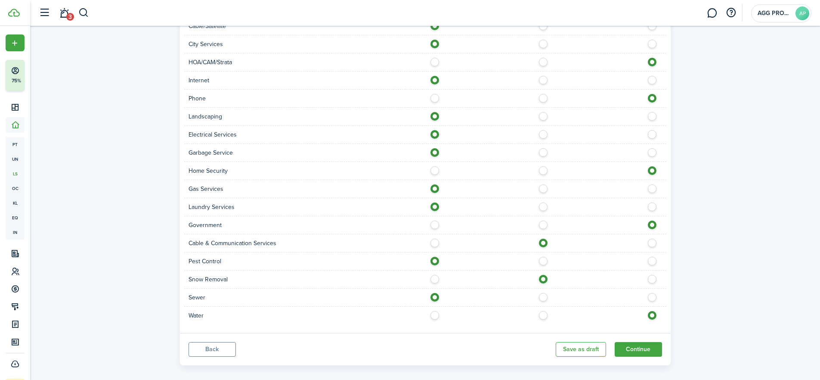
radio input "true"
click at [643, 342] on button "Continue" at bounding box center [638, 349] width 47 height 15
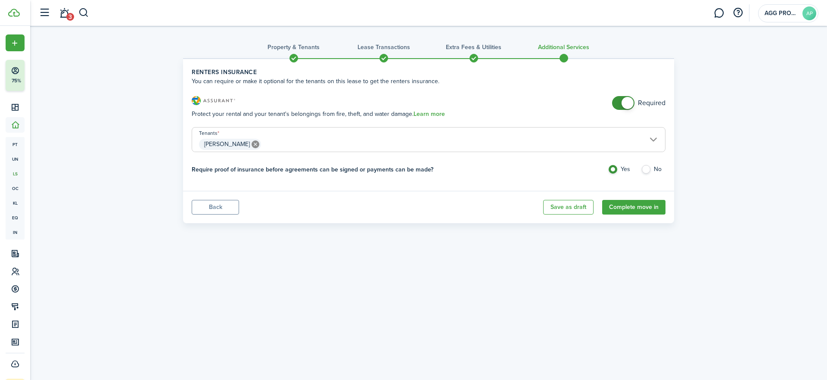
click at [639, 206] on button "Complete move in" at bounding box center [633, 207] width 63 height 15
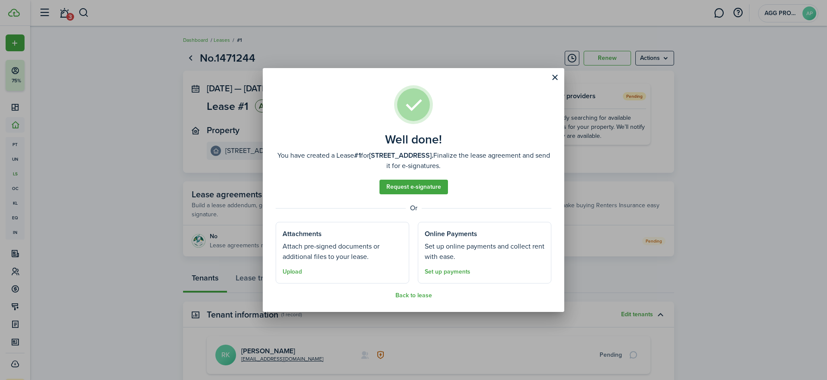
click at [294, 273] on button "Upload" at bounding box center [291, 271] width 19 height 7
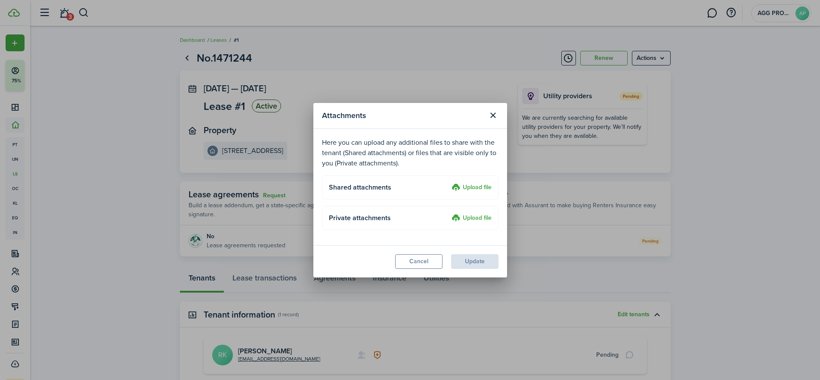
click at [475, 187] on label "Upload file" at bounding box center [472, 188] width 40 height 10
click at [449, 183] on input "Upload file" at bounding box center [449, 183] width 0 height 0
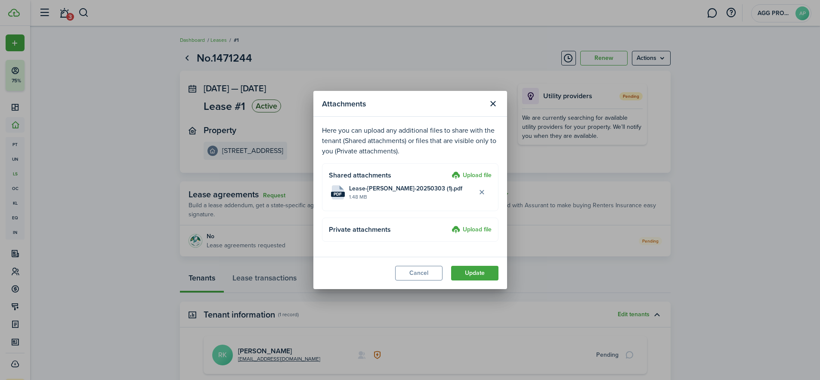
click at [472, 270] on button "Update" at bounding box center [474, 273] width 47 height 15
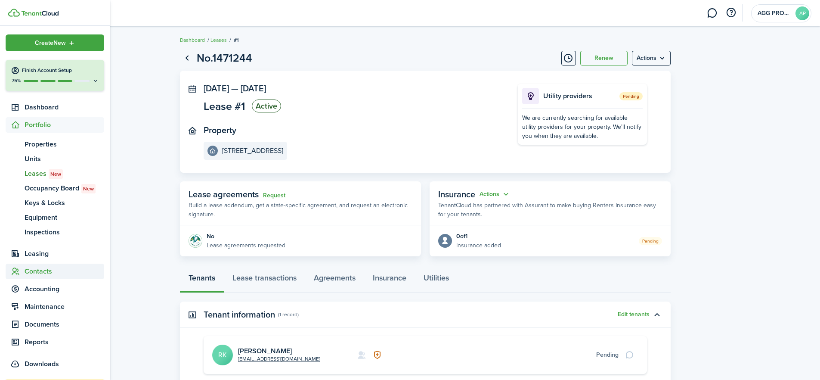
click at [40, 272] on span "Contacts" at bounding box center [65, 271] width 80 height 10
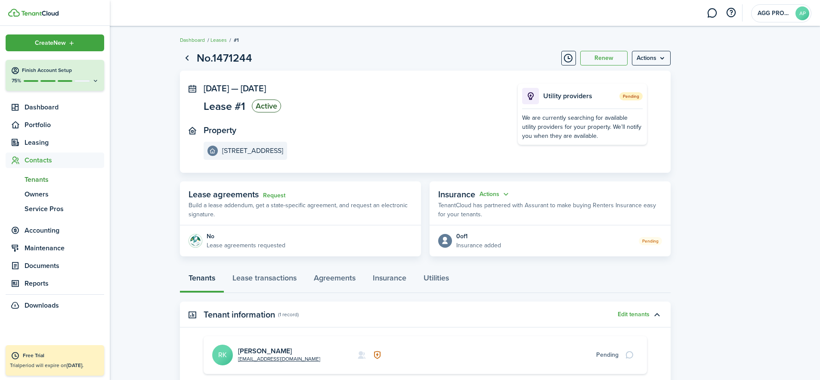
click at [36, 178] on span "Tenants" at bounding box center [65, 179] width 80 height 10
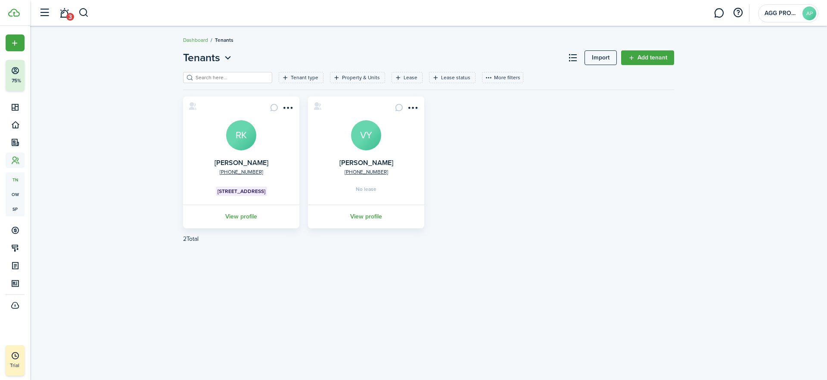
click at [367, 215] on link "View profile" at bounding box center [366, 216] width 119 height 24
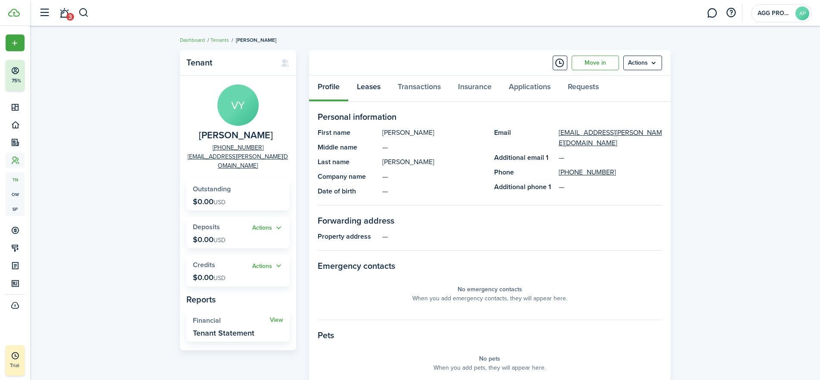
click at [367, 86] on link "Leases" at bounding box center [368, 89] width 41 height 26
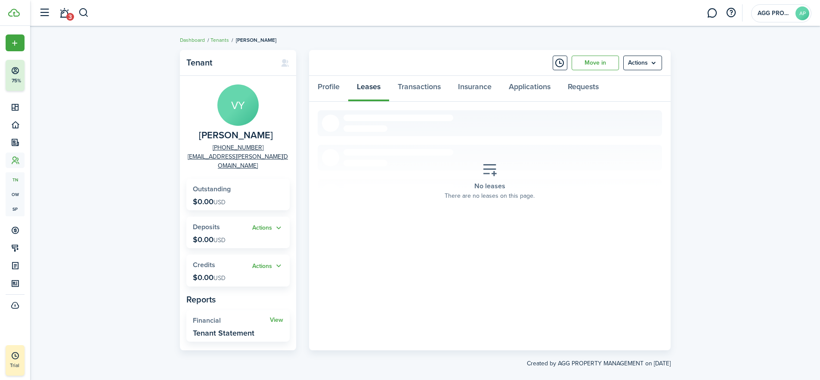
click at [368, 89] on div "Profile Leases Transactions Insurance Applications Requests" at bounding box center [490, 89] width 362 height 26
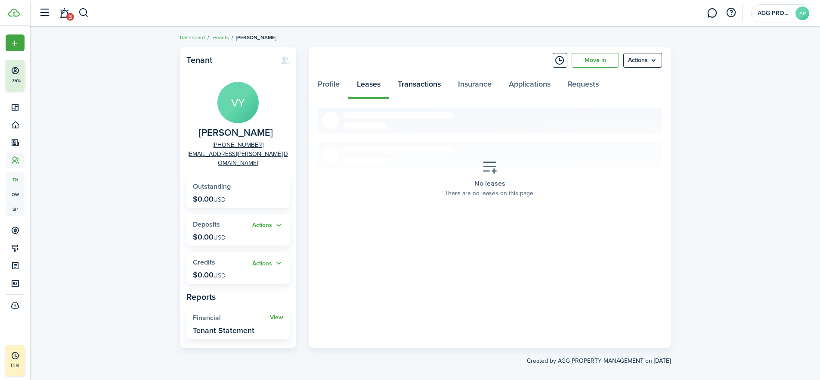
click at [421, 86] on link "Transactions" at bounding box center [419, 86] width 60 height 26
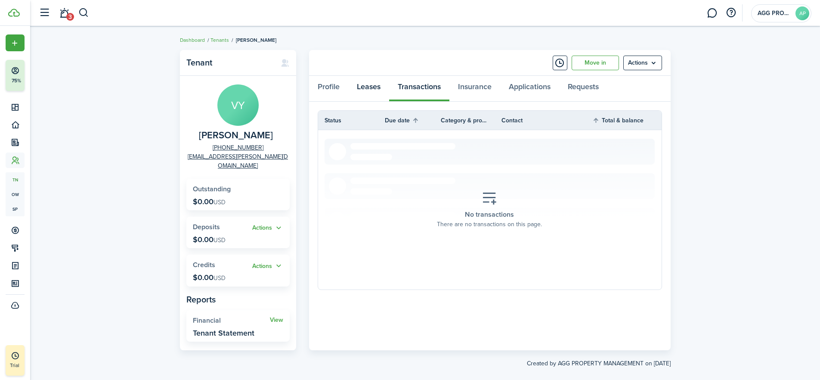
click at [376, 85] on link "Leases" at bounding box center [368, 89] width 41 height 26
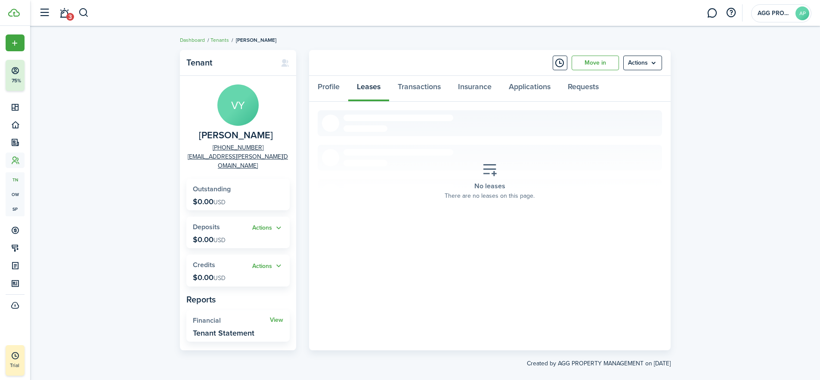
click at [639, 64] on menu-btn "Actions" at bounding box center [642, 63] width 39 height 15
click at [462, 235] on section "No leases There are no leases on this page." at bounding box center [490, 181] width 344 height 142
click at [423, 89] on link "Transactions" at bounding box center [419, 89] width 60 height 26
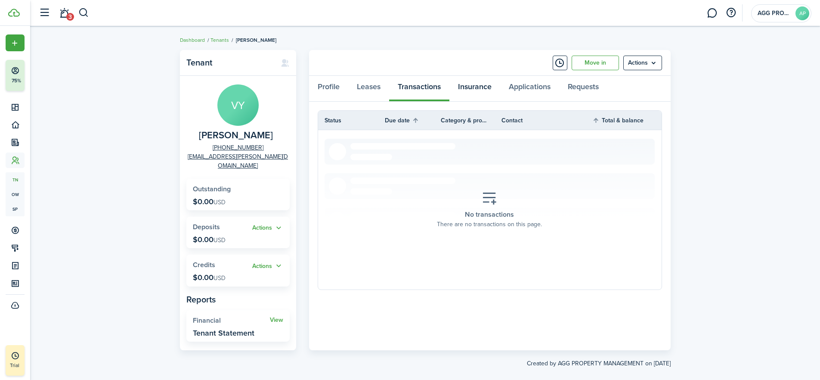
click at [477, 88] on link "Insurance" at bounding box center [474, 89] width 51 height 26
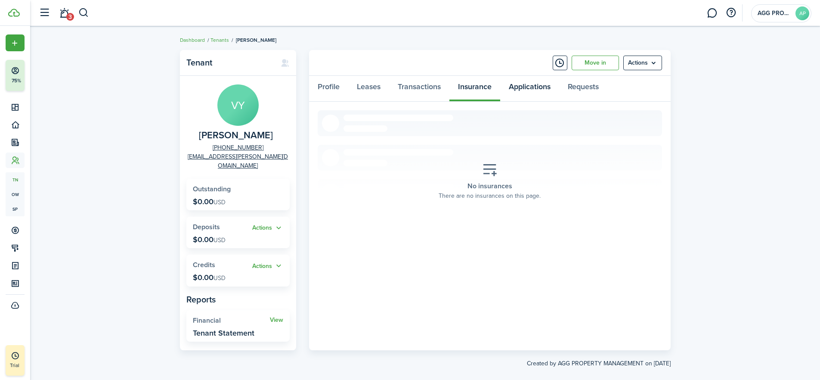
click at [532, 89] on link "Applications" at bounding box center [529, 89] width 59 height 26
click at [590, 89] on link "Requests" at bounding box center [583, 89] width 48 height 26
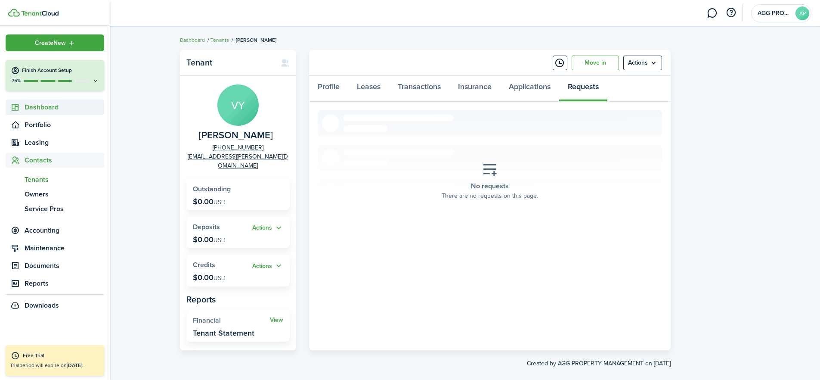
click at [41, 109] on span "Dashboard" at bounding box center [65, 107] width 80 height 10
click at [40, 124] on span "Dashboard" at bounding box center [65, 126] width 80 height 10
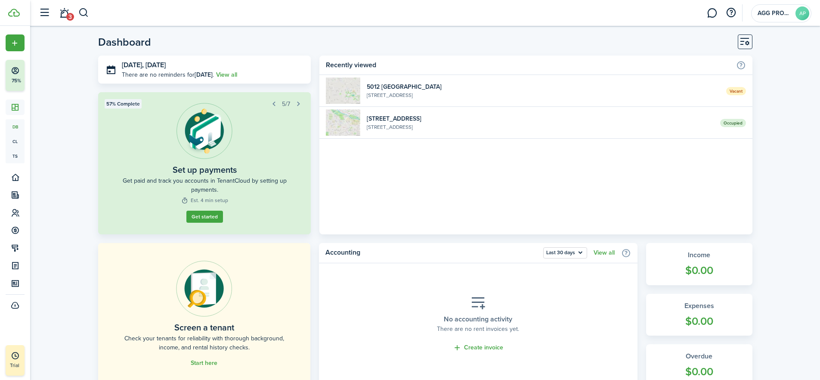
click at [399, 84] on widget-list-item-title "5012 [GEOGRAPHIC_DATA]" at bounding box center [543, 86] width 353 height 9
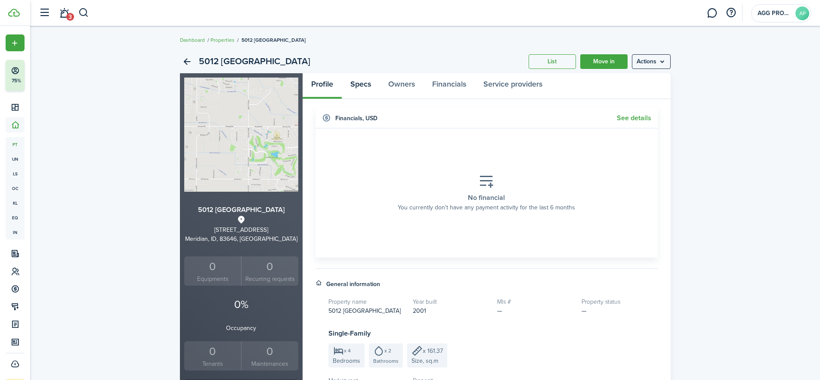
click at [366, 84] on link "Specs" at bounding box center [361, 86] width 38 height 26
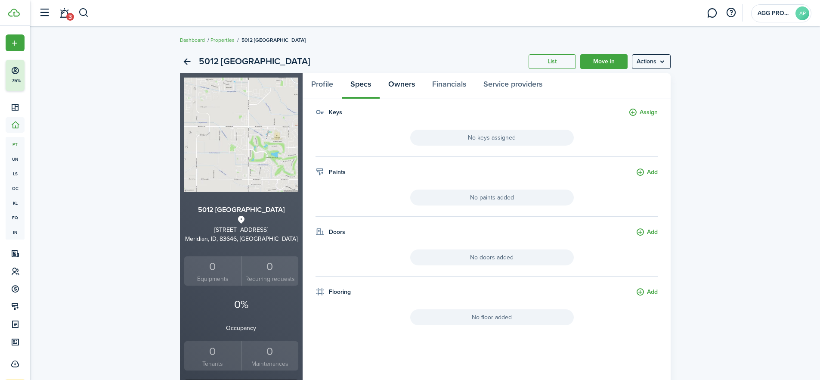
click at [400, 86] on link "Owners" at bounding box center [402, 86] width 44 height 26
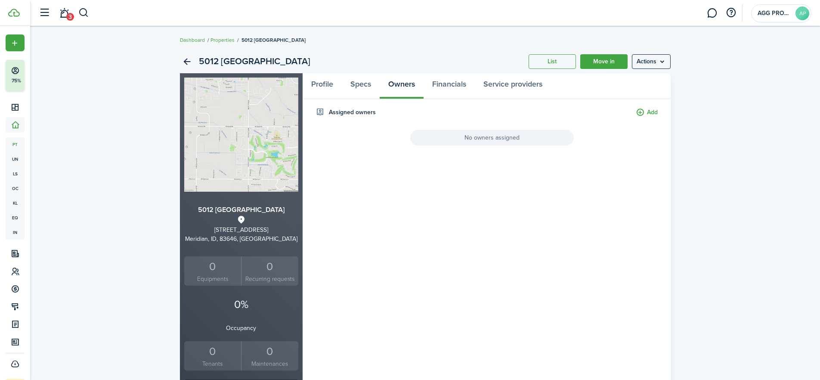
click at [650, 112] on button "Add" at bounding box center [647, 113] width 22 height 10
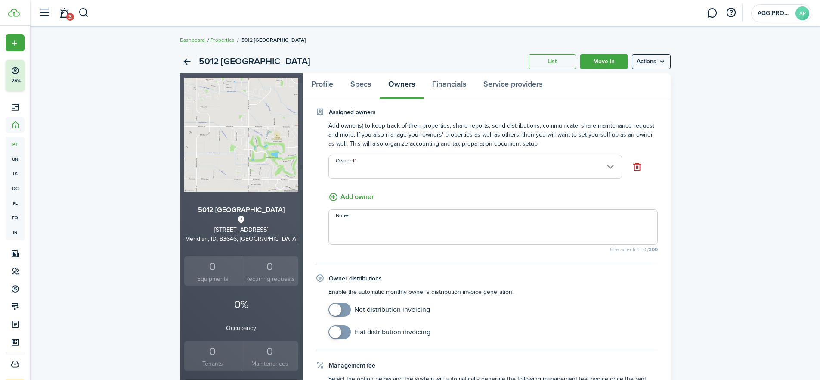
click at [373, 168] on input "Owner 1" at bounding box center [475, 167] width 294 height 24
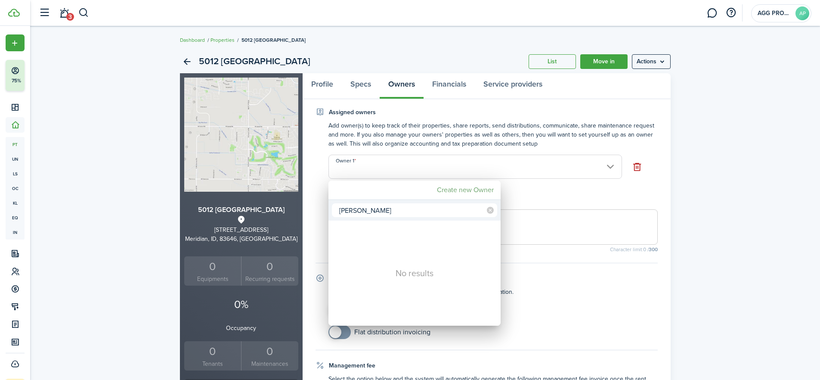
type input "[PERSON_NAME]"
click at [467, 191] on mbsc-button "Create new Owner" at bounding box center [466, 189] width 64 height 15
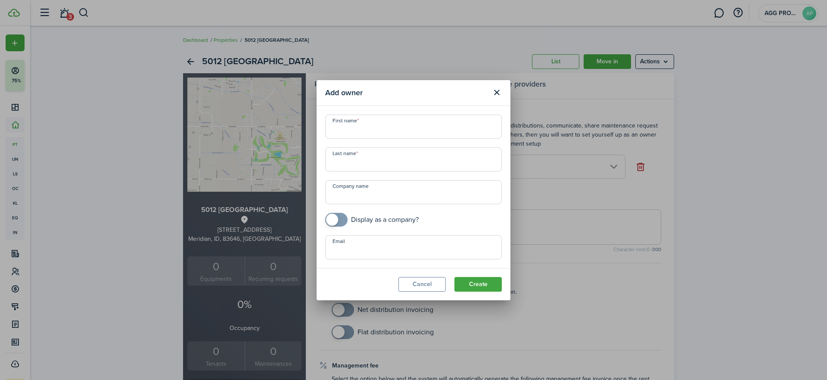
click at [344, 132] on input "First name" at bounding box center [413, 127] width 177 height 24
type input "[PERSON_NAME]"
click at [341, 255] on input "Email" at bounding box center [413, 247] width 177 height 24
paste input "[EMAIL_ADDRESS][DOMAIN_NAME]"
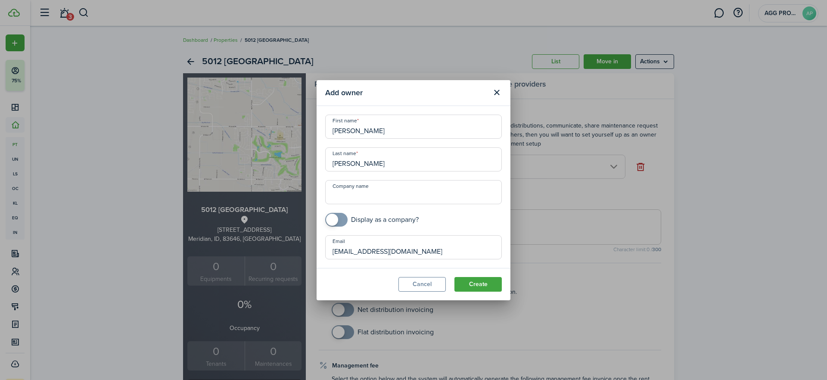
type input "[EMAIL_ADDRESS][DOMAIN_NAME]"
click at [469, 282] on button "Create" at bounding box center [477, 284] width 47 height 15
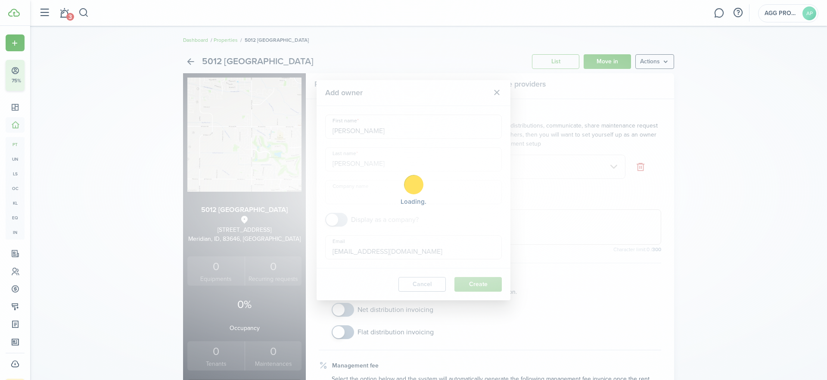
type input "[PERSON_NAME]"
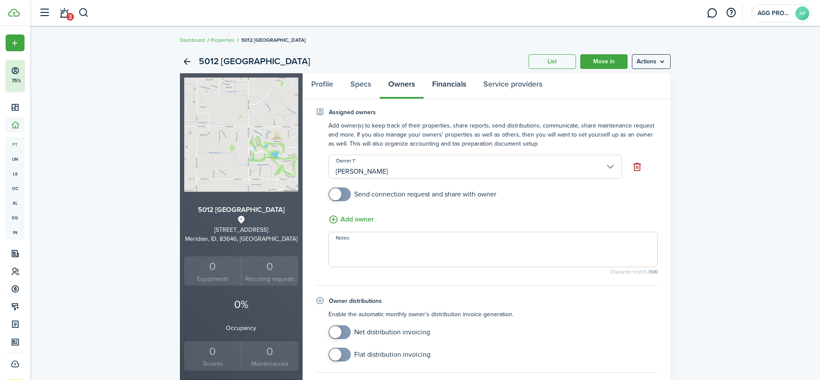
click at [450, 84] on link "Financials" at bounding box center [449, 86] width 51 height 26
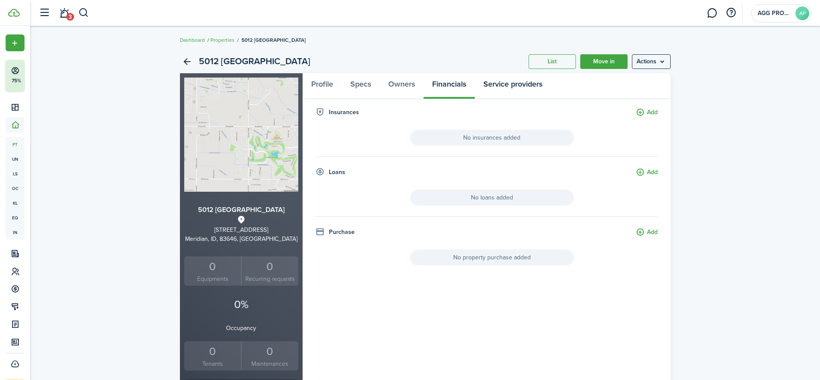
click at [522, 84] on link "Service providers" at bounding box center [513, 86] width 76 height 26
click at [604, 61] on link "Move in" at bounding box center [603, 61] width 47 height 15
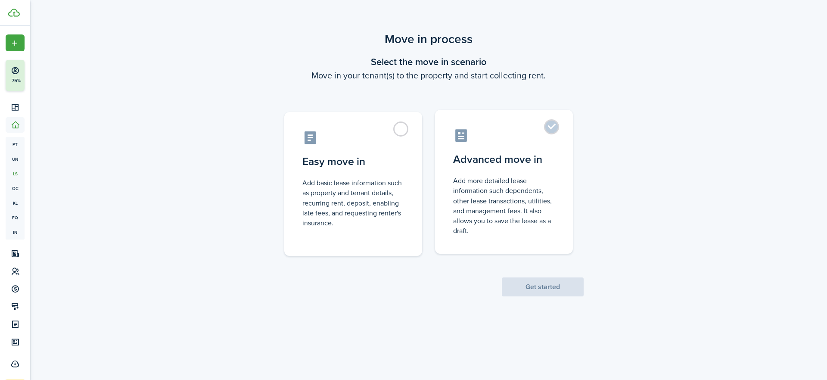
click at [502, 194] on control-radio-card-description "Add more detailed lease information such dependents, other lease transactions, …" at bounding box center [504, 206] width 102 height 60
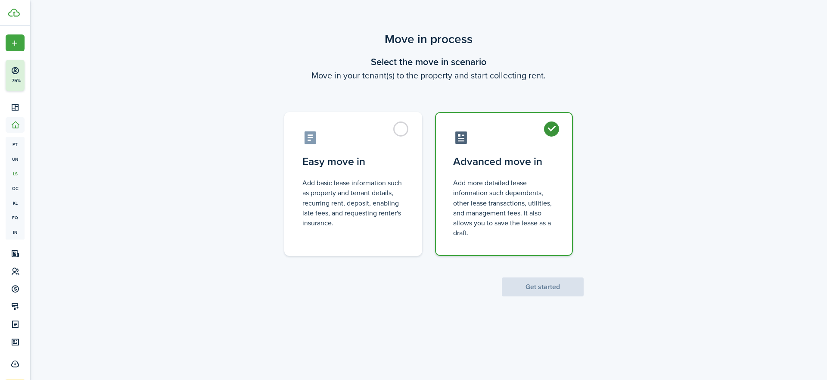
radio input "true"
click at [539, 285] on button "Get started" at bounding box center [543, 286] width 82 height 19
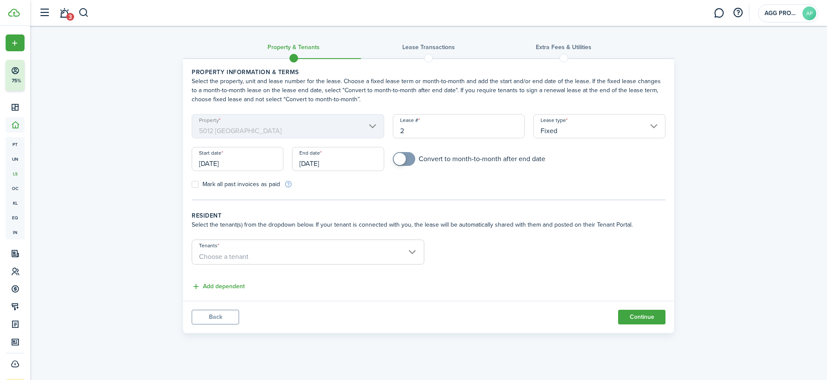
click at [220, 130] on mbsc-scroller "Property [STREET_ADDRESS]" at bounding box center [288, 126] width 192 height 24
click at [227, 165] on input "[DATE]" at bounding box center [238, 159] width 92 height 24
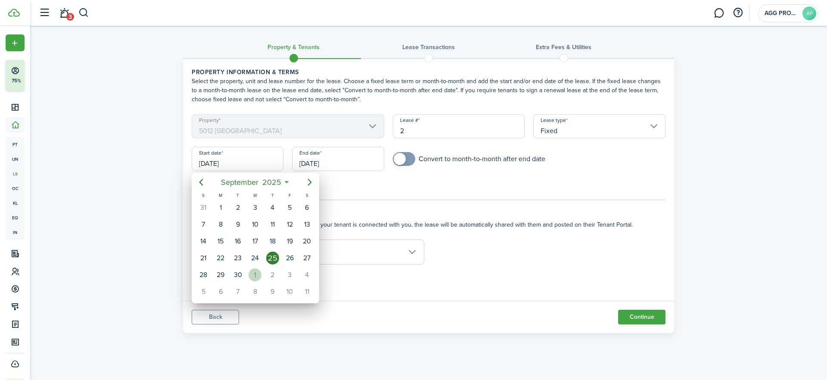
click at [258, 277] on div "1" at bounding box center [254, 274] width 13 height 13
type input "[DATE]"
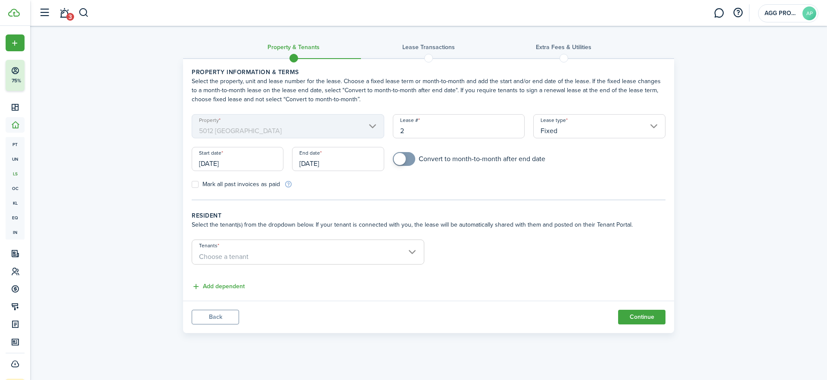
click at [319, 162] on input "[DATE]" at bounding box center [338, 159] width 92 height 24
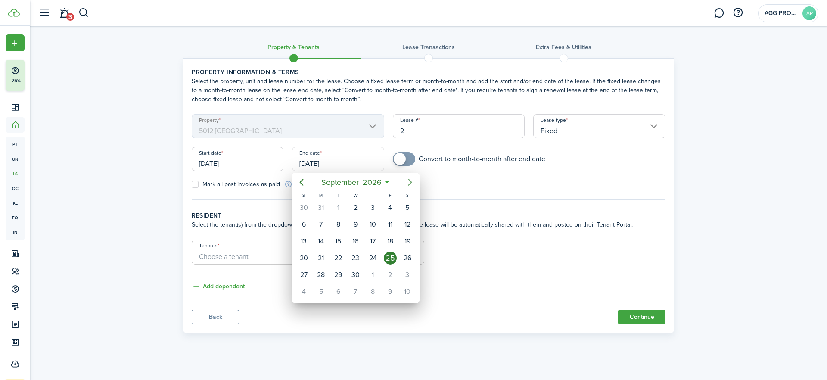
click at [411, 181] on icon "Next page" at bounding box center [410, 182] width 4 height 7
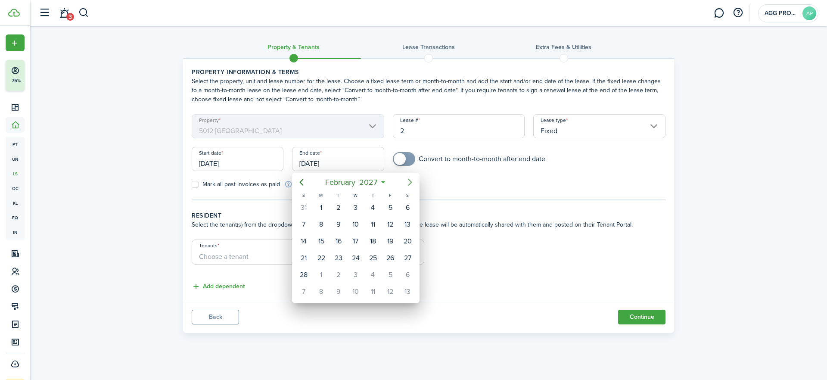
click at [411, 181] on icon "Next page" at bounding box center [410, 182] width 4 height 7
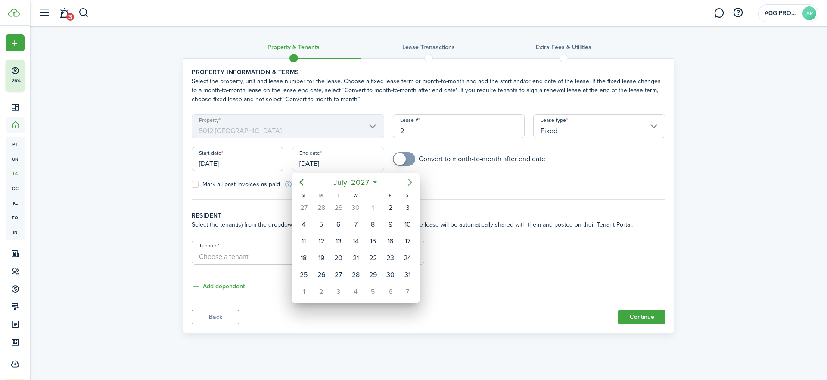
click at [411, 181] on icon "Next page" at bounding box center [410, 182] width 4 height 7
click at [373, 275] on div "30" at bounding box center [372, 274] width 13 height 13
type input "[DATE]"
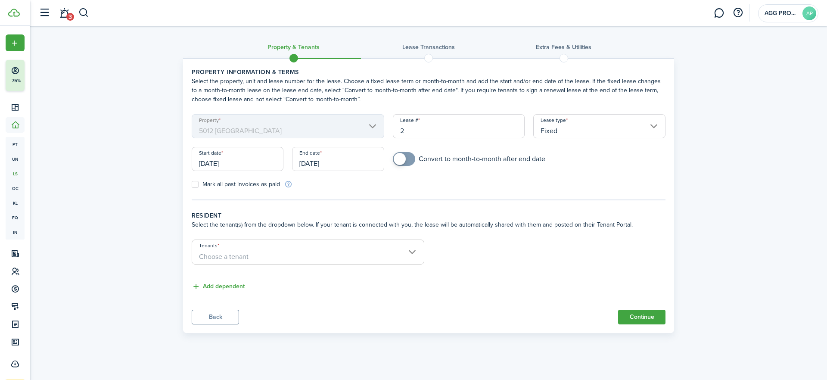
click at [232, 254] on span "Choose a tenant" at bounding box center [224, 256] width 50 height 10
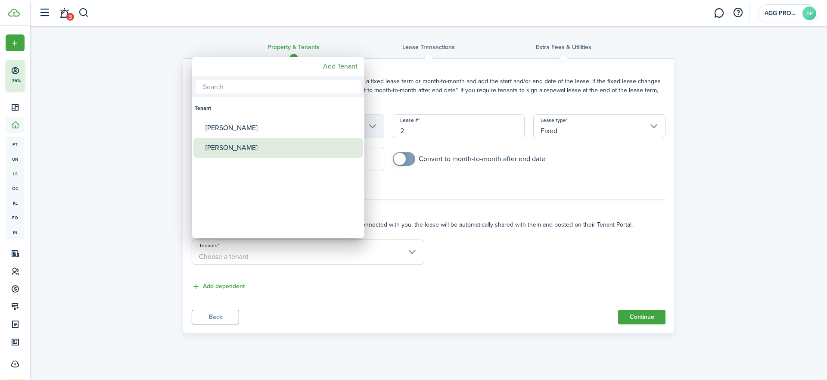
click at [238, 145] on div "[PERSON_NAME]" at bounding box center [281, 148] width 152 height 20
type input "[PERSON_NAME]"
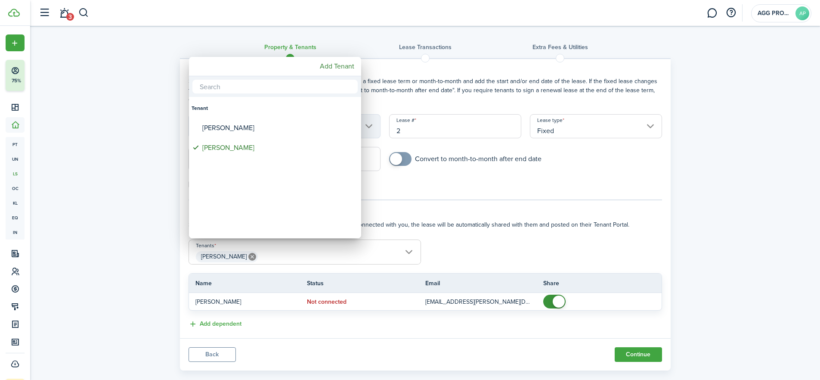
click at [487, 210] on div at bounding box center [410, 189] width 958 height 517
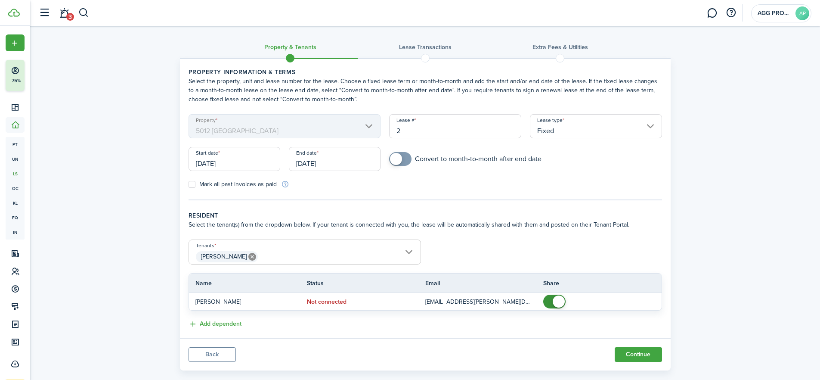
scroll to position [14, 0]
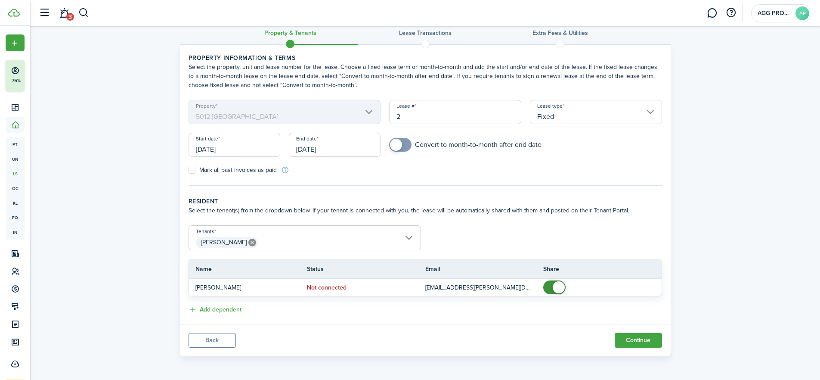
click at [644, 336] on button "Continue" at bounding box center [638, 340] width 47 height 15
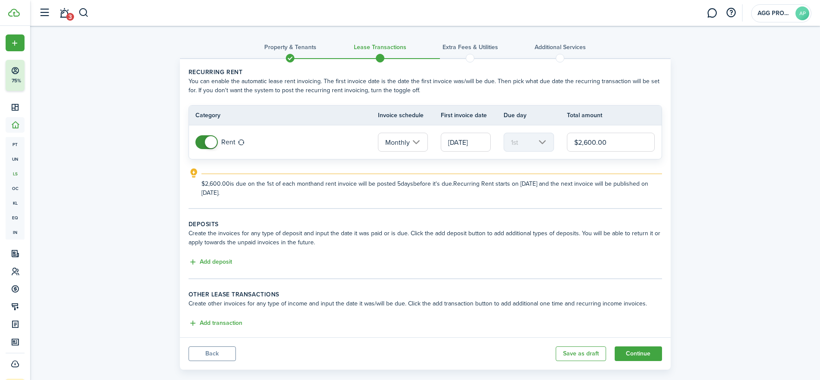
click at [223, 261] on button "Add deposit" at bounding box center [210, 262] width 43 height 10
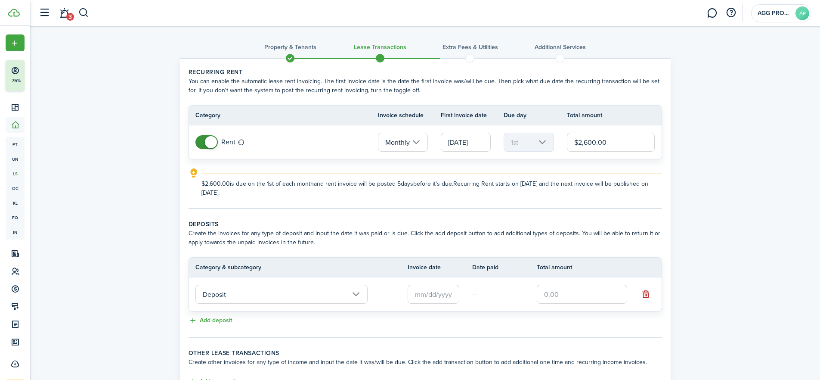
click at [244, 293] on input "Deposit" at bounding box center [281, 294] width 172 height 19
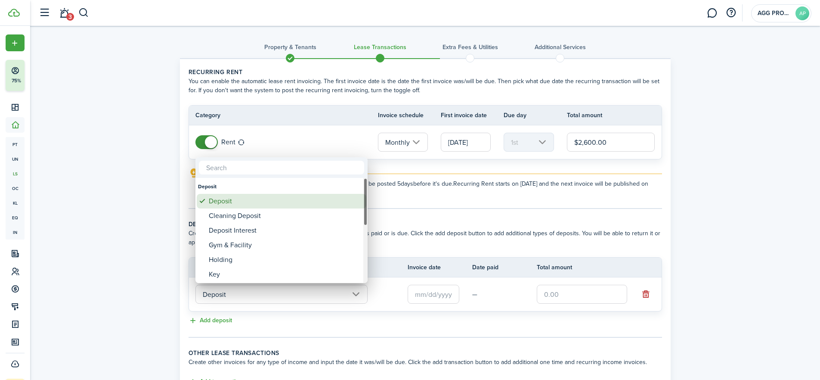
click at [227, 202] on div "Deposit" at bounding box center [285, 201] width 152 height 15
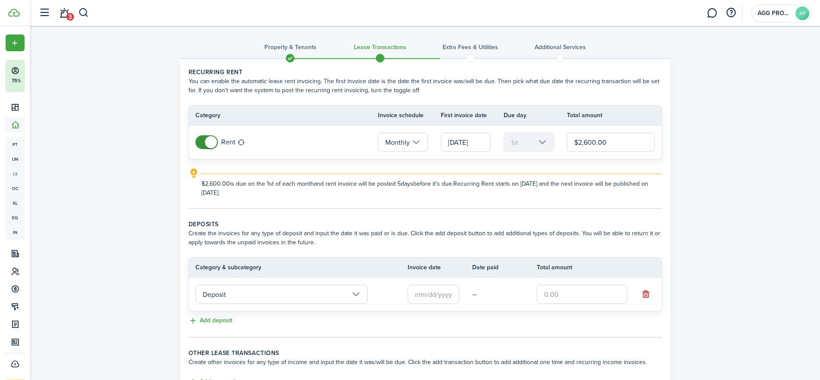
click at [424, 296] on input "text" at bounding box center [434, 294] width 52 height 19
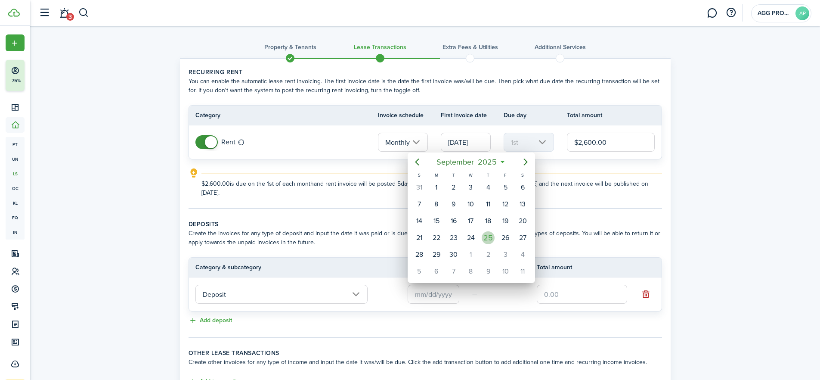
click at [485, 238] on div "25" at bounding box center [488, 237] width 13 height 13
type input "[DATE]"
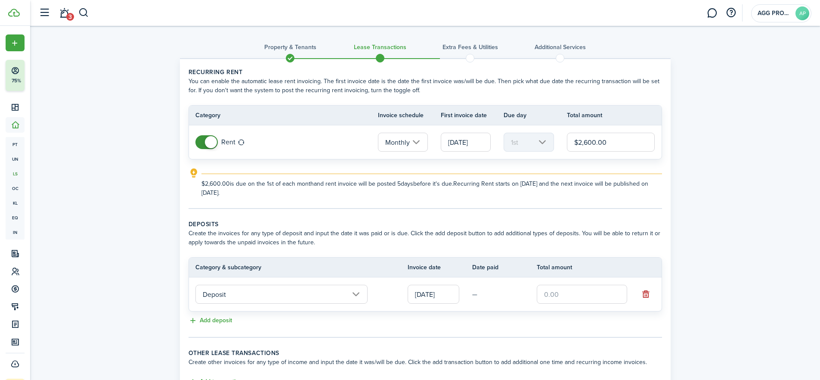
click at [559, 297] on input "text" at bounding box center [582, 294] width 90 height 19
type input "$2,600.00"
click at [211, 319] on button "Add deposit" at bounding box center [210, 321] width 43 height 10
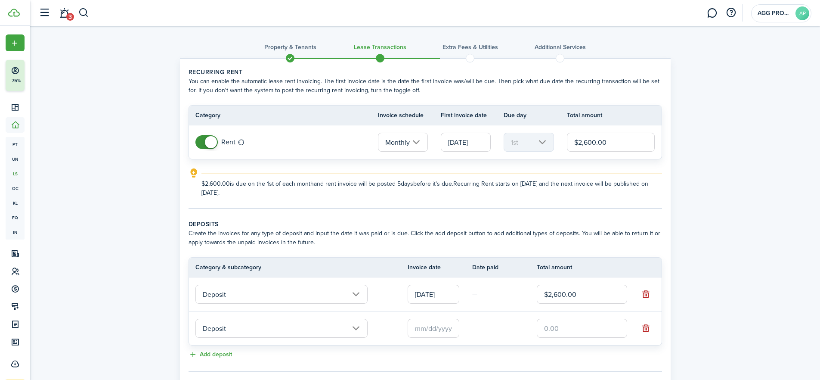
click at [479, 292] on td "—" at bounding box center [504, 294] width 65 height 13
click at [248, 329] on input "Deposit" at bounding box center [281, 328] width 172 height 19
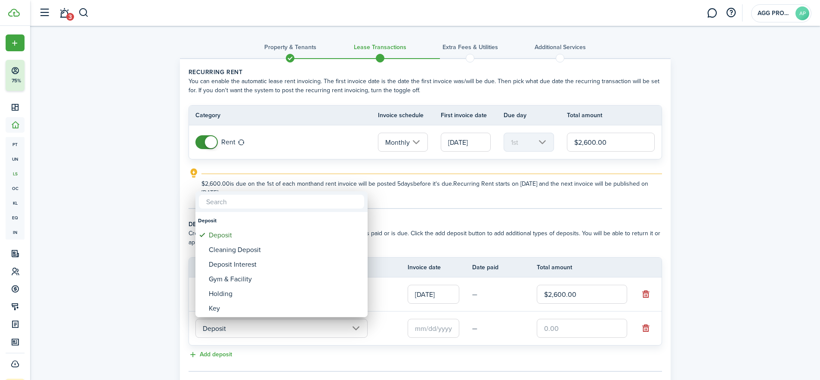
click at [239, 331] on div at bounding box center [410, 189] width 958 height 517
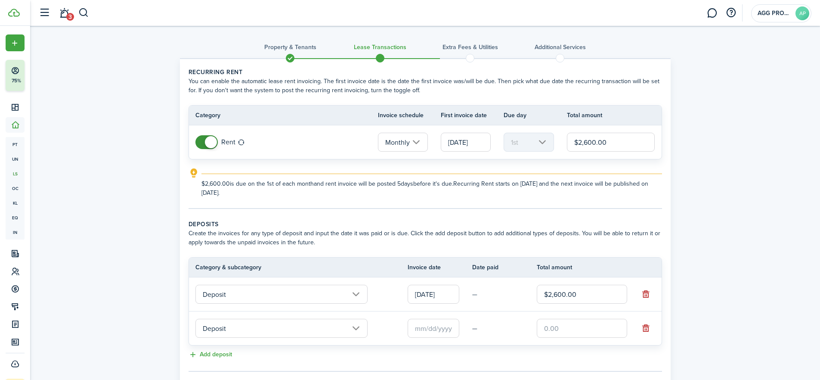
click at [220, 331] on input "Deposit" at bounding box center [281, 328] width 172 height 19
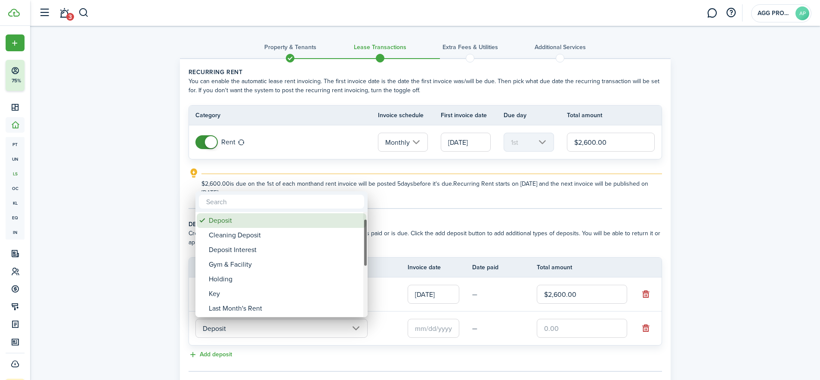
click at [223, 220] on div "Deposit" at bounding box center [285, 220] width 152 height 15
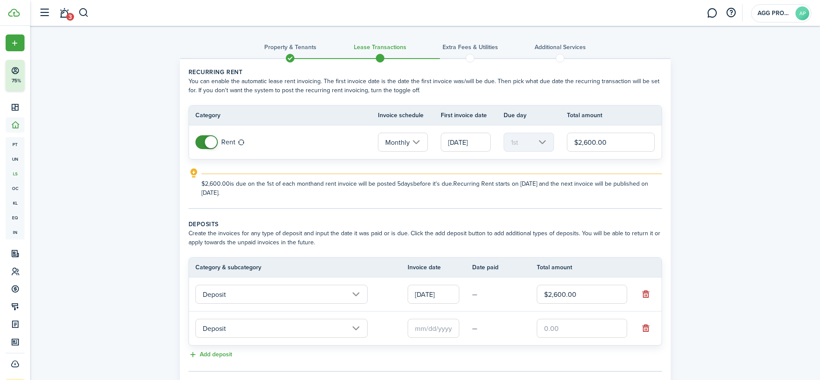
click at [427, 335] on input "text" at bounding box center [434, 328] width 52 height 19
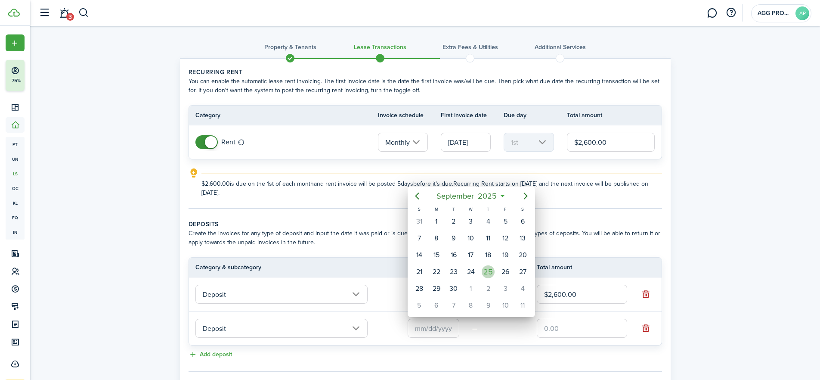
click at [486, 271] on div "25" at bounding box center [488, 271] width 13 height 13
type input "[DATE]"
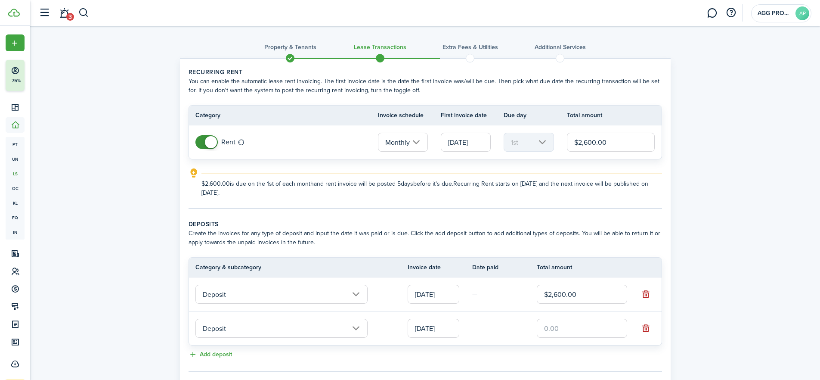
click at [558, 329] on input "text" at bounding box center [582, 328] width 90 height 19
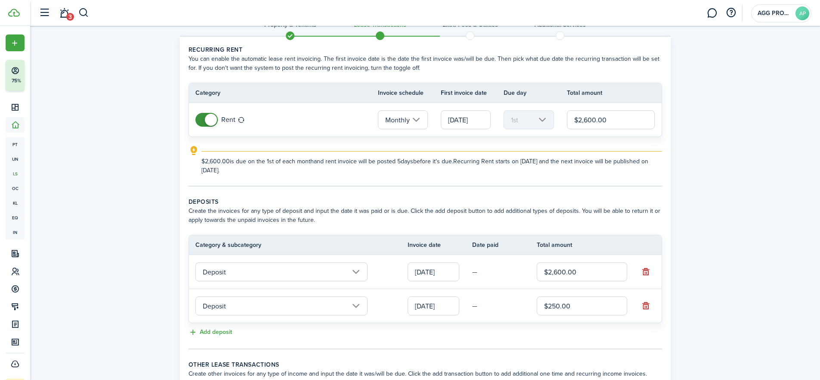
scroll to position [28, 0]
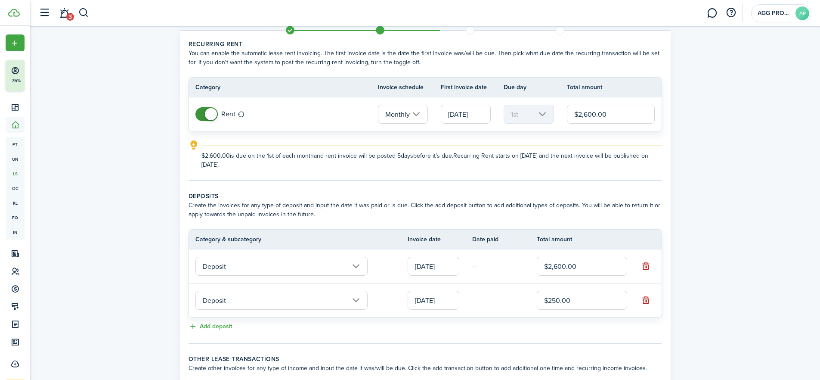
type input "$250.00"
click at [319, 319] on lease-classic-deposit "Deposits Create the invoices for any type of deposit and input the date it was …" at bounding box center [426, 262] width 474 height 140
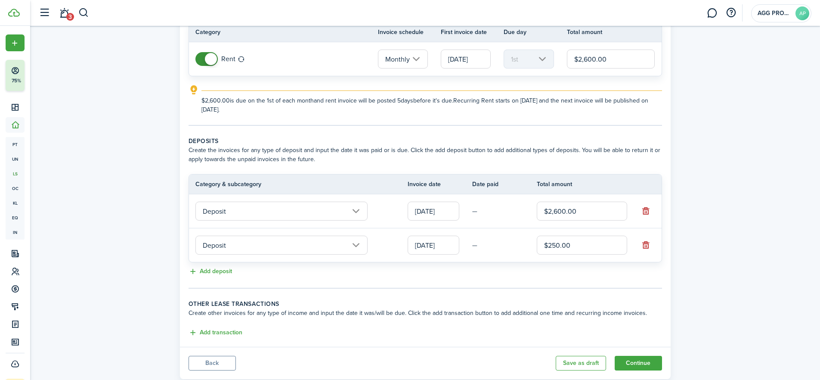
scroll to position [106, 0]
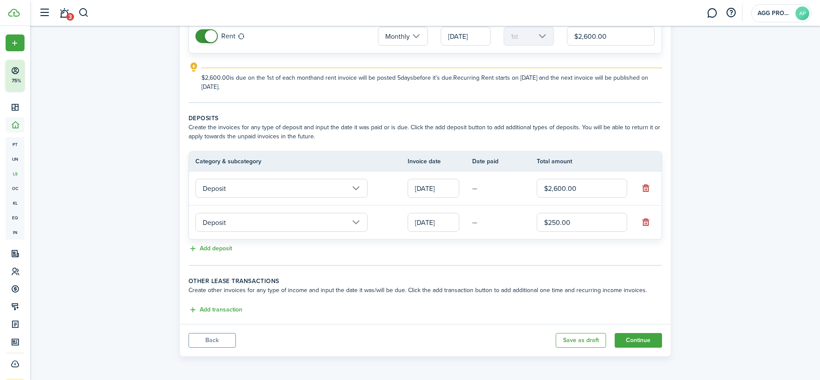
click at [634, 344] on button "Continue" at bounding box center [638, 340] width 47 height 15
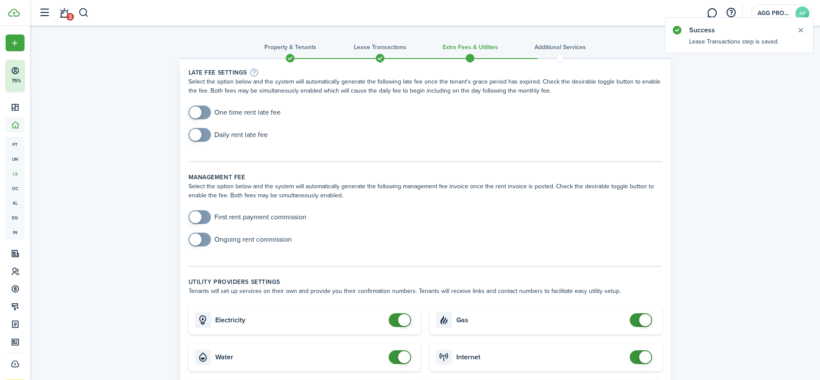
checkbox input "true"
click at [195, 112] on span at bounding box center [195, 112] width 12 height 12
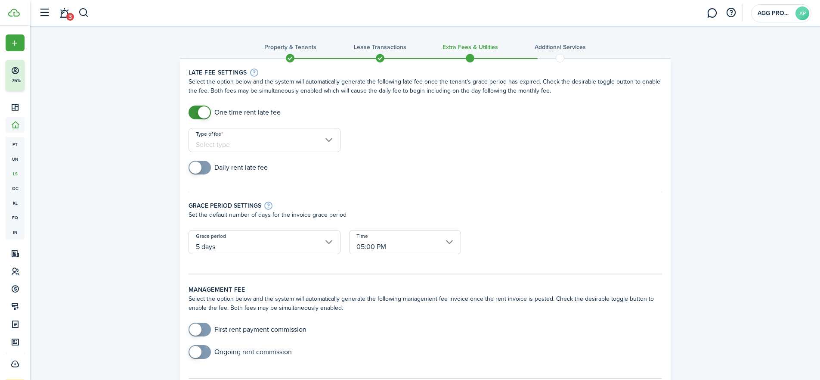
click at [212, 145] on input "Type of fee" at bounding box center [265, 140] width 152 height 24
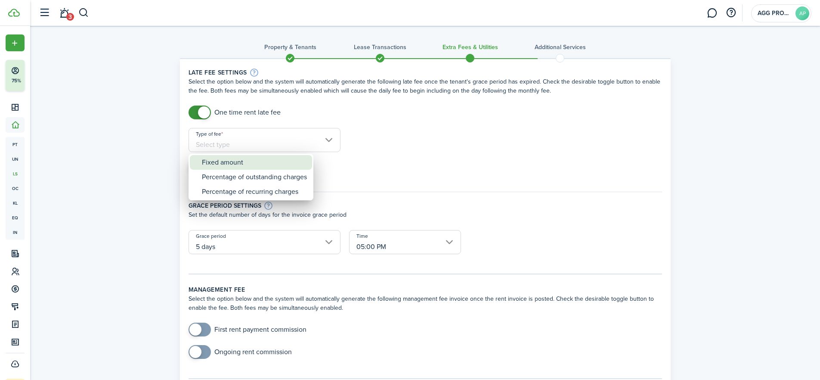
click at [230, 162] on div "Fixed amount" at bounding box center [254, 162] width 105 height 15
type input "Fixed amount"
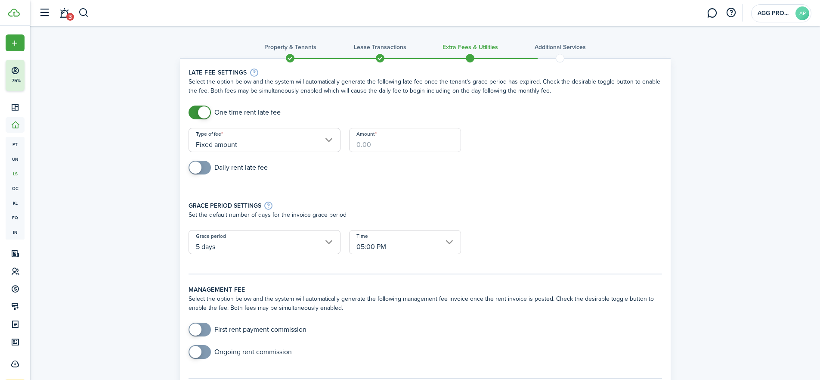
click at [376, 145] on input "Amount" at bounding box center [405, 140] width 112 height 24
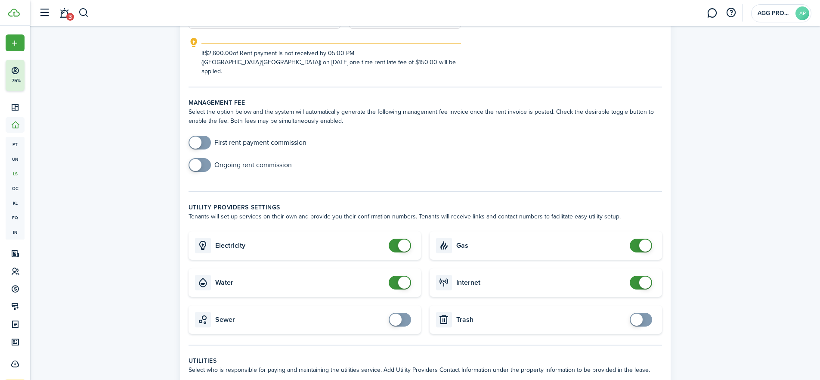
scroll to position [231, 0]
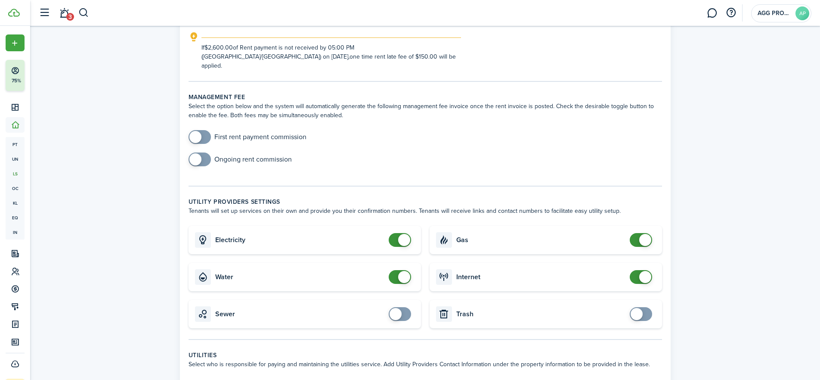
type input "$150.00"
checkbox input "true"
click at [398, 308] on span at bounding box center [396, 314] width 12 height 12
checkbox input "true"
click at [640, 308] on span at bounding box center [637, 314] width 12 height 12
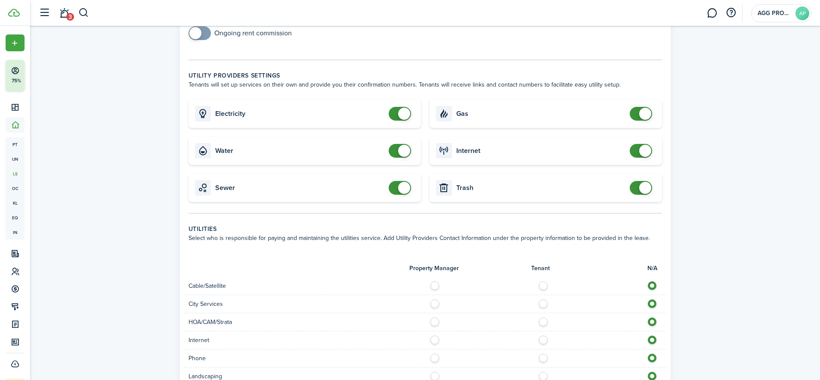
scroll to position [401, 0]
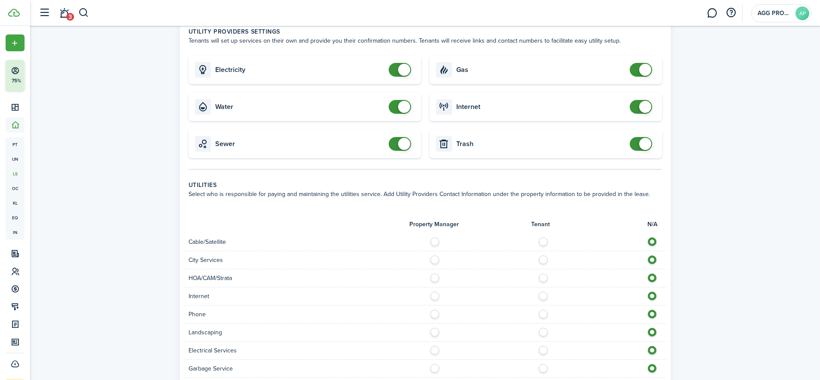
click at [547, 237] on label at bounding box center [545, 239] width 15 height 4
radio input "true"
click at [547, 255] on label at bounding box center [545, 257] width 15 height 4
radio input "true"
click at [545, 291] on label at bounding box center [545, 293] width 15 height 4
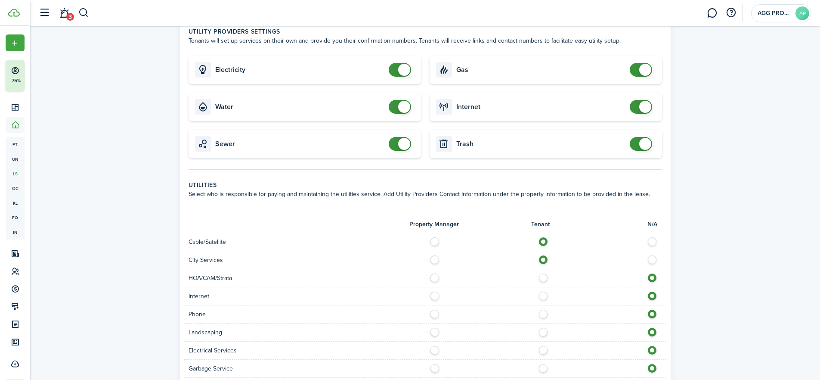
radio input "true"
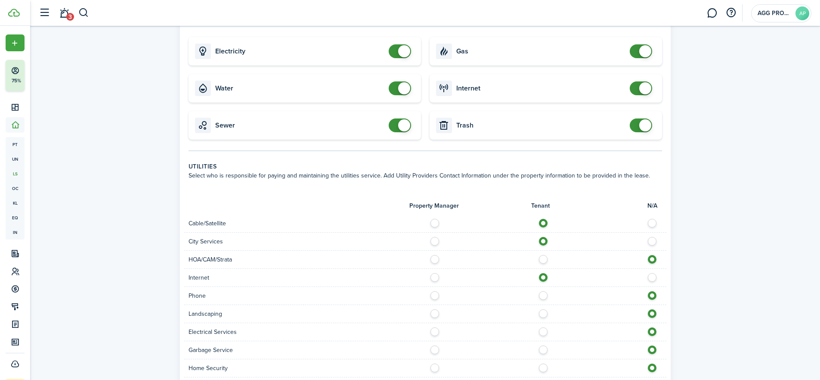
scroll to position [443, 0]
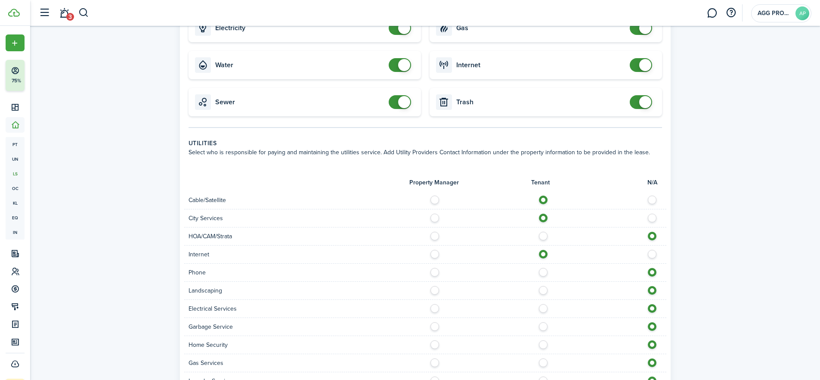
click at [545, 286] on label at bounding box center [545, 288] width 15 height 4
radio input "true"
click at [544, 304] on label at bounding box center [545, 306] width 15 height 4
radio input "true"
click at [545, 322] on label at bounding box center [545, 324] width 15 height 4
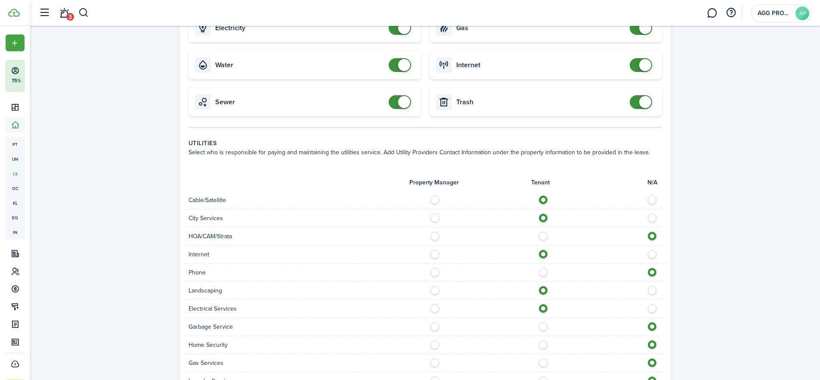
radio input "true"
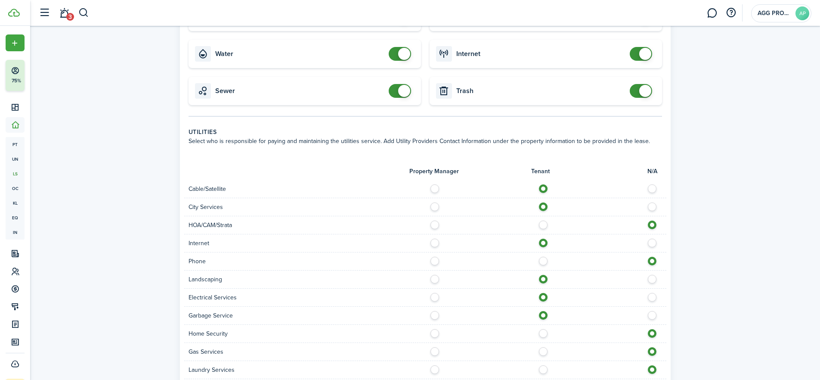
scroll to position [489, 0]
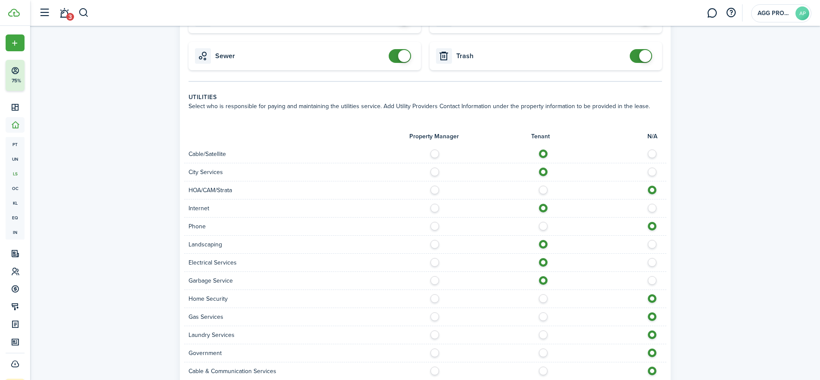
click at [543, 312] on label at bounding box center [545, 314] width 15 height 4
radio input "true"
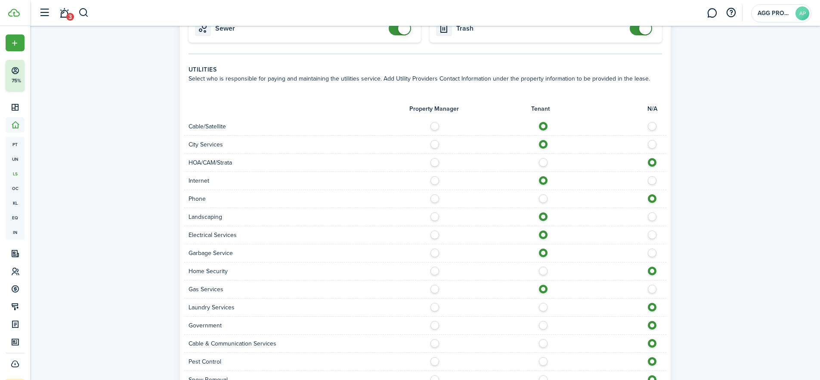
scroll to position [543, 0]
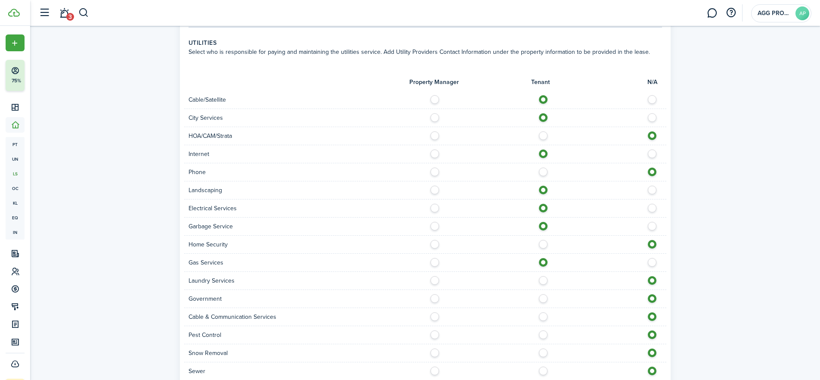
click at [544, 312] on label at bounding box center [545, 314] width 15 height 4
radio input "true"
click at [436, 276] on label at bounding box center [437, 278] width 15 height 4
radio input "true"
click at [543, 330] on label at bounding box center [545, 332] width 15 height 4
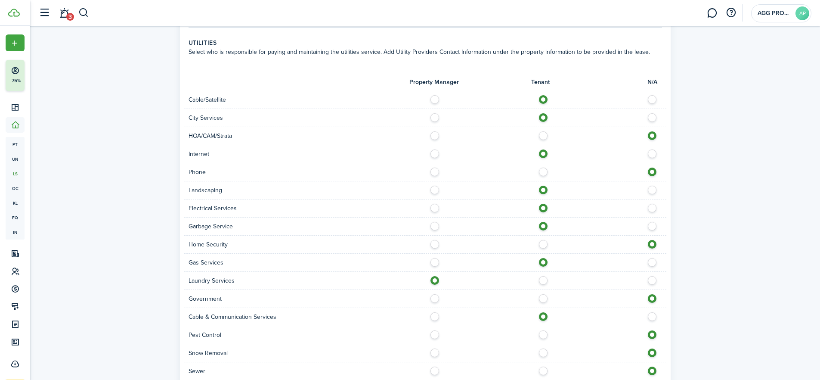
radio input "true"
click at [545, 348] on label at bounding box center [545, 350] width 15 height 4
radio input "true"
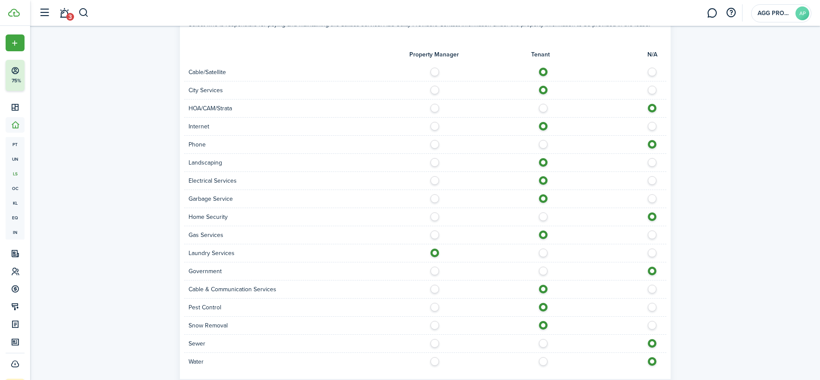
scroll to position [599, 0]
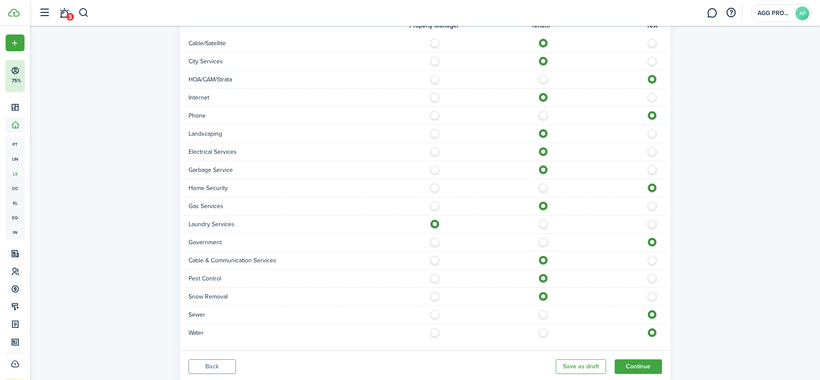
click at [541, 310] on label at bounding box center [545, 312] width 15 height 4
radio input "true"
click at [545, 328] on label at bounding box center [545, 330] width 15 height 4
radio input "true"
click at [542, 220] on label at bounding box center [545, 222] width 15 height 4
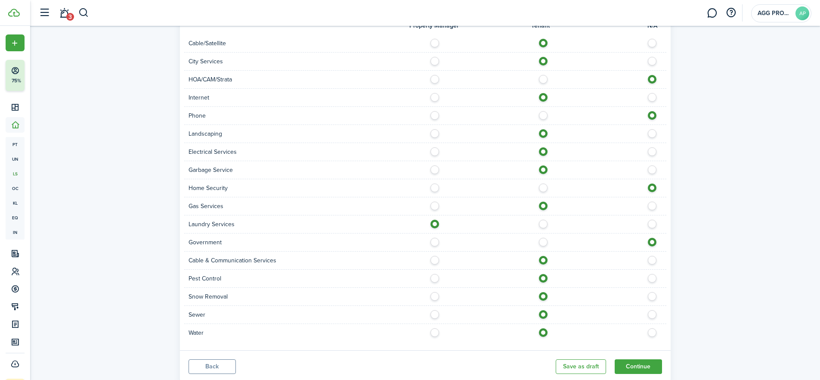
radio input "false"
radio input "true"
click at [638, 359] on button "Continue" at bounding box center [638, 366] width 47 height 15
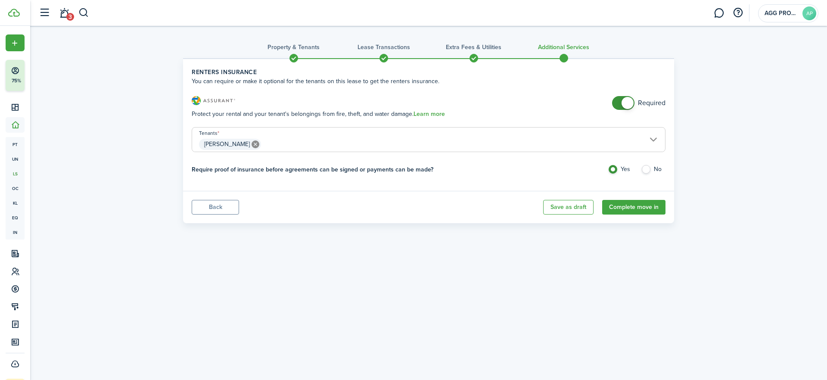
click at [632, 206] on button "Complete move in" at bounding box center [633, 207] width 63 height 15
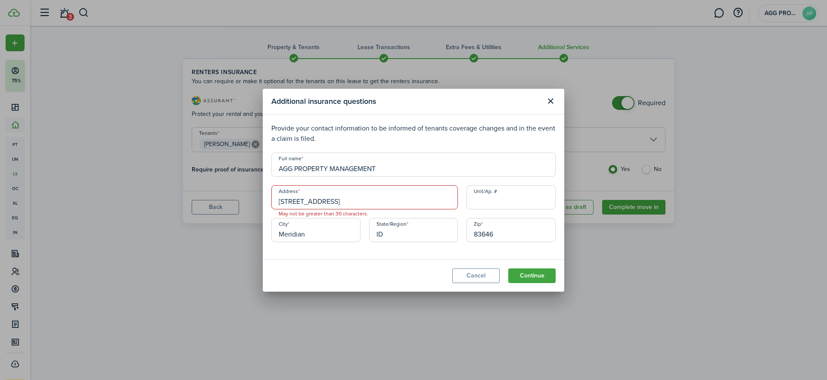
click at [527, 275] on button "Continue" at bounding box center [531, 275] width 47 height 15
click at [353, 202] on input "[STREET_ADDRESS]" at bounding box center [364, 197] width 186 height 24
drag, startPoint x: 422, startPoint y: 202, endPoint x: 350, endPoint y: 201, distance: 72.3
click at [350, 201] on input "[STREET_ADDRESS]" at bounding box center [364, 197] width 186 height 24
type input "[STREET_ADDRESS]"
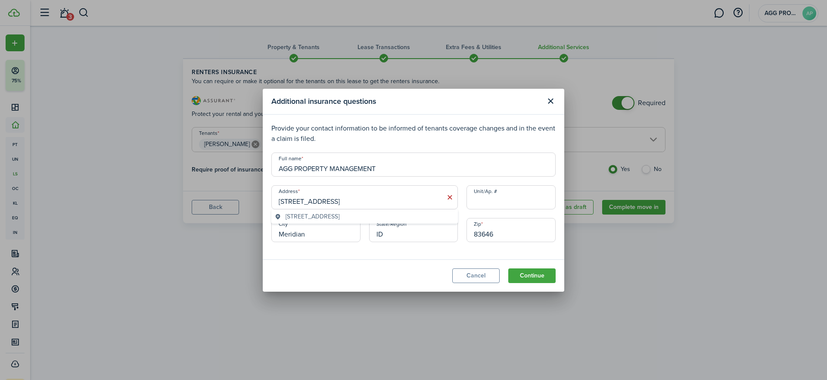
click at [375, 281] on modal-footer "Cancel Continue" at bounding box center [413, 275] width 301 height 32
click at [524, 275] on button "Continue" at bounding box center [531, 275] width 47 height 15
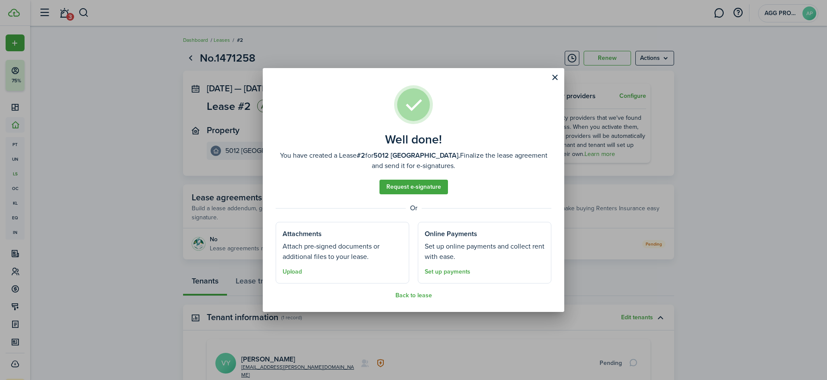
click at [555, 77] on button "Close modal" at bounding box center [554, 77] width 15 height 15
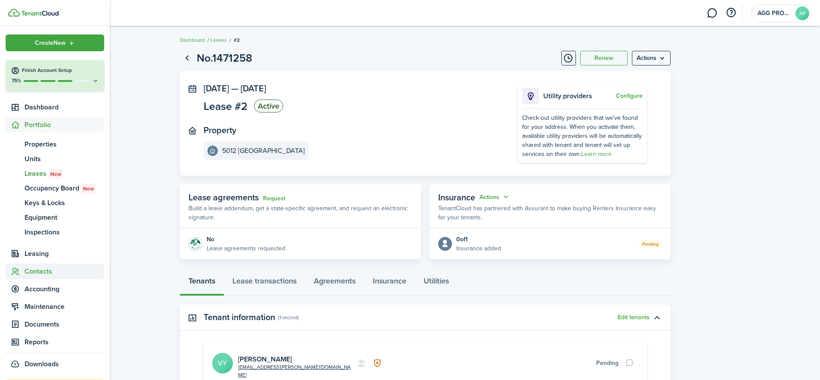
click at [39, 273] on span "Contacts" at bounding box center [65, 271] width 80 height 10
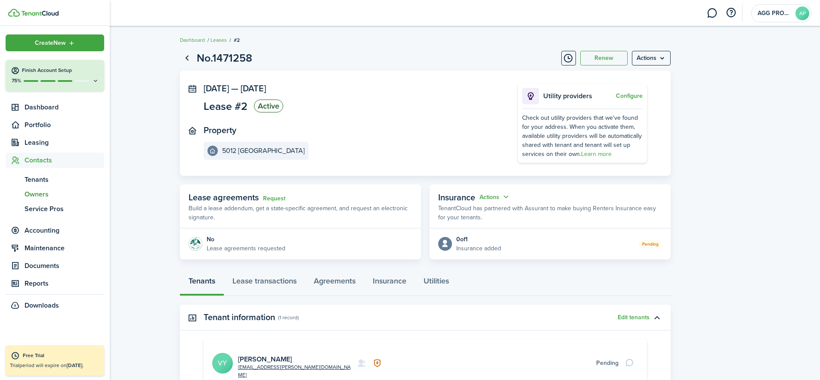
click at [37, 195] on span "Owners" at bounding box center [65, 194] width 80 height 10
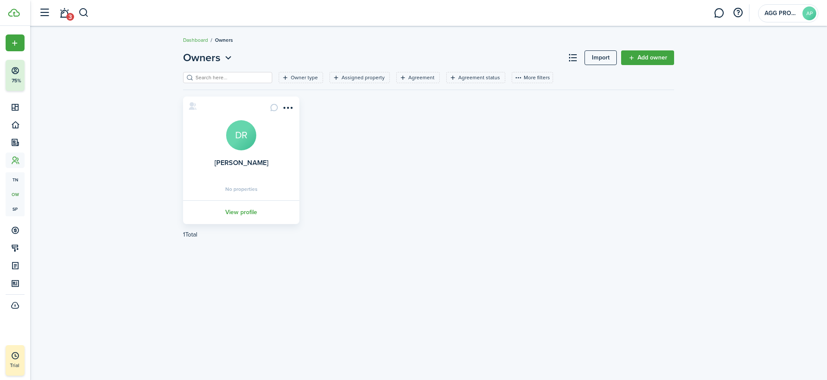
click at [644, 56] on link "Add owner" at bounding box center [647, 57] width 53 height 15
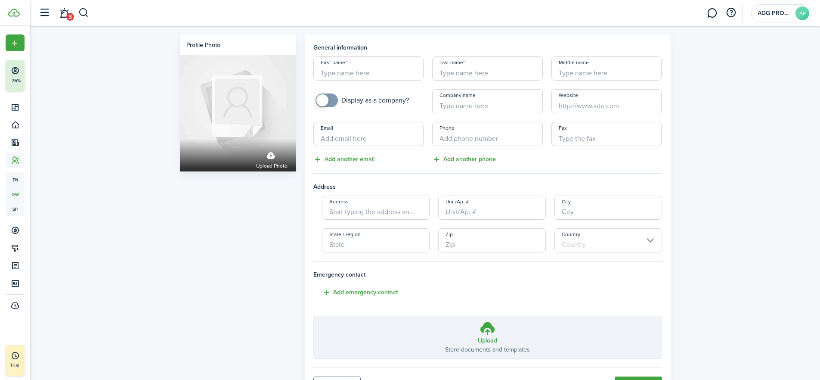
click at [339, 72] on input "First name" at bounding box center [368, 68] width 111 height 24
type input "[PERSON_NAME]"
type input "[PERSON_NAME][EMAIL_ADDRESS][DOMAIN_NAME]"
type input "[PERSON_NAME]"
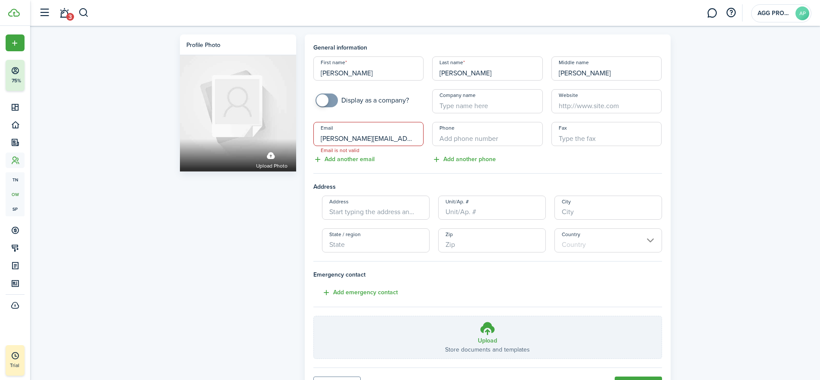
type input "[PHONE_NUMBER]"
type input "[STREET_ADDRESS]"
type input "Meridian"
type input "ID"
type input "83642"
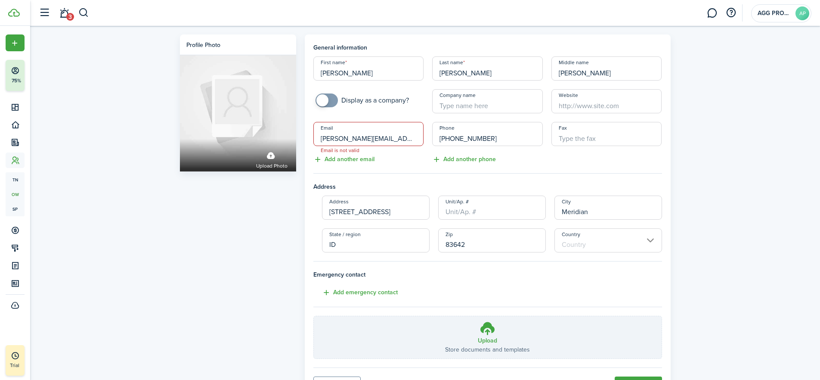
type input "[GEOGRAPHIC_DATA]"
drag, startPoint x: 498, startPoint y: 138, endPoint x: 417, endPoint y: 141, distance: 81.0
click at [419, 141] on div "First name [PERSON_NAME] Last name [PERSON_NAME] name [PERSON_NAME] Display as …" at bounding box center [487, 110] width 357 height 108
drag, startPoint x: 392, startPoint y: 130, endPoint x: 366, endPoint y: 126, distance: 26.5
click at [366, 127] on div "First name [PERSON_NAME] Last name [PERSON_NAME] name [PERSON_NAME] Display as …" at bounding box center [487, 110] width 357 height 108
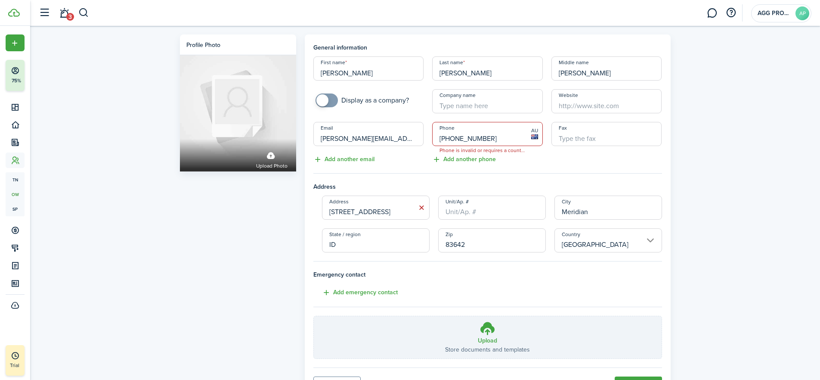
type input "+2"
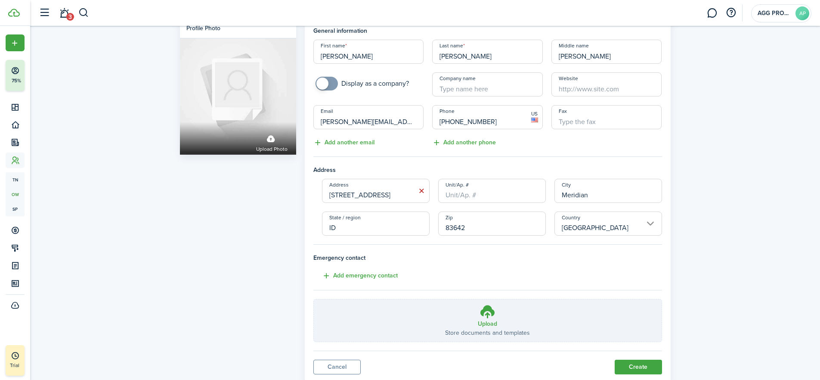
type input "[PHONE_NUMBER]"
click at [631, 367] on button "Create" at bounding box center [638, 366] width 47 height 15
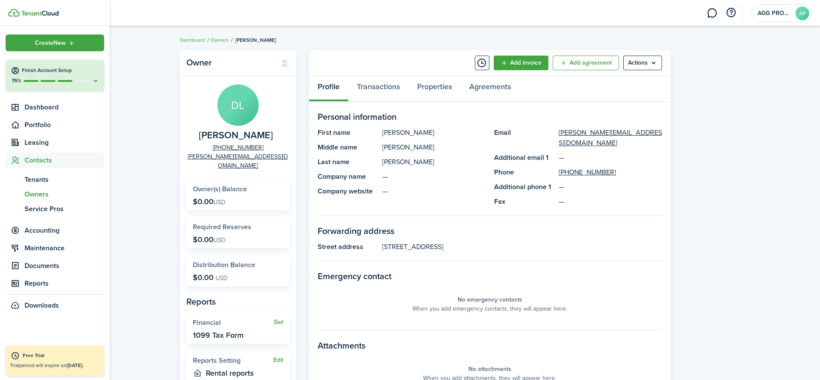
click at [37, 192] on span "Owners" at bounding box center [65, 194] width 80 height 10
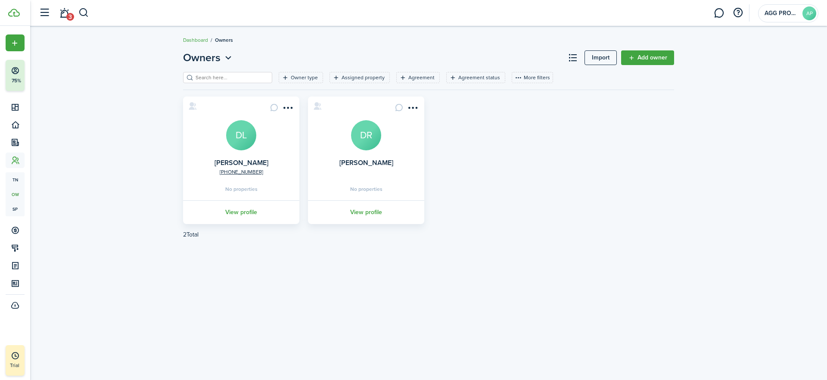
click at [645, 58] on link "Add owner" at bounding box center [647, 57] width 53 height 15
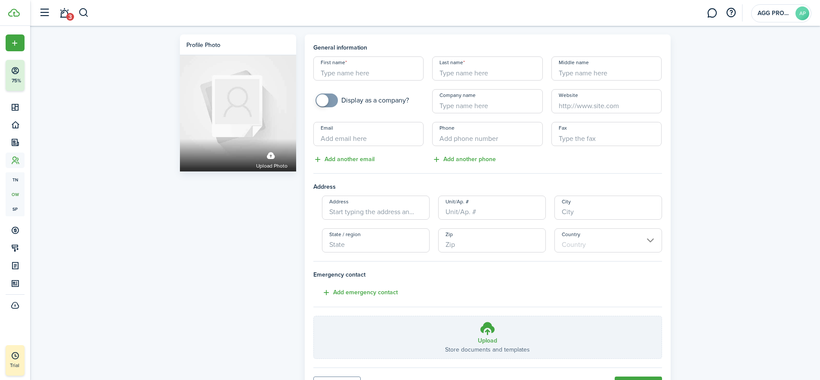
click at [332, 71] on input "First name" at bounding box center [368, 68] width 111 height 24
type input "[PERSON_NAME]"
type input "Realph"
click at [340, 141] on input "Email" at bounding box center [368, 134] width 111 height 24
paste input "[PERSON_NAME][EMAIL_ADDRESS][PERSON_NAME][DOMAIN_NAME]"
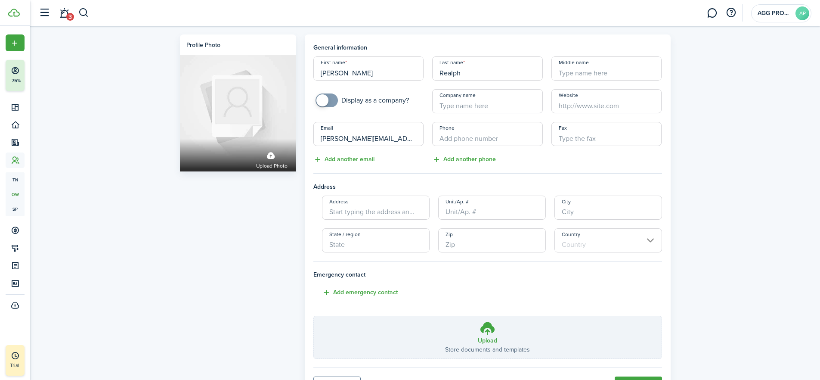
type input "[PERSON_NAME][EMAIL_ADDRESS][PERSON_NAME][DOMAIN_NAME]"
click at [450, 138] on input "+1" at bounding box center [487, 134] width 111 height 24
paste input "[PHONE_NUMBER]"
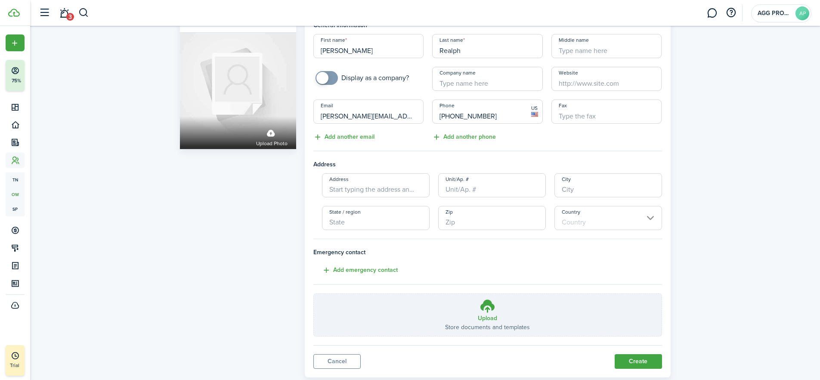
scroll to position [28, 0]
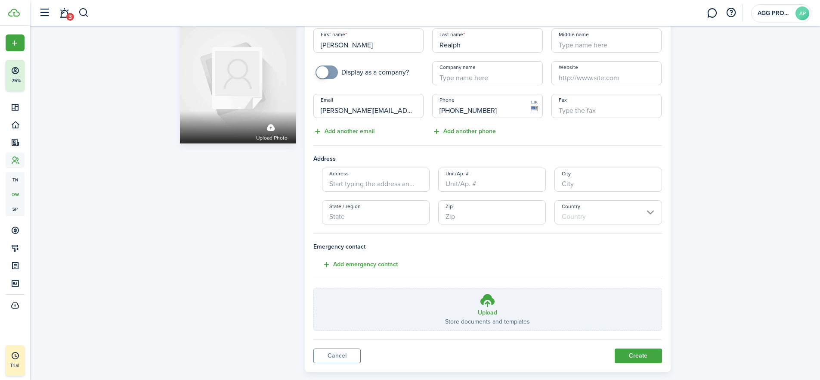
type input "[PHONE_NUMBER]"
click at [633, 355] on button "Create" at bounding box center [638, 355] width 47 height 15
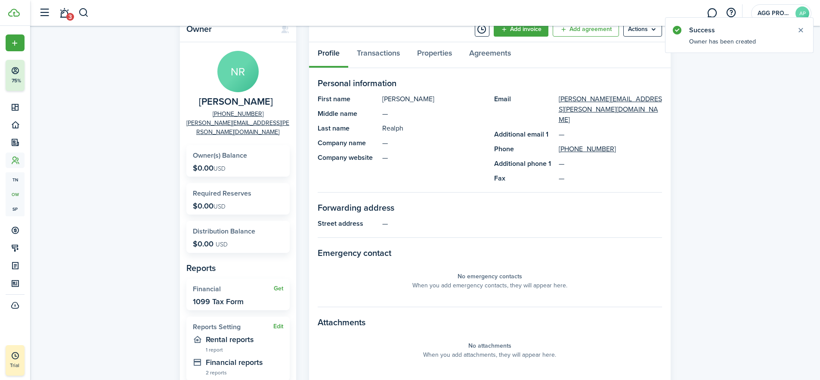
scroll to position [47, 0]
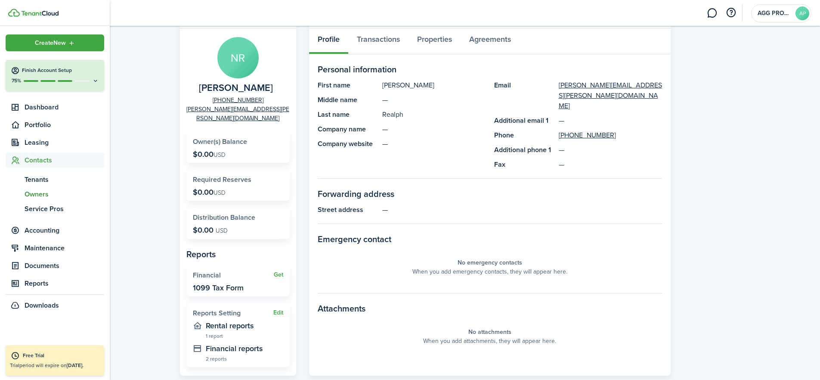
click at [39, 193] on span "Owners" at bounding box center [65, 194] width 80 height 10
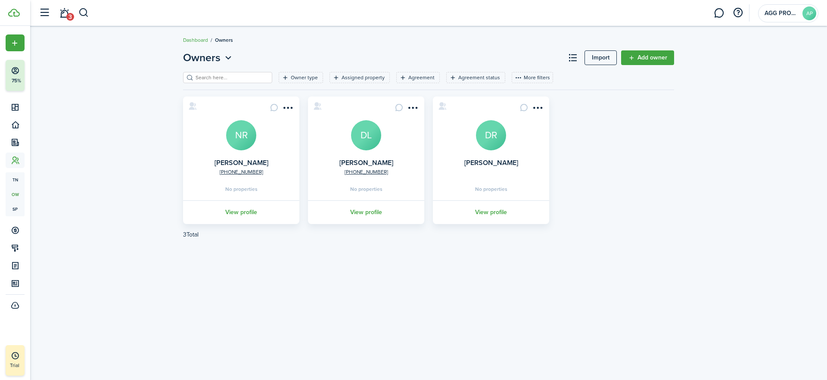
click at [639, 59] on link "Add owner" at bounding box center [647, 57] width 53 height 15
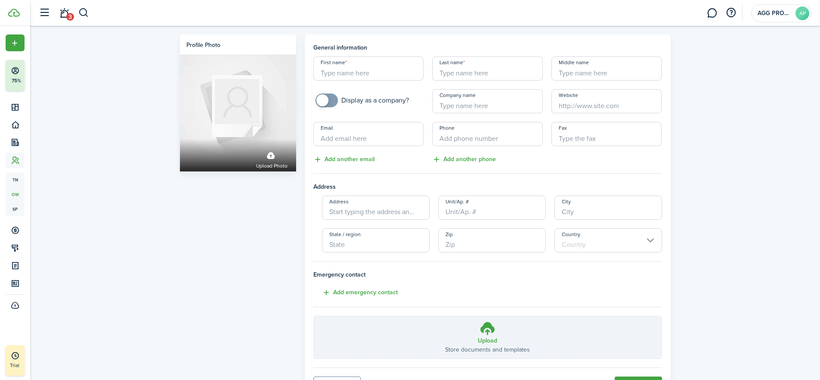
click at [335, 71] on input "First name" at bounding box center [368, 68] width 111 height 24
type input "[PERSON_NAME]"
type input "Lobelson"
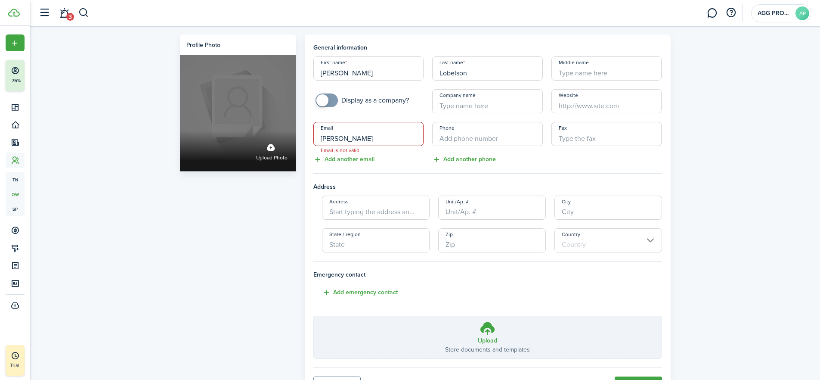
drag, startPoint x: 357, startPoint y: 137, endPoint x: 273, endPoint y: 143, distance: 84.1
click at [276, 143] on div "Profile photo Upload photo General information First name [PERSON_NAME] Last na…" at bounding box center [425, 216] width 499 height 365
paste input ".[EMAIL_ADDRESS][DOMAIN_NAME]"
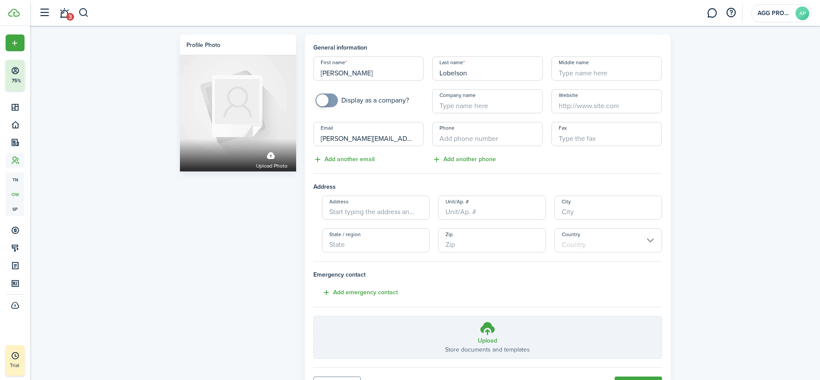
type input "[PERSON_NAME][EMAIL_ADDRESS][PERSON_NAME][DOMAIN_NAME]"
click at [448, 137] on input "+1" at bounding box center [487, 134] width 111 height 24
paste input "[PHONE_NUMBER]"
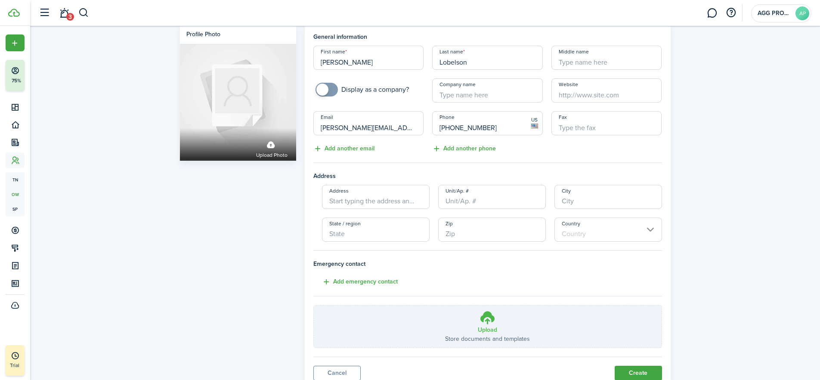
scroll to position [43, 0]
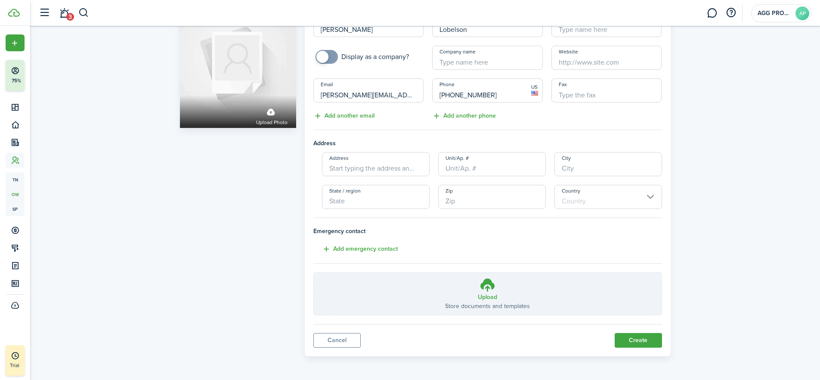
type input "[PHONE_NUMBER]"
click at [637, 337] on button "Create" at bounding box center [638, 340] width 47 height 15
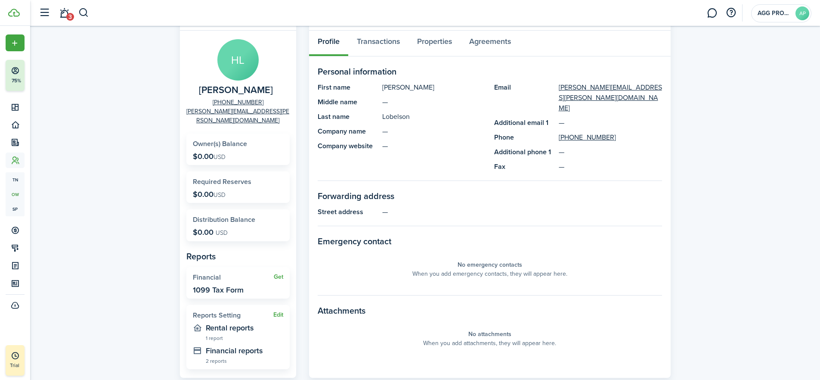
scroll to position [75, 0]
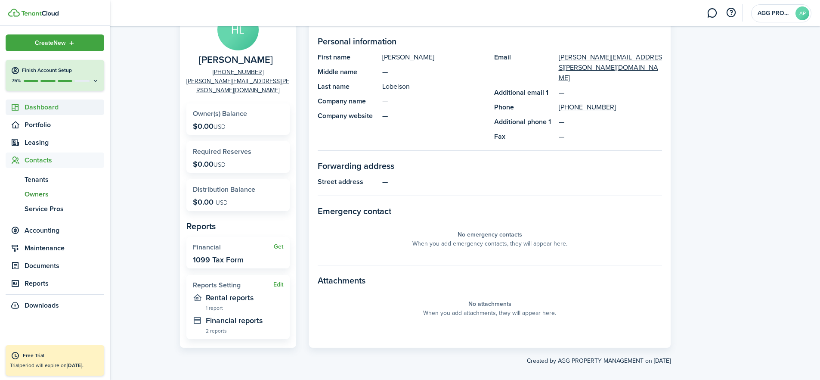
click at [42, 108] on span "Dashboard" at bounding box center [65, 107] width 80 height 10
click at [42, 126] on span "Dashboard" at bounding box center [65, 126] width 80 height 10
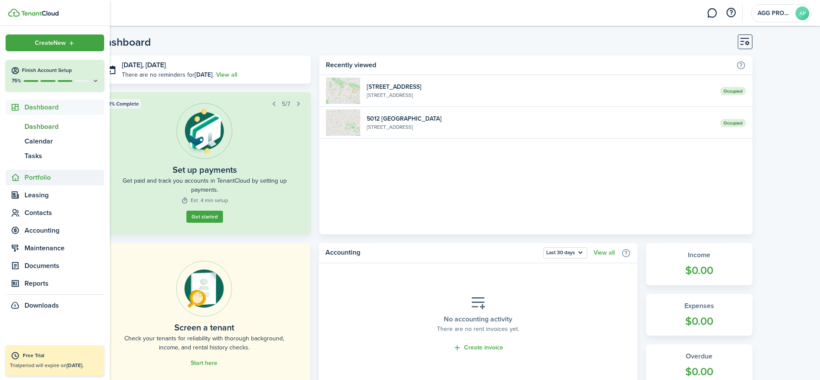
click at [40, 172] on span "Portfolio" at bounding box center [65, 177] width 80 height 10
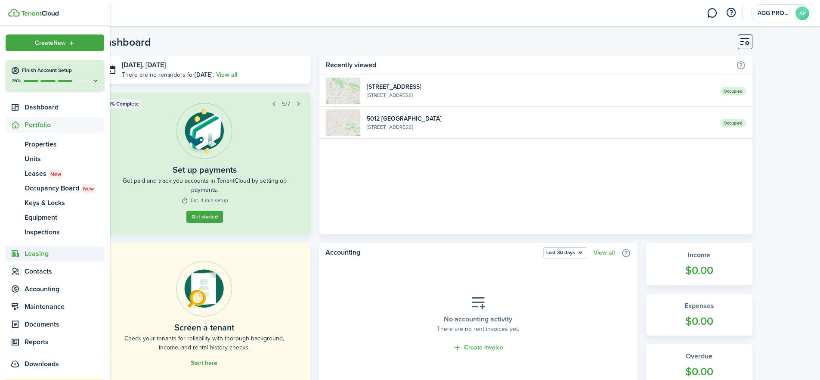
click at [37, 254] on span "Leasing" at bounding box center [65, 253] width 80 height 10
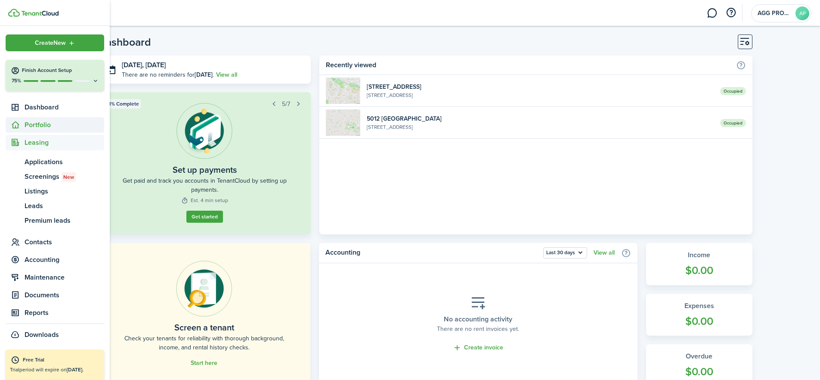
click at [39, 124] on span "Portfolio" at bounding box center [65, 125] width 80 height 10
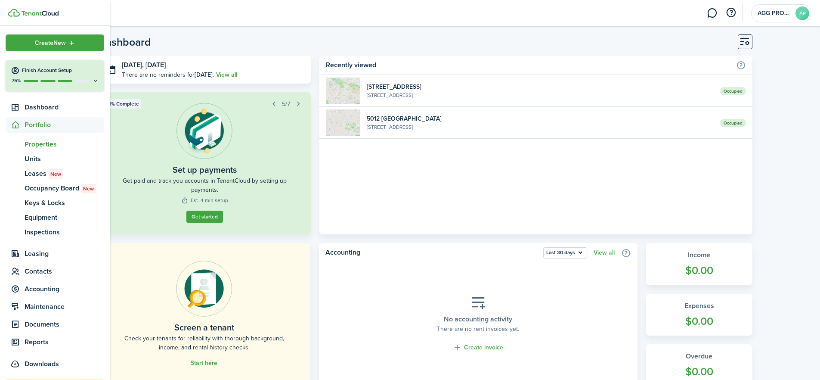
click at [42, 145] on span "Properties" at bounding box center [65, 144] width 80 height 10
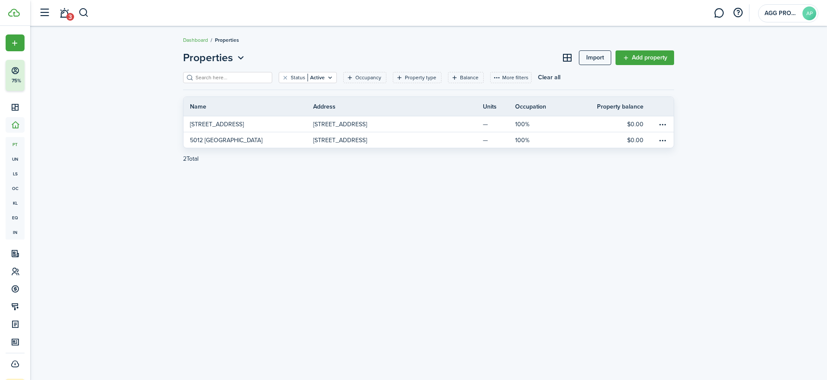
click at [650, 56] on link "Add property" at bounding box center [644, 57] width 59 height 15
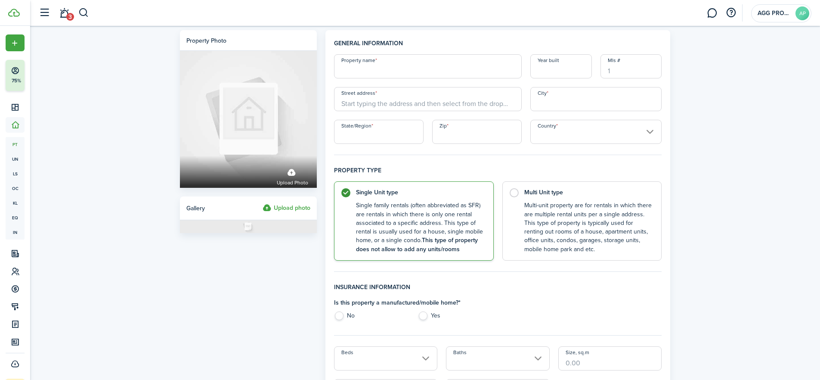
click at [372, 69] on input "Property name" at bounding box center [428, 66] width 188 height 24
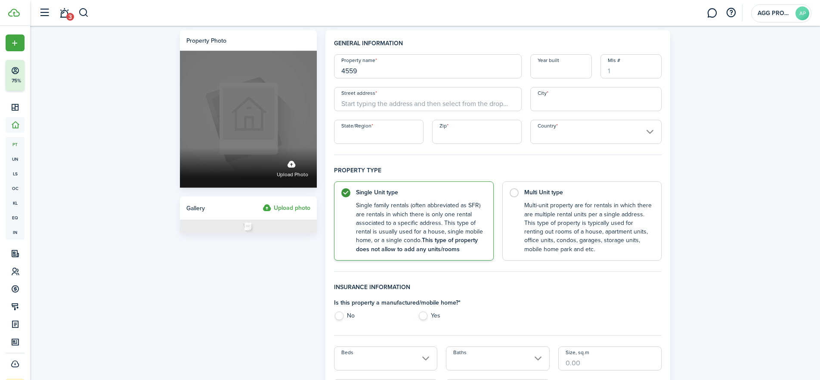
drag, startPoint x: 369, startPoint y: 72, endPoint x: 282, endPoint y: 68, distance: 87.1
paste input "W Riva Capri Ct"
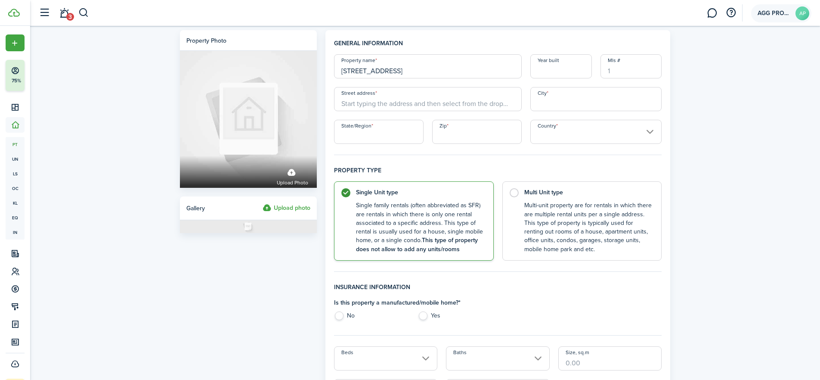
type input "[STREET_ADDRESS]"
click at [552, 70] on input "Year built" at bounding box center [561, 66] width 62 height 24
type input "2023"
click at [349, 99] on input "Street address" at bounding box center [428, 99] width 188 height 24
paste input "[STREET_ADDRESS]"
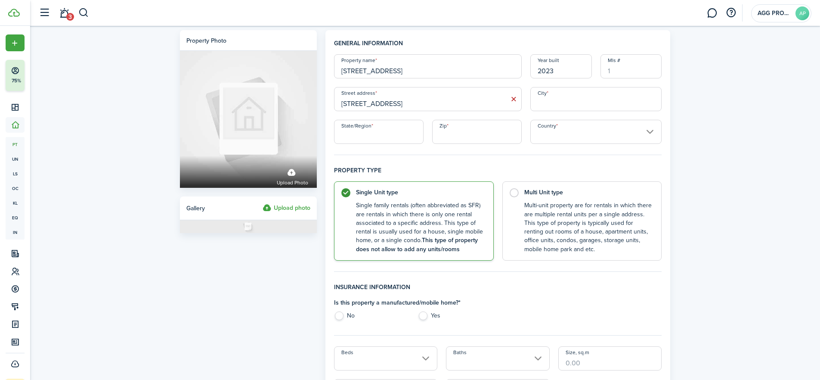
type input "[STREET_ADDRESS]"
click at [554, 103] on input "City" at bounding box center [596, 99] width 132 height 24
type input "Meridian"
type input "[US_STATE]"
type input "83642"
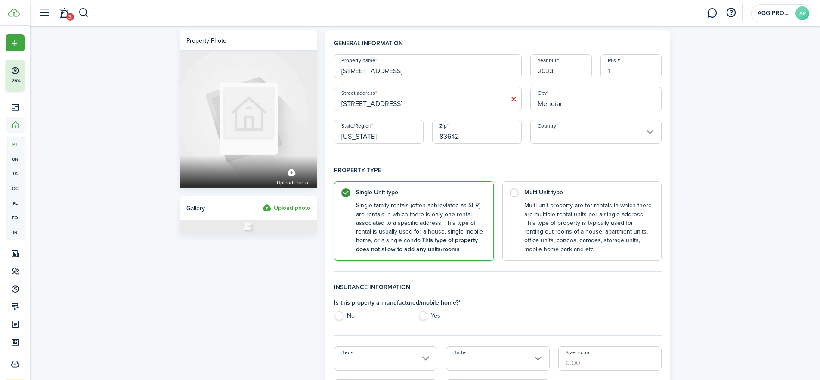
type input "[GEOGRAPHIC_DATA]"
drag, startPoint x: 474, startPoint y: 135, endPoint x: 384, endPoint y: 137, distance: 90.0
click at [384, 137] on div "Property name [STREET_ADDRESS] Year built [GEOGRAPHIC_DATA] address [STREET_ADD…" at bounding box center [498, 99] width 337 height 90
type input "83646"
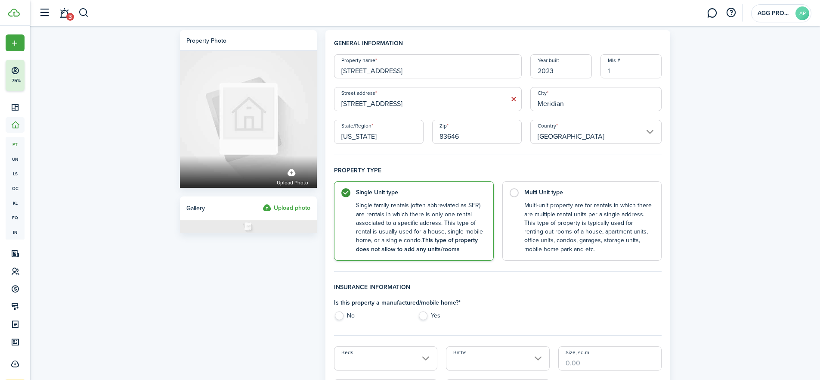
scroll to position [25, 0]
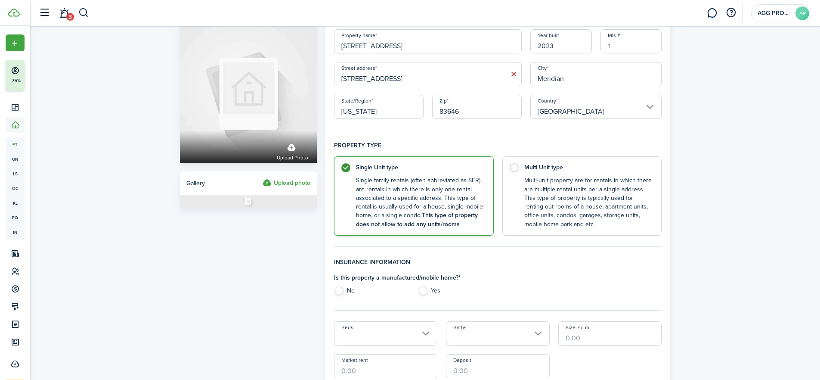
click at [340, 291] on label "No" at bounding box center [371, 292] width 75 height 13
radio input "true"
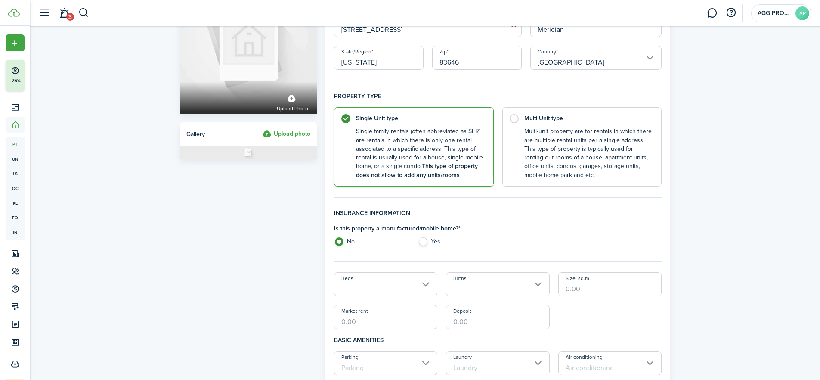
click at [347, 288] on input "Beds" at bounding box center [386, 284] width 104 height 24
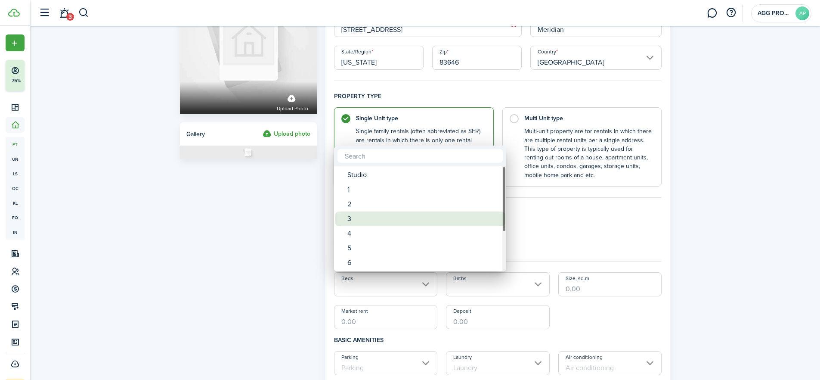
click at [356, 220] on div "3" at bounding box center [423, 218] width 152 height 15
type input "3"
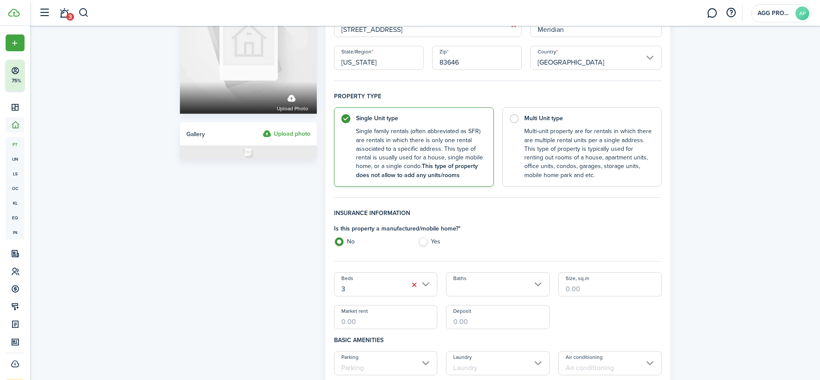
click at [466, 284] on input "Baths" at bounding box center [498, 284] width 104 height 24
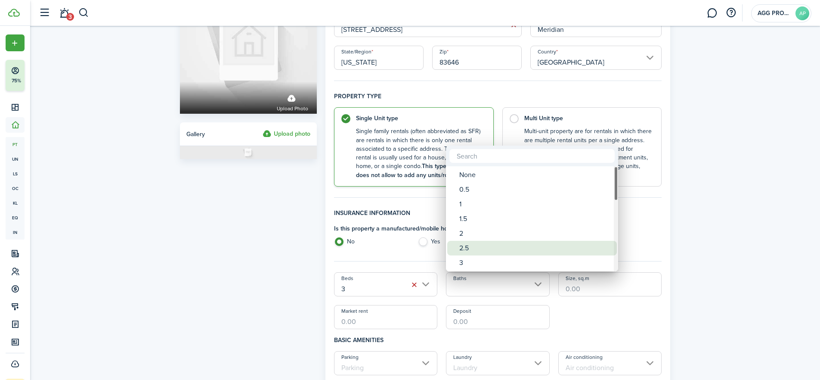
click at [467, 248] on div "2.5" at bounding box center [535, 248] width 152 height 15
type input "2.5"
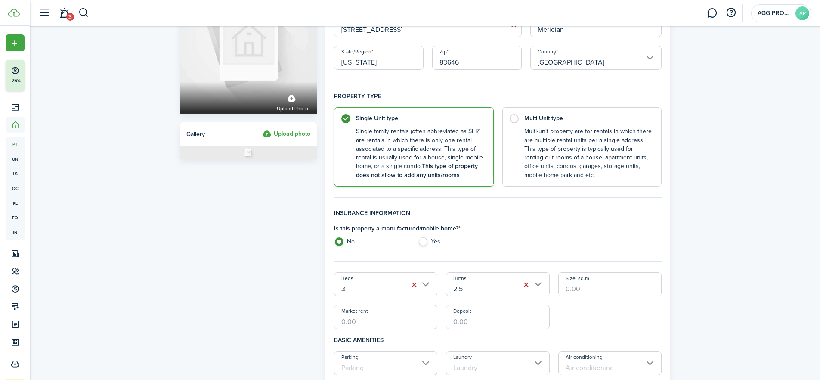
drag, startPoint x: 588, startPoint y: 291, endPoint x: 534, endPoint y: 289, distance: 53.4
click at [535, 289] on div "Beds 3 Baths 2.5 Size, sq.m Market rent Deposit" at bounding box center [498, 300] width 337 height 57
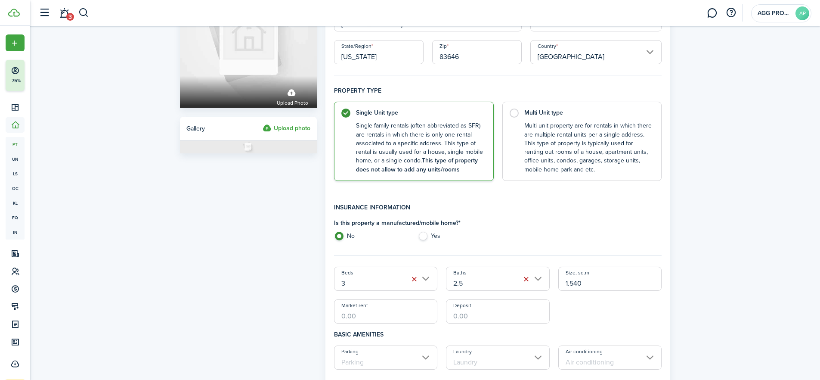
scroll to position [91, 0]
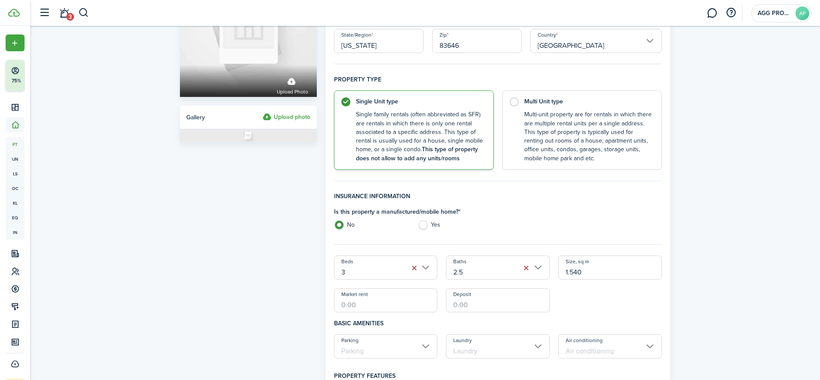
type input "1.540"
click at [349, 304] on input "Market rent" at bounding box center [386, 300] width 104 height 24
type input "$2,200.00"
click at [390, 346] on input "Parking" at bounding box center [386, 346] width 104 height 24
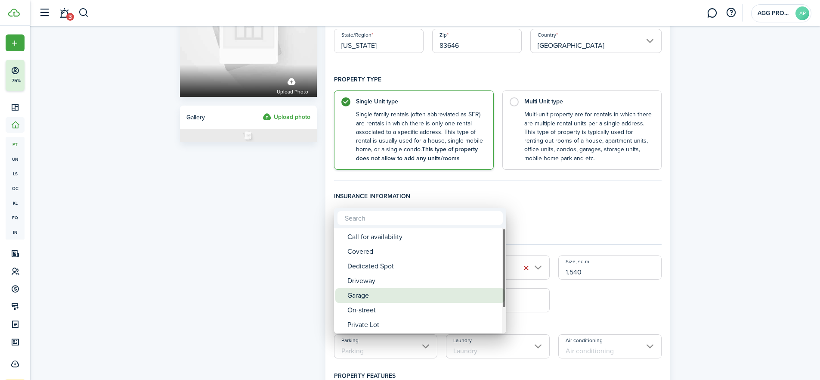
click at [362, 296] on div "Garage" at bounding box center [423, 295] width 152 height 15
type input "Garage"
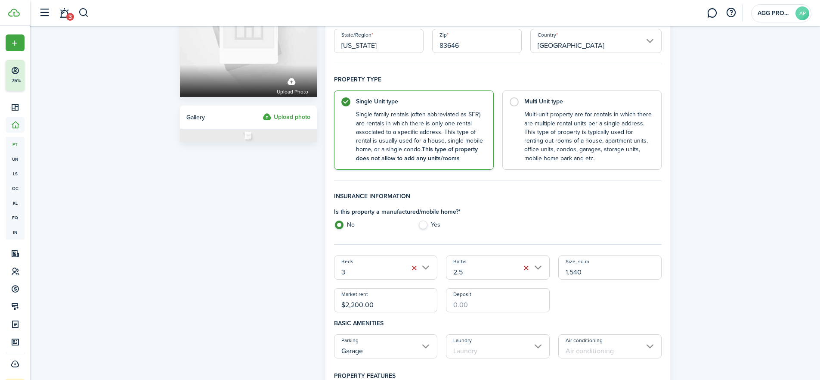
click at [492, 350] on input "Laundry" at bounding box center [498, 346] width 104 height 24
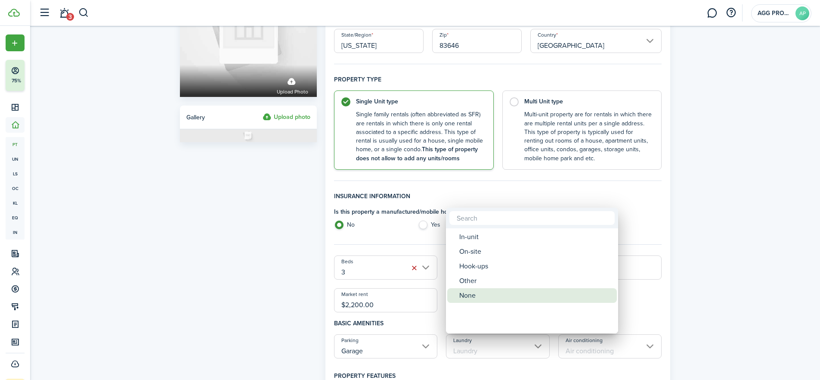
click at [466, 296] on div "None" at bounding box center [535, 295] width 152 height 15
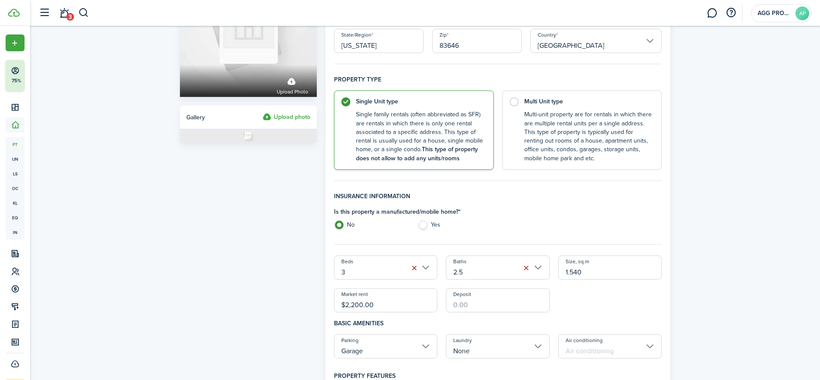
click at [475, 352] on input "None" at bounding box center [498, 346] width 104 height 24
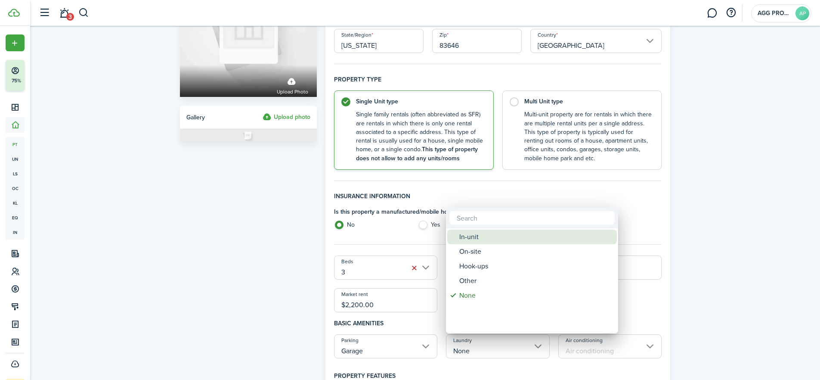
click at [471, 237] on div "In-unit" at bounding box center [535, 236] width 152 height 15
type input "In-unit"
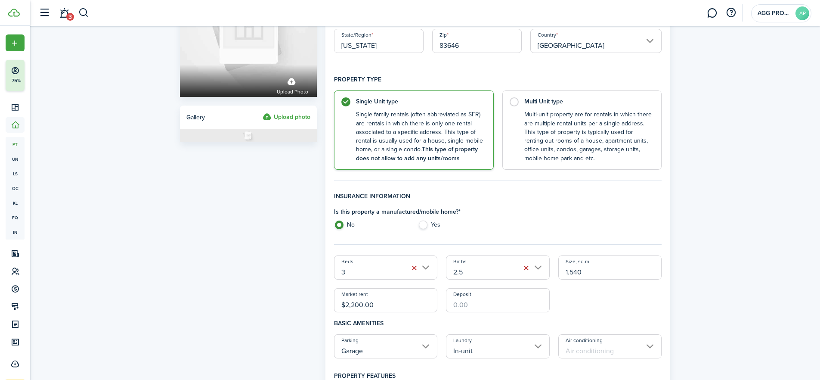
click at [600, 350] on input "Air conditioning" at bounding box center [610, 346] width 104 height 24
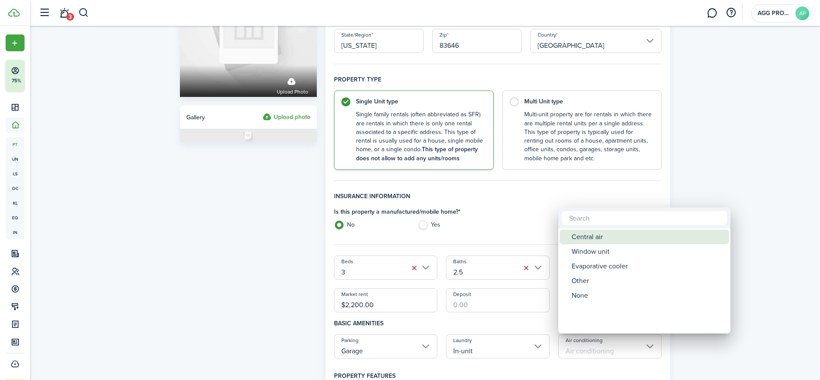
click at [589, 239] on div "Central air" at bounding box center [648, 236] width 152 height 15
type input "Central air"
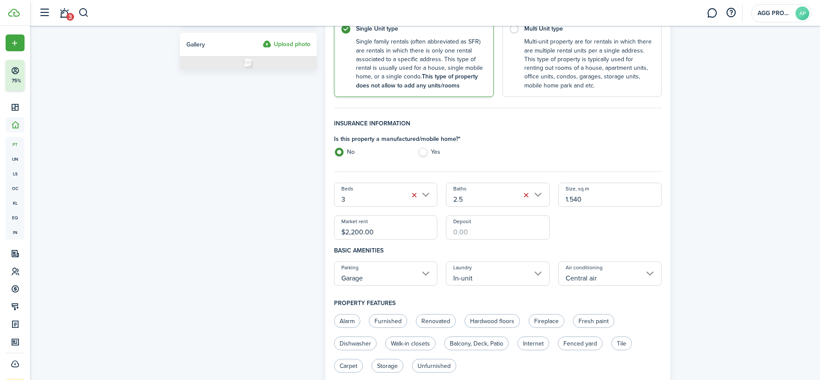
scroll to position [198, 0]
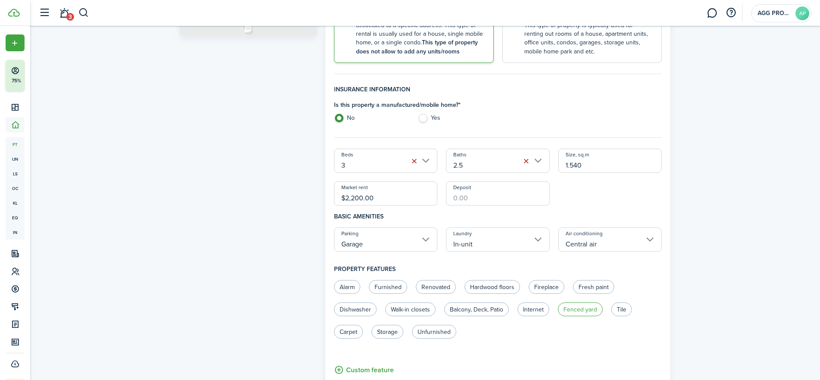
click at [576, 310] on label "Fenced yard" at bounding box center [580, 309] width 45 height 14
radio input "true"
click at [353, 309] on label "Dishwasher" at bounding box center [355, 309] width 43 height 14
radio input "true"
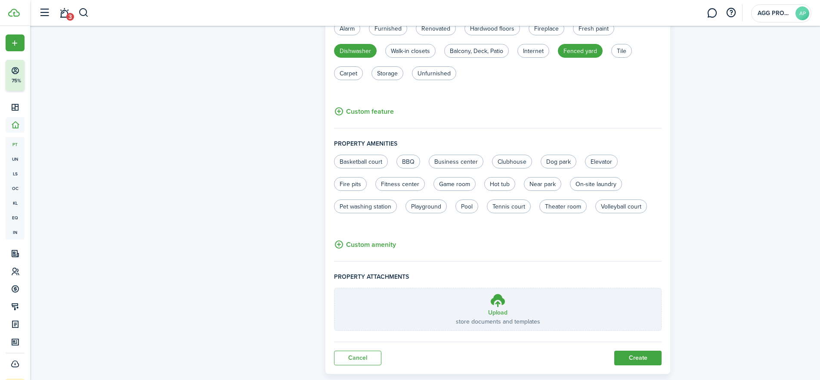
scroll to position [467, 0]
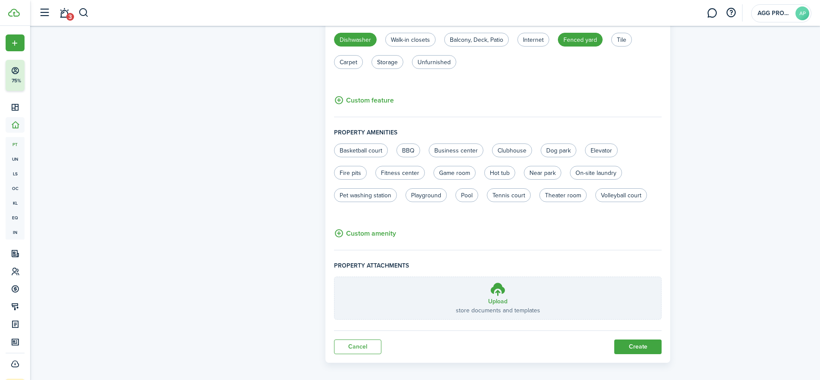
click at [635, 347] on button "Create" at bounding box center [637, 346] width 47 height 15
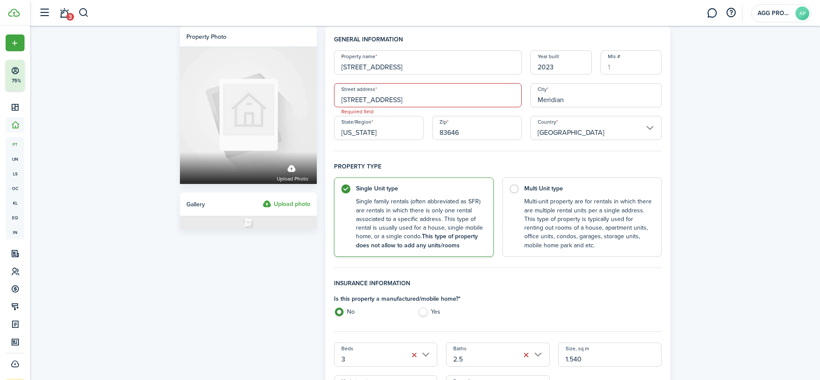
scroll to position [0, 0]
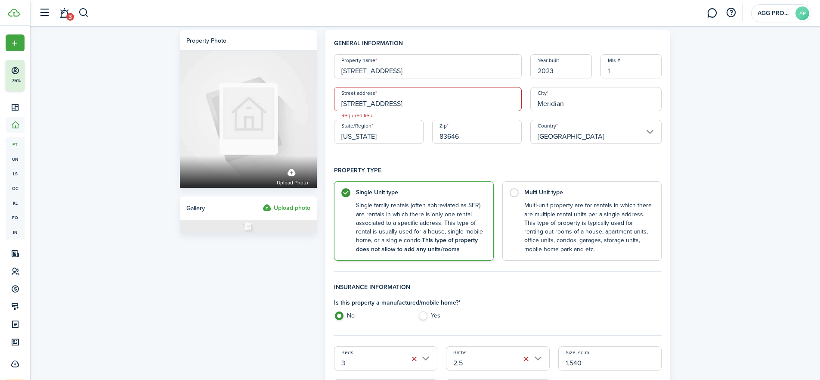
click at [364, 103] on input "[STREET_ADDRESS]" at bounding box center [428, 99] width 188 height 24
click at [404, 102] on input "[STREET_ADDRESS]" at bounding box center [428, 99] width 188 height 24
click at [415, 107] on input "[STREET_ADDRESS]" at bounding box center [428, 99] width 188 height 24
click at [393, 115] on span "[STREET_ADDRESS]" at bounding box center [375, 118] width 54 height 9
type input "[STREET_ADDRESS]"
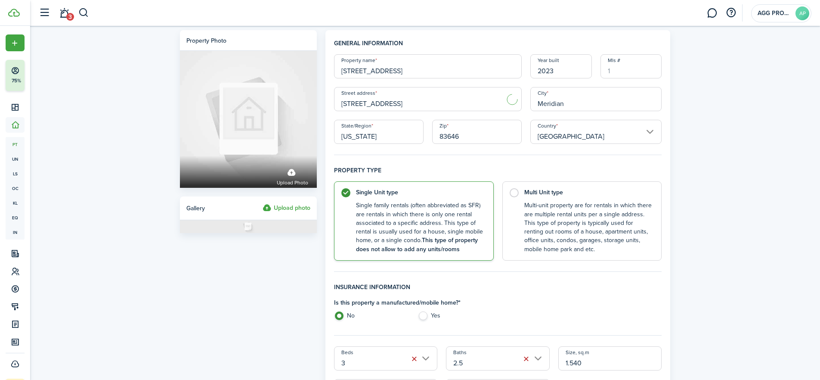
type input "ID"
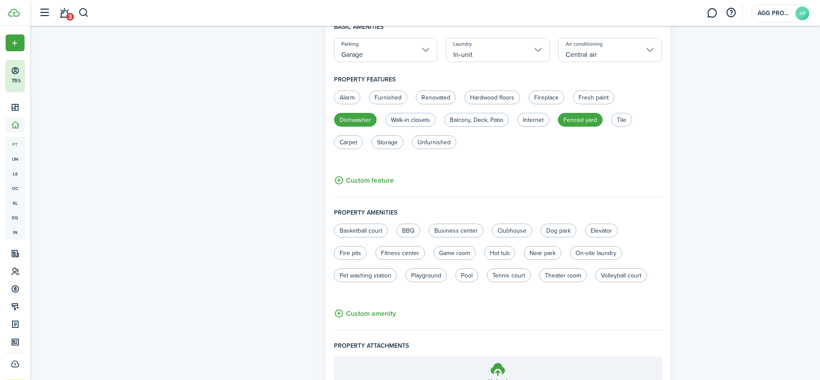
scroll to position [474, 0]
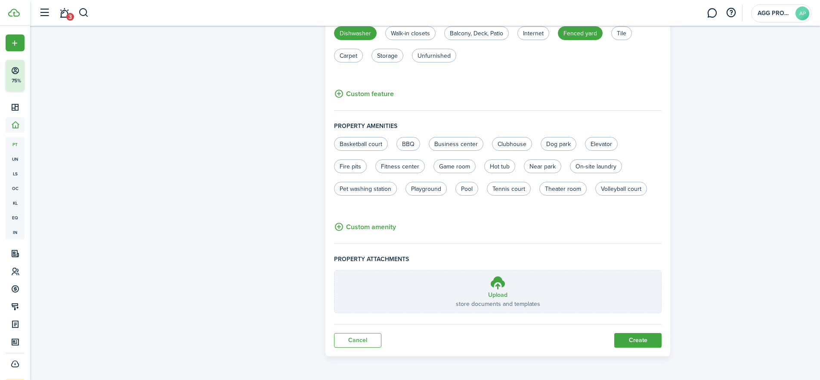
click at [644, 336] on button "Create" at bounding box center [637, 340] width 47 height 15
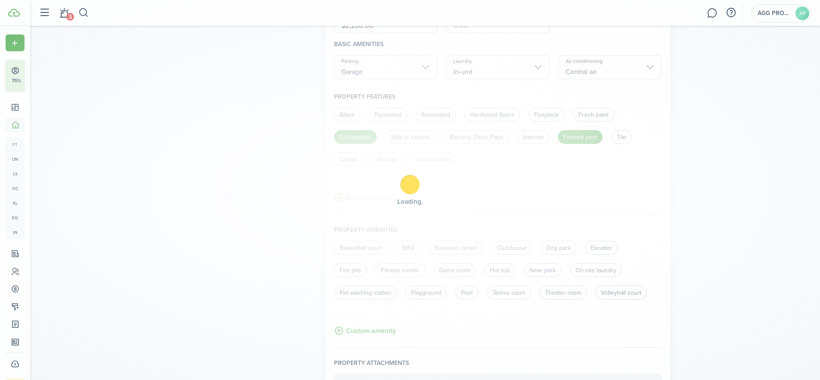
scroll to position [325, 0]
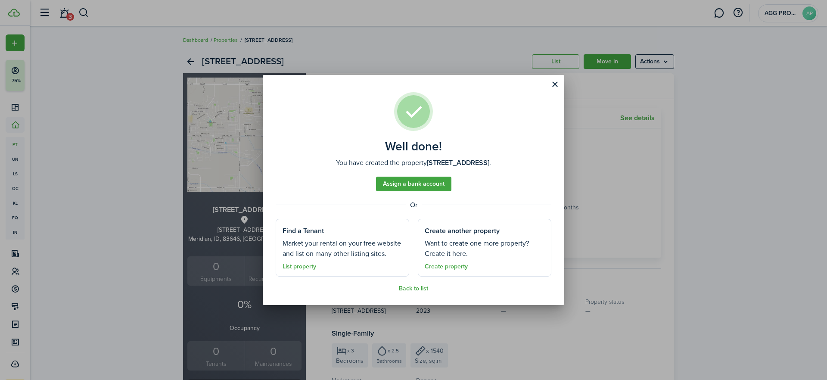
click at [552, 84] on button "Close modal" at bounding box center [554, 84] width 15 height 15
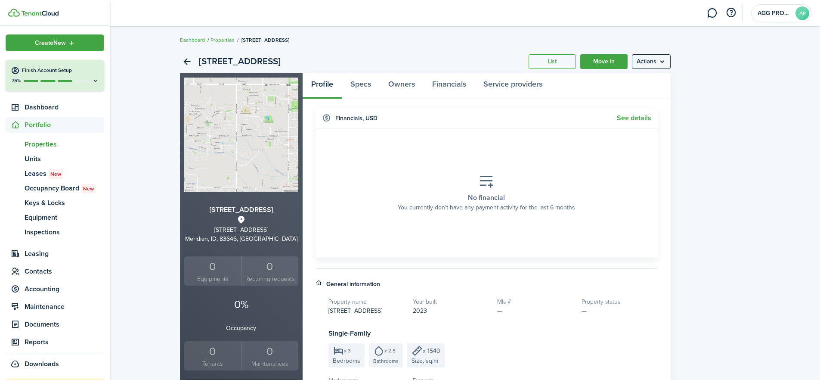
click at [41, 143] on span "Properties" at bounding box center [65, 144] width 80 height 10
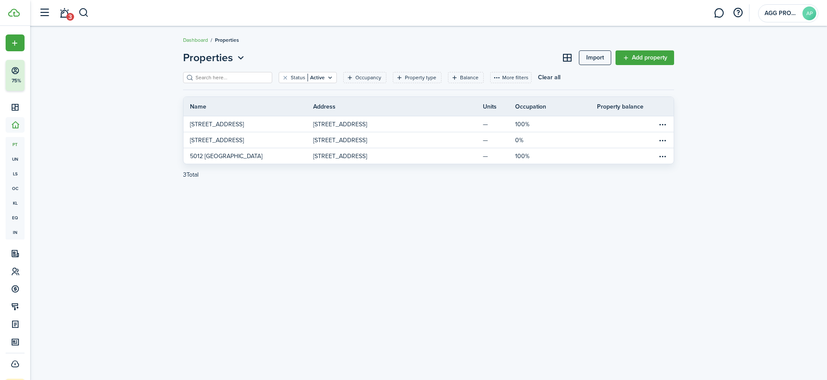
click at [635, 56] on link "Add property" at bounding box center [644, 57] width 59 height 15
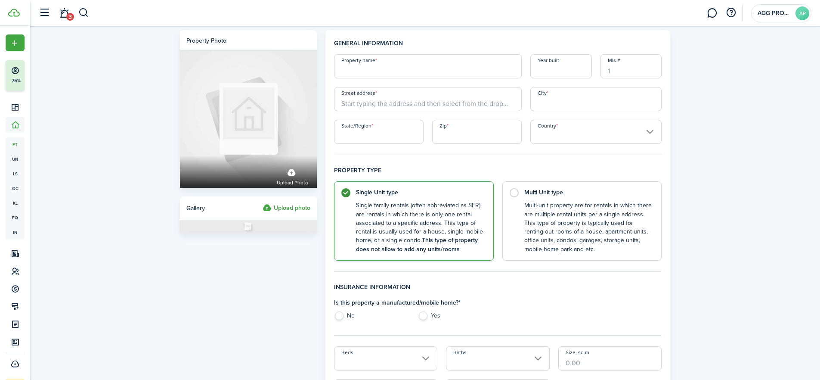
click at [351, 71] on input "Property name" at bounding box center [428, 66] width 188 height 24
type input "[STREET_ADDRESS][PERSON_NAME] Capri"
type input "2023"
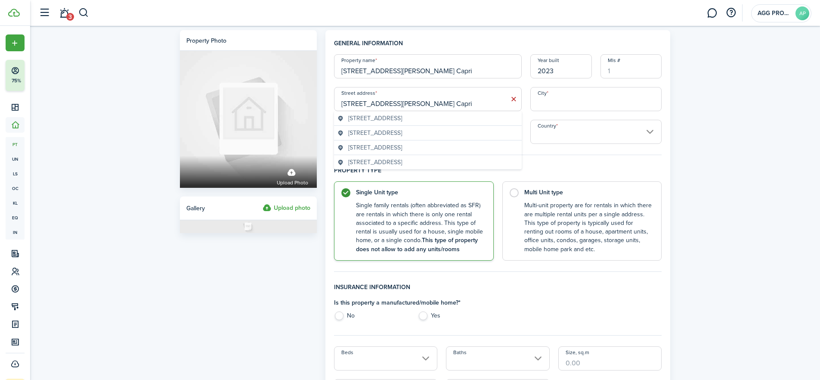
click at [402, 116] on span "[STREET_ADDRESS]" at bounding box center [375, 118] width 54 height 9
type input "[STREET_ADDRESS]"
type input "Meridian"
type input "ID"
type input "83646"
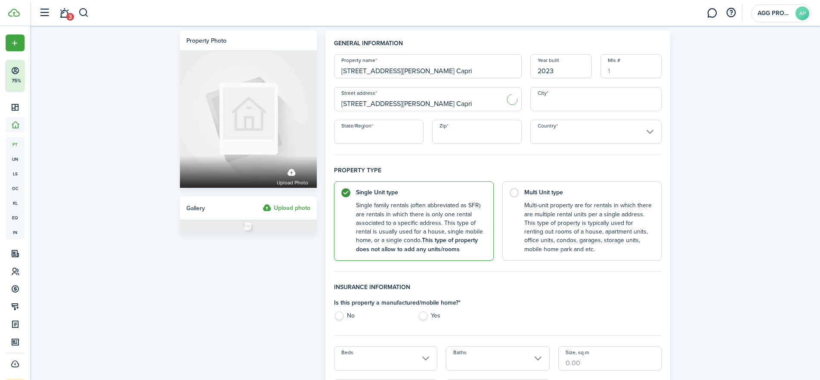
type input "[GEOGRAPHIC_DATA]"
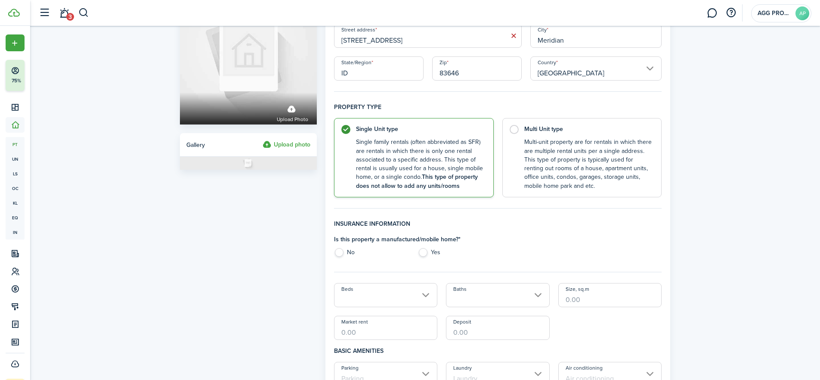
scroll to position [108, 0]
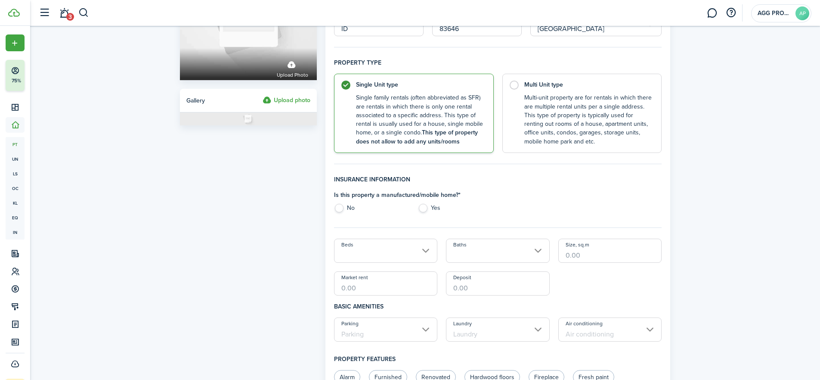
click at [340, 211] on label "No" at bounding box center [371, 210] width 75 height 13
radio input "true"
click at [362, 252] on input "Beds" at bounding box center [386, 251] width 104 height 24
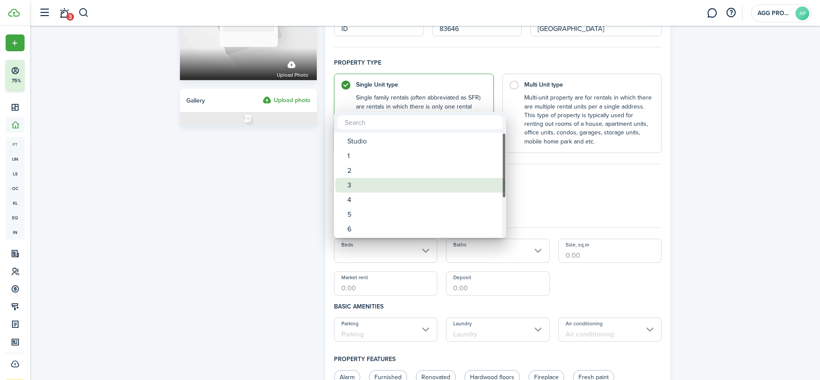
click at [362, 186] on div "3" at bounding box center [423, 185] width 152 height 15
type input "3"
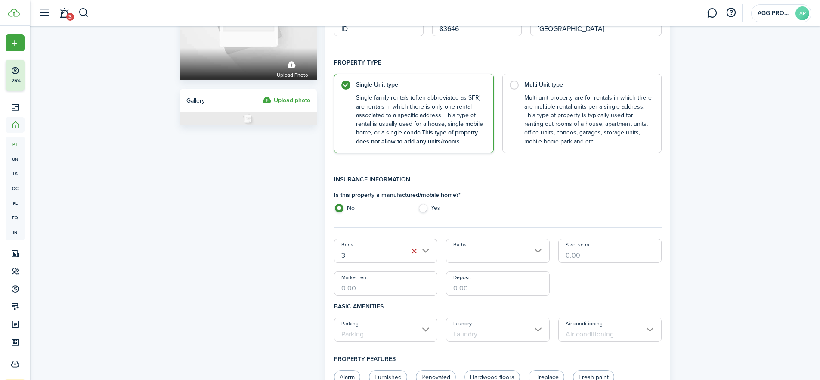
click at [466, 248] on input "Baths" at bounding box center [498, 251] width 104 height 24
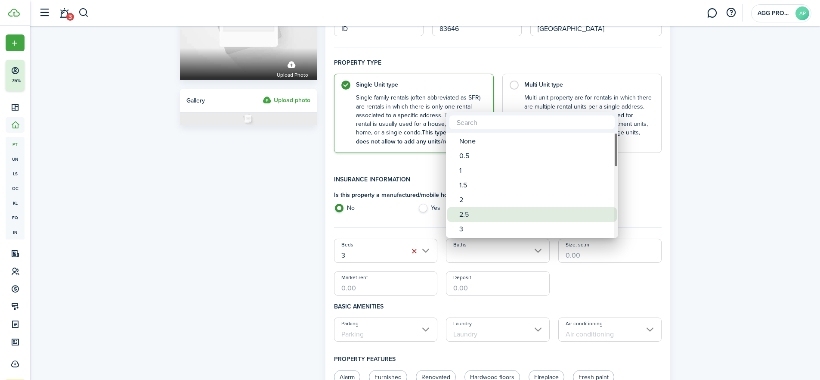
click at [468, 210] on div "2.5" at bounding box center [535, 214] width 152 height 15
type input "2.5"
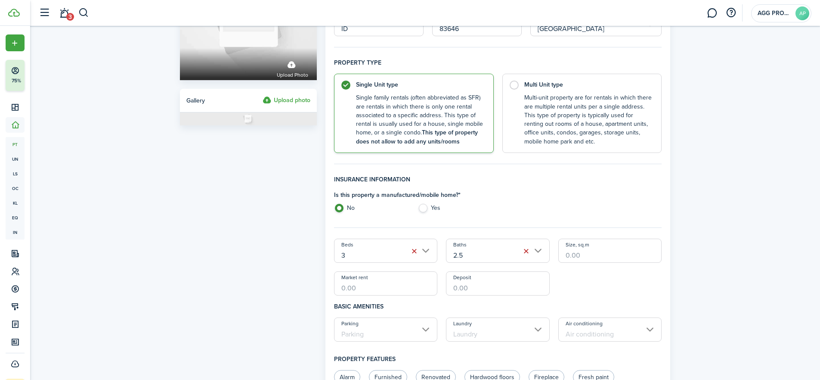
click at [585, 251] on input "Size, sq.m" at bounding box center [610, 251] width 104 height 24
click at [344, 290] on input "Market rent" at bounding box center [386, 283] width 104 height 24
click at [370, 335] on input "Parking" at bounding box center [386, 329] width 104 height 24
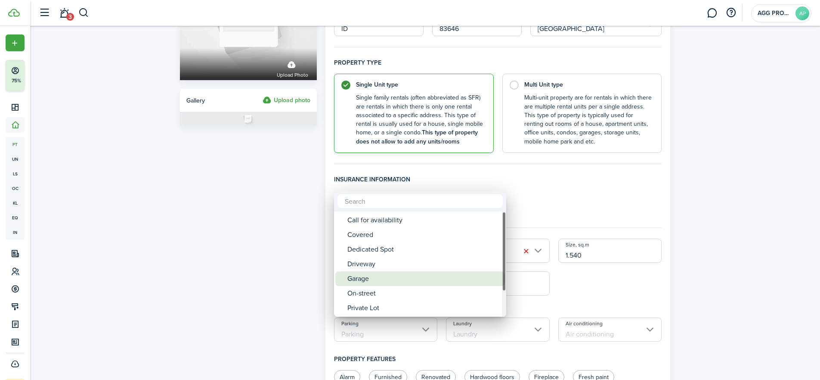
click at [362, 280] on div "Garage" at bounding box center [423, 278] width 152 height 15
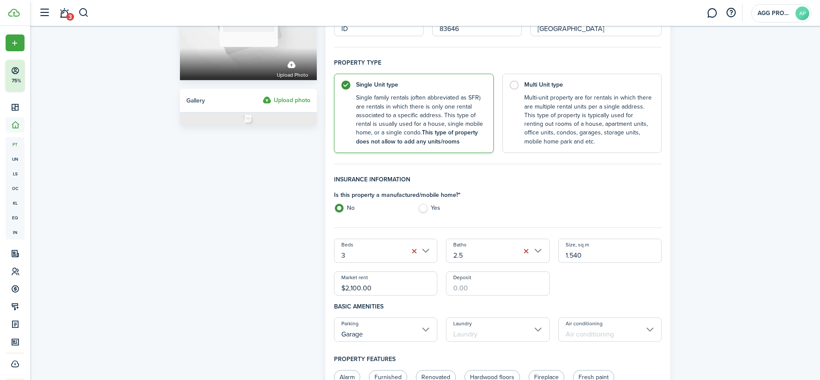
click at [468, 332] on input "Laundry" at bounding box center [498, 329] width 104 height 24
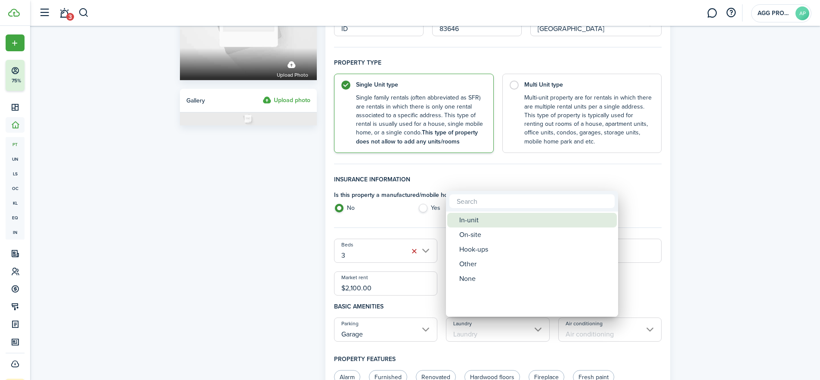
click at [474, 220] on div "In-unit" at bounding box center [535, 220] width 152 height 15
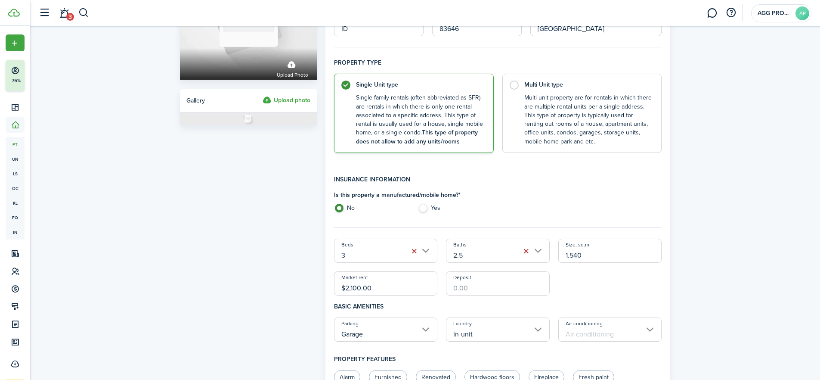
click at [587, 336] on input "Air conditioning" at bounding box center [610, 329] width 104 height 24
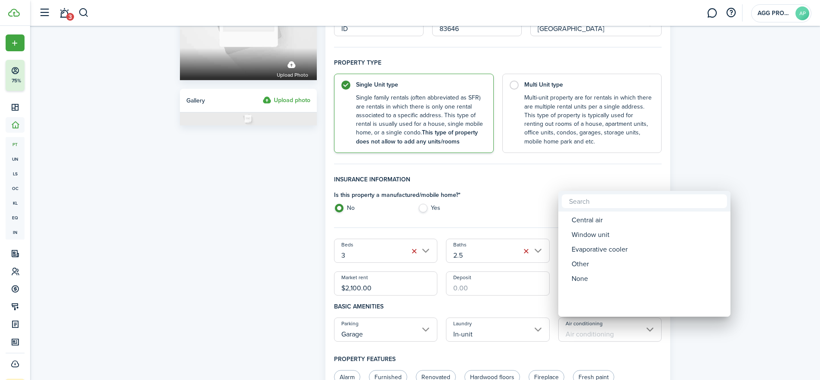
click at [586, 211] on div at bounding box center [644, 201] width 172 height 21
click at [586, 219] on div "Central air" at bounding box center [648, 220] width 152 height 15
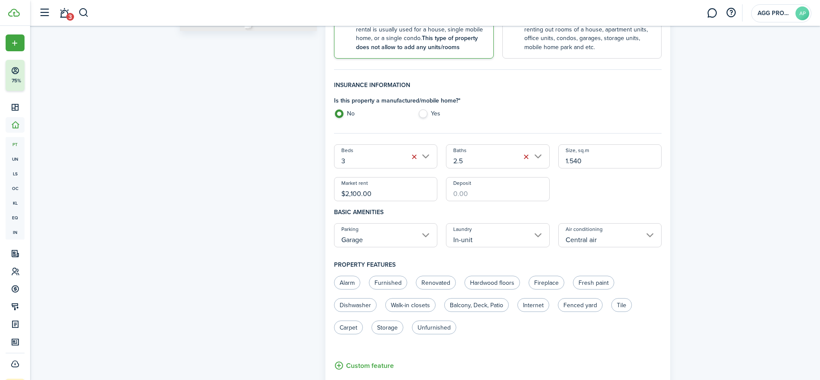
scroll to position [208, 0]
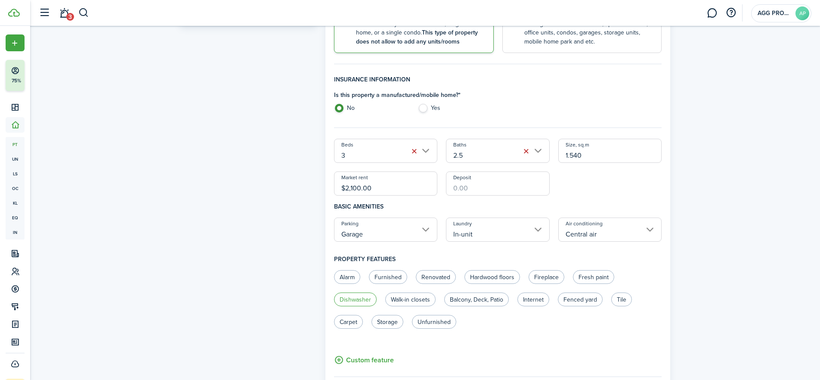
click at [352, 303] on label "Dishwasher" at bounding box center [355, 299] width 43 height 14
click at [576, 297] on label "Fenced yard" at bounding box center [580, 299] width 45 height 14
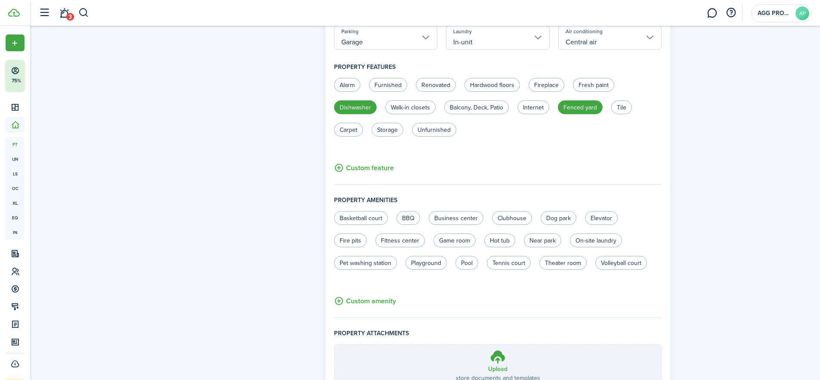
scroll to position [474, 0]
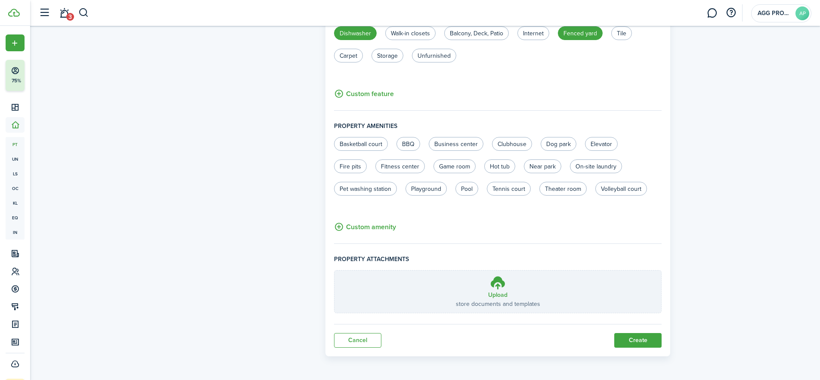
click at [639, 341] on button "Create" at bounding box center [637, 340] width 47 height 15
